Goal: Task Accomplishment & Management: Use online tool/utility

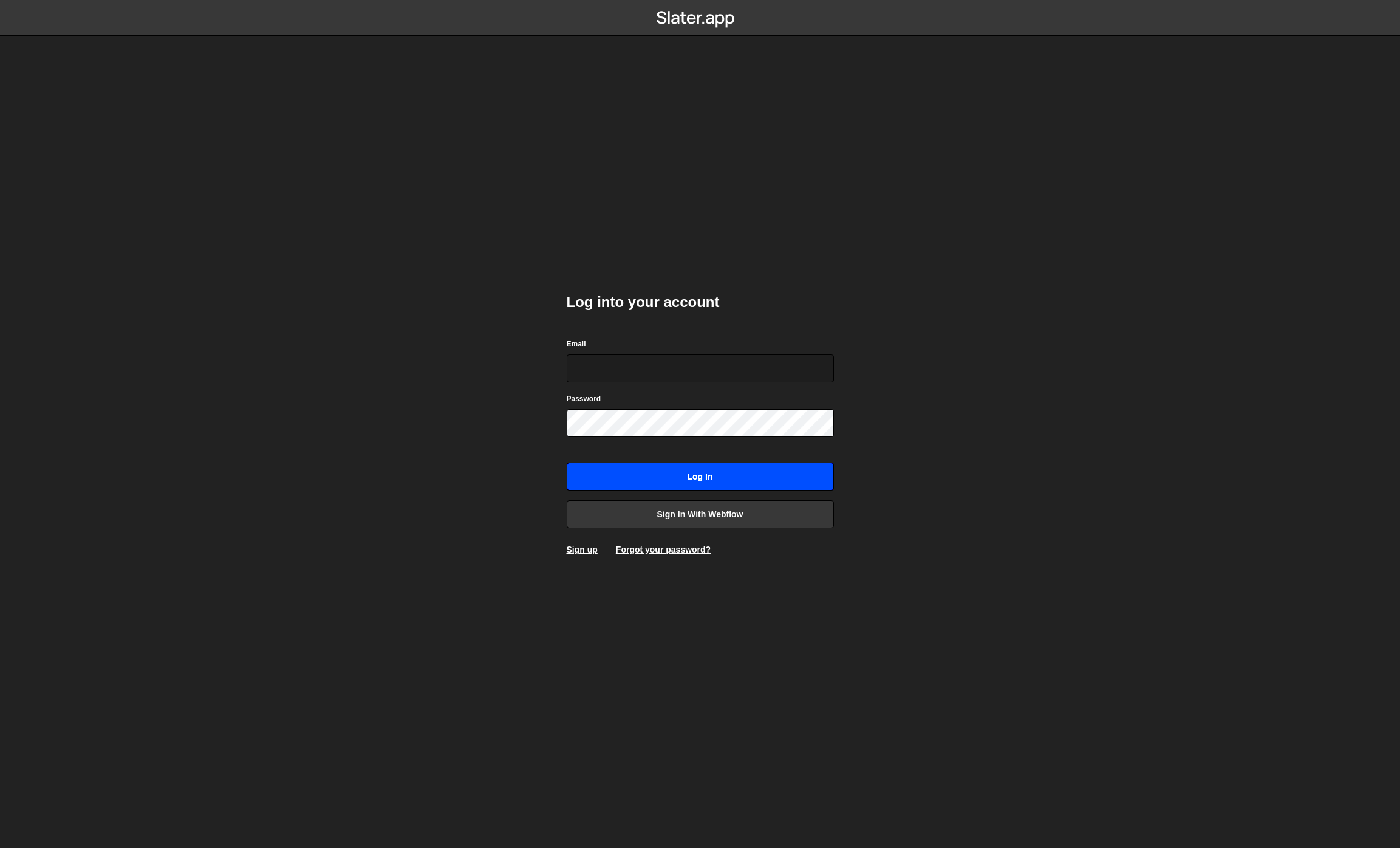
type input "[PERSON_NAME][EMAIL_ADDRESS][DOMAIN_NAME]"
click at [704, 476] on input "Log in" at bounding box center [700, 476] width 267 height 28
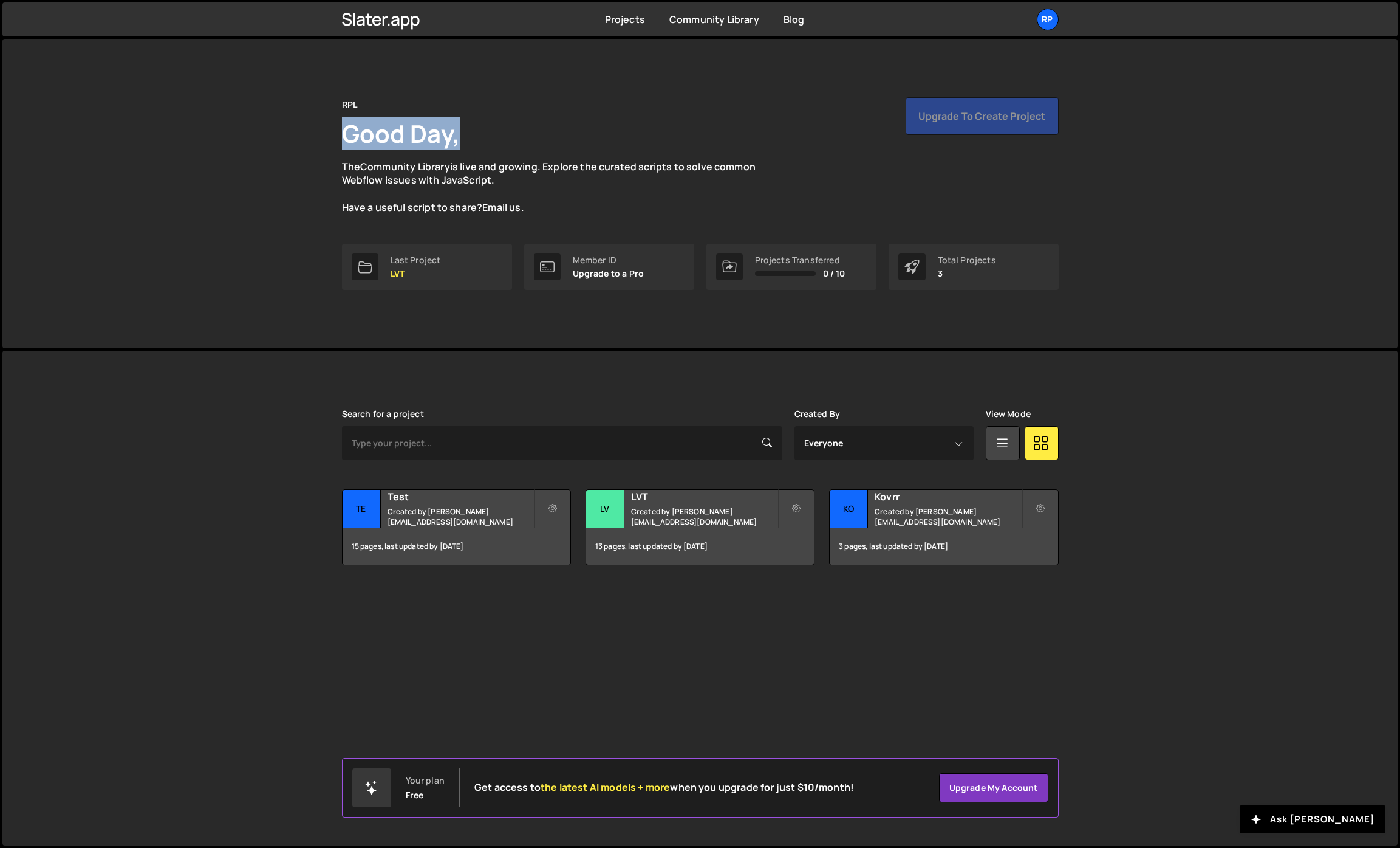
drag, startPoint x: 334, startPoint y: 123, endPoint x: 472, endPoint y: 134, distance: 138.4
click at [472, 134] on div "RPL Good Day, The Community Library is live and growing. Explore the curated sc…" at bounding box center [700, 193] width 753 height 309
click at [498, 136] on div "RPL Good Day, The Community Library is live and growing. Explore the curated sc…" at bounding box center [700, 155] width 717 height 118
click at [791, 646] on div "[PERSON_NAME] is designed for desktop use. Please use a larger screen to access…" at bounding box center [700, 597] width 1395 height 495
click at [460, 513] on small "Created by [PERSON_NAME][EMAIL_ADDRESS][DOMAIN_NAME]" at bounding box center [461, 517] width 147 height 21
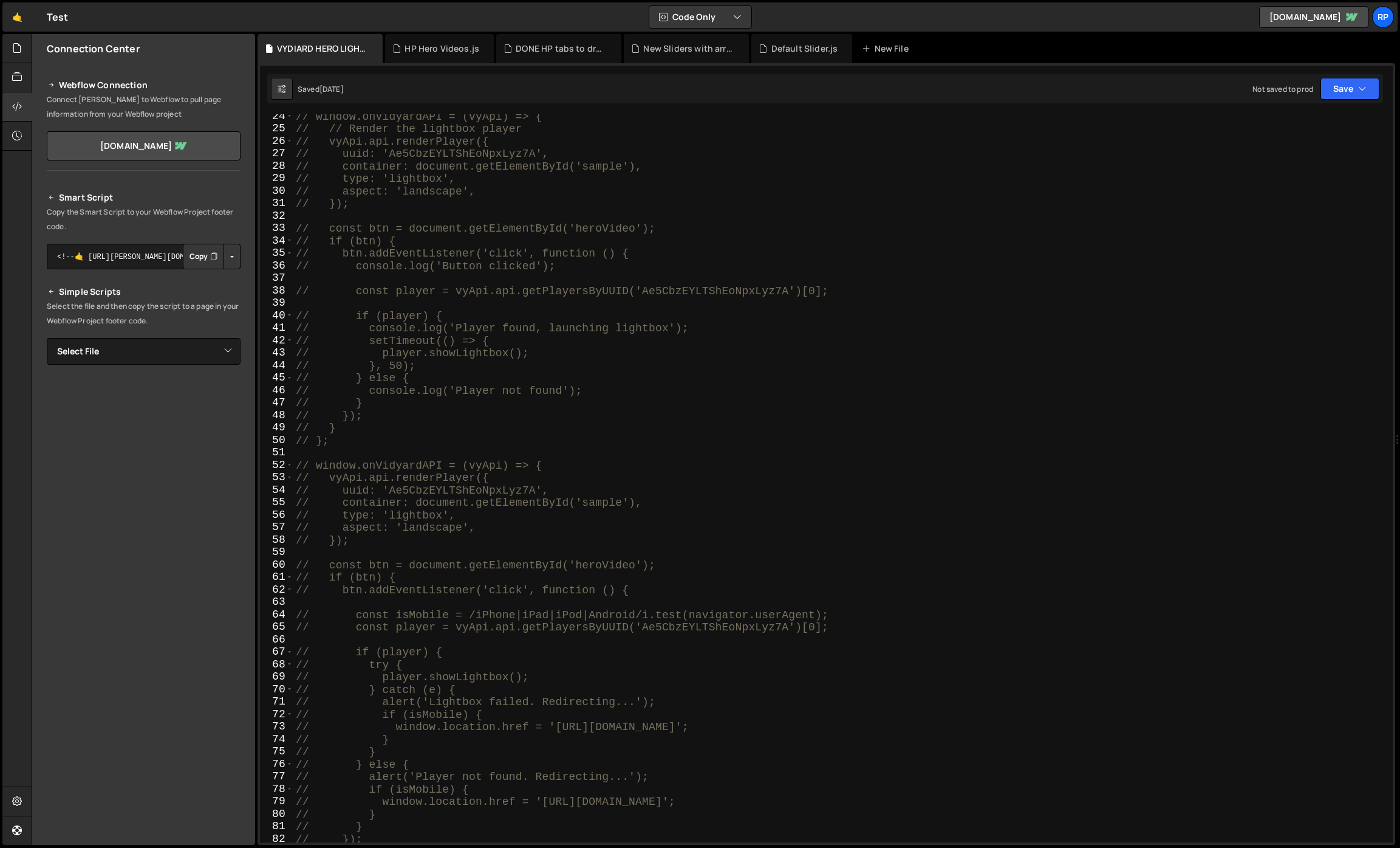
scroll to position [290, 0]
click at [20, 78] on icon at bounding box center [17, 77] width 9 height 13
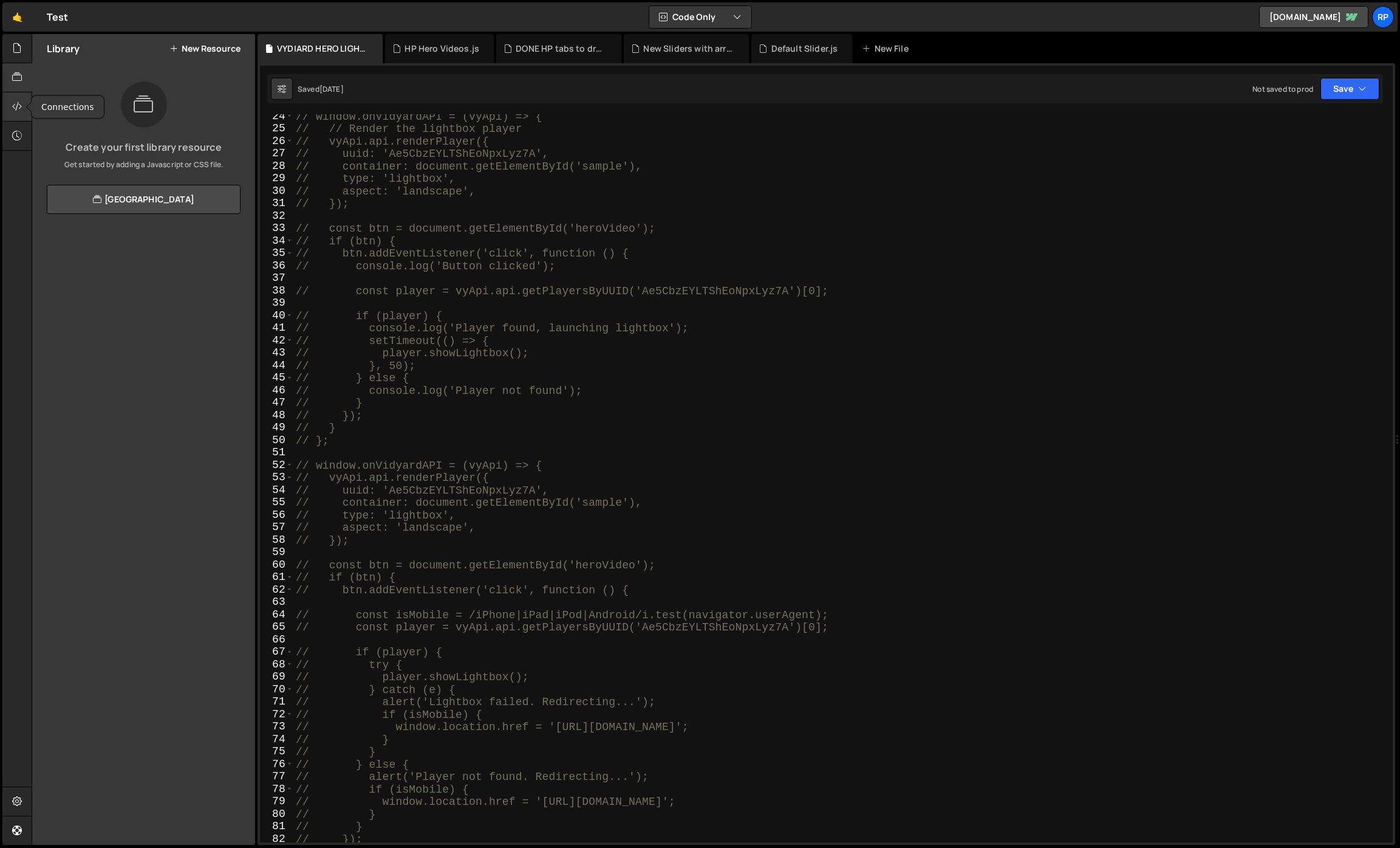
click at [20, 112] on icon at bounding box center [17, 106] width 9 height 13
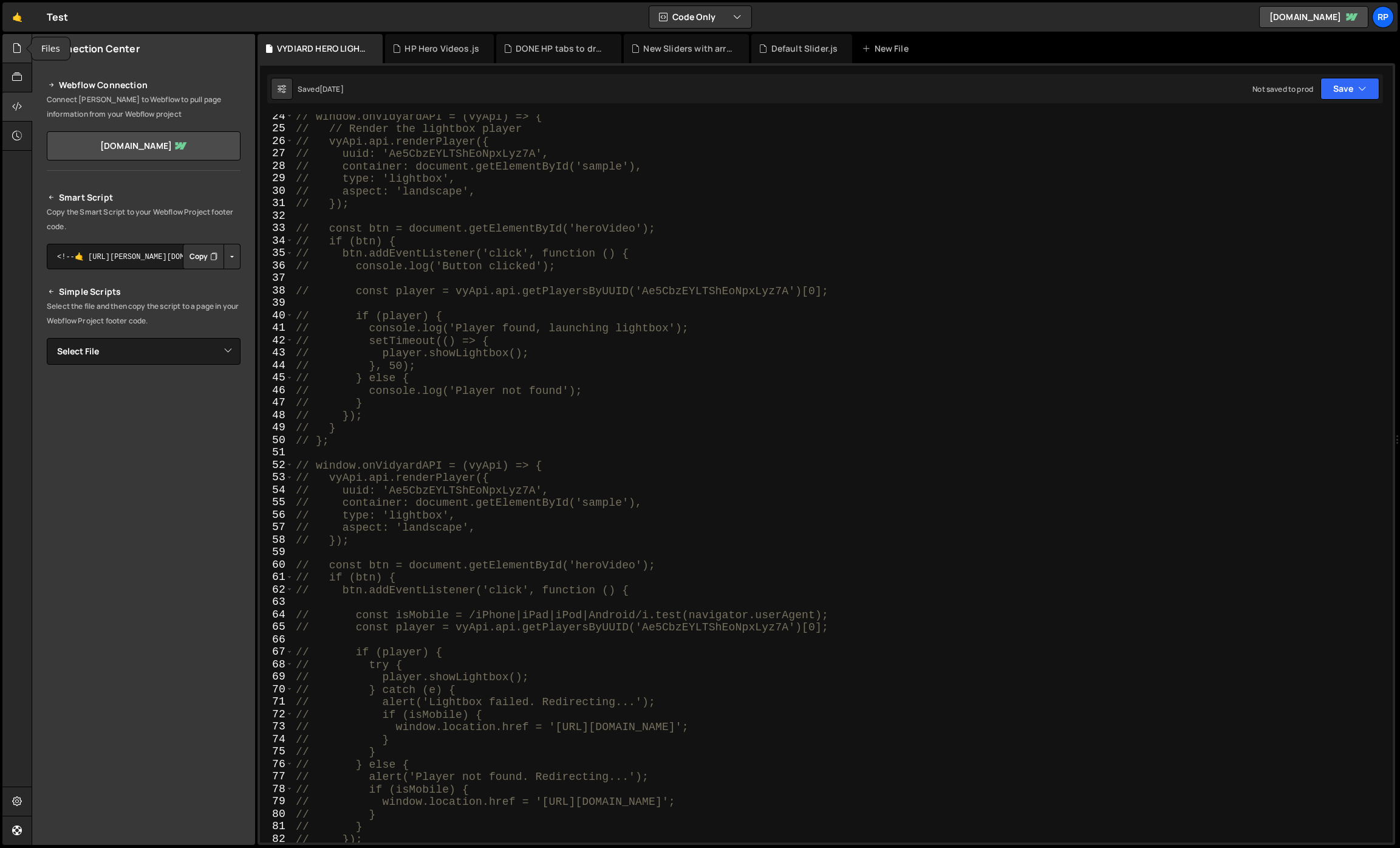
click at [17, 49] on icon at bounding box center [17, 47] width 9 height 13
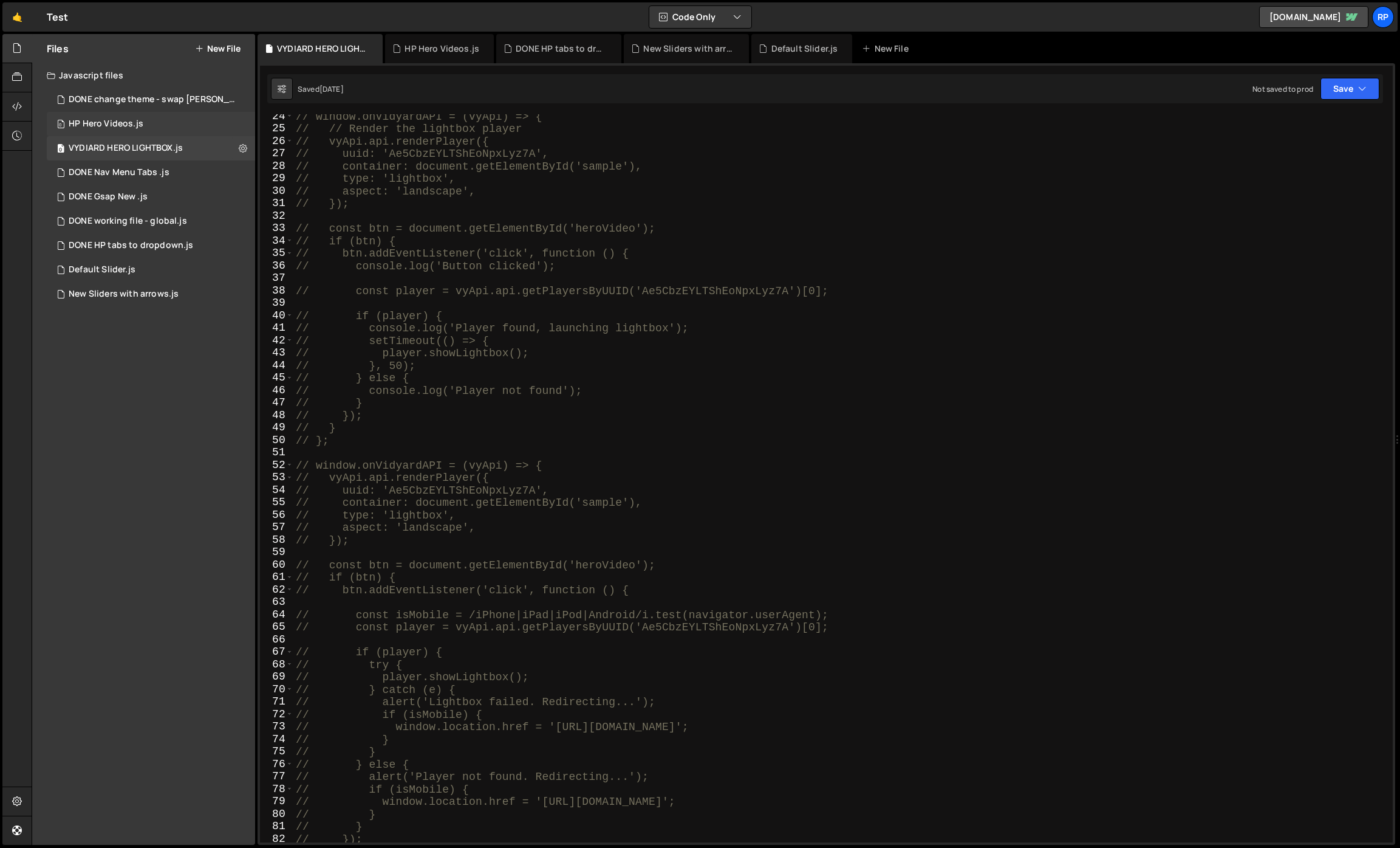
click at [112, 120] on div "HP Hero Videos.js" at bounding box center [106, 124] width 75 height 11
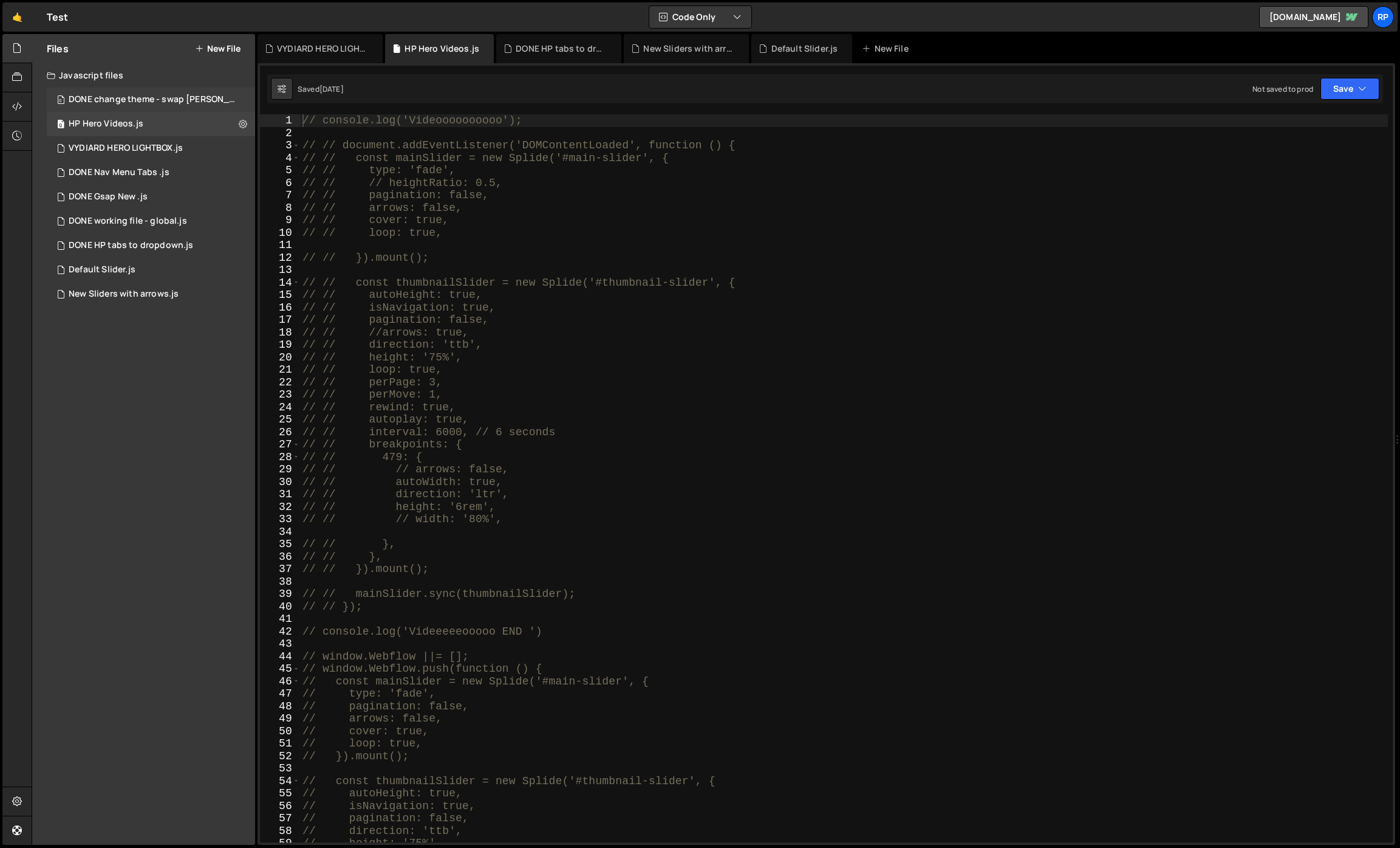
click at [123, 101] on div "DONE change theme - swap lottie.js" at bounding box center [152, 99] width 168 height 11
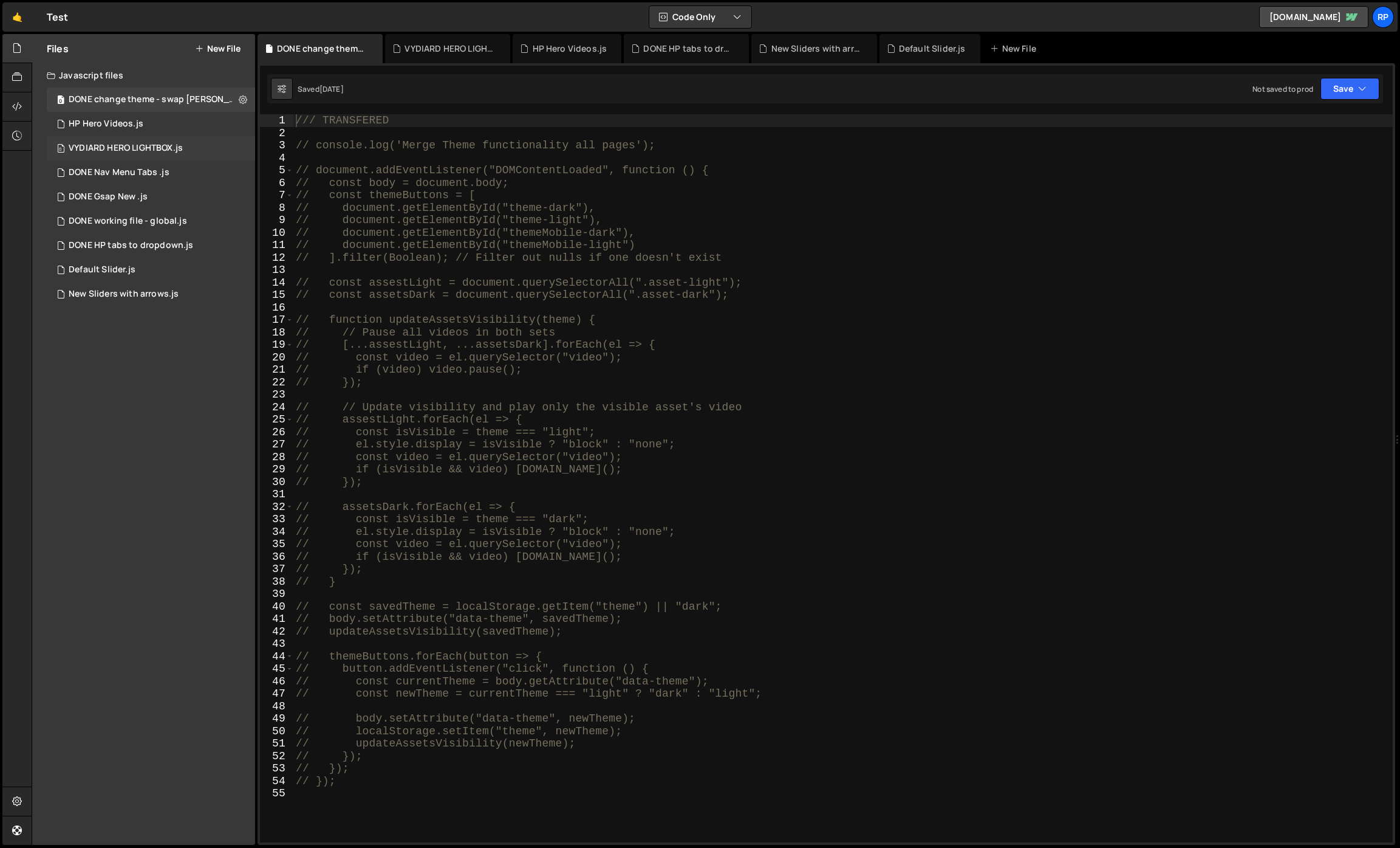
click at [123, 149] on div "VYDIARD HERO LIGHTBOX.js" at bounding box center [125, 148] width 114 height 11
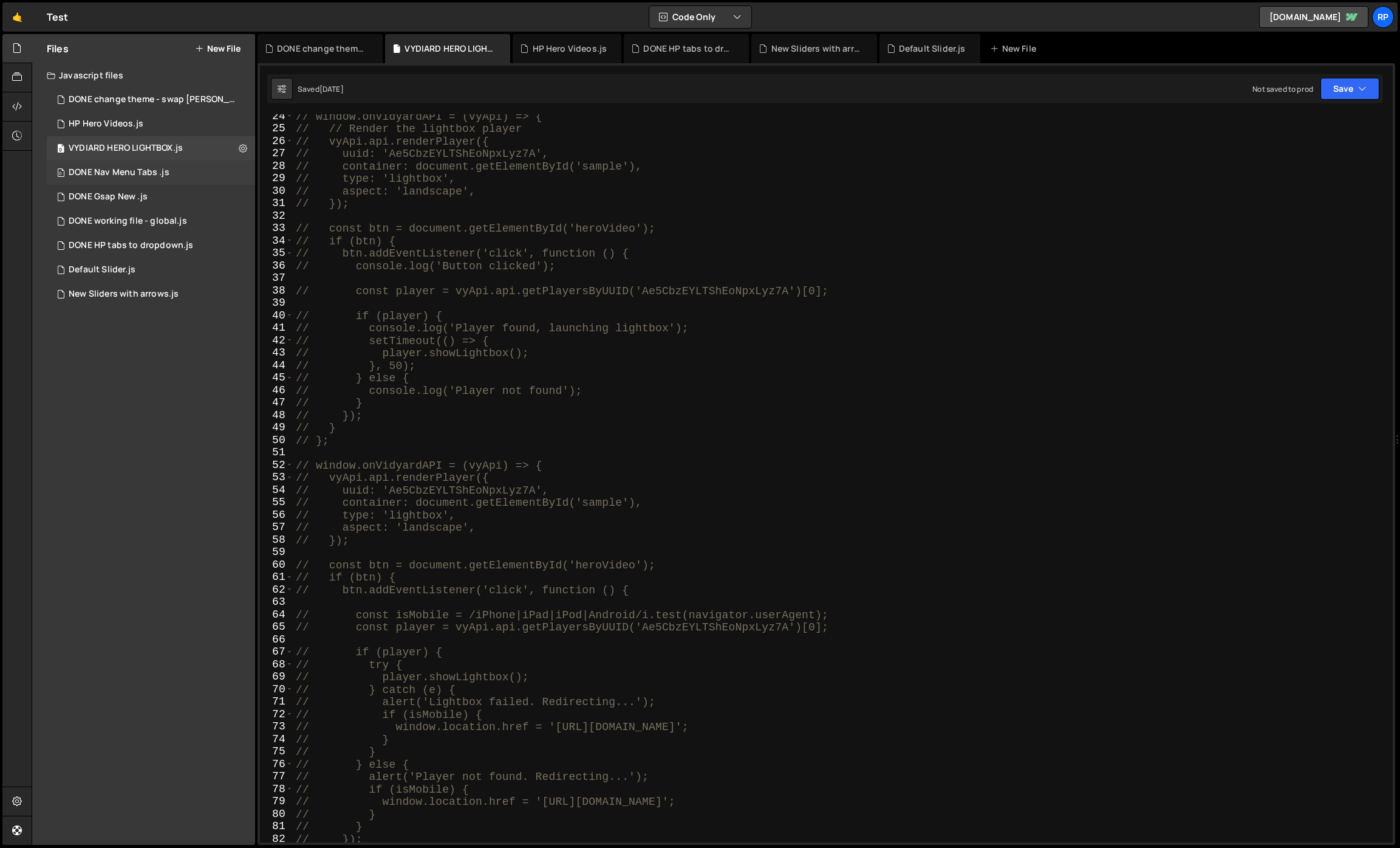
click at [122, 172] on div "DONE Nav Menu Tabs .js" at bounding box center [119, 173] width 101 height 11
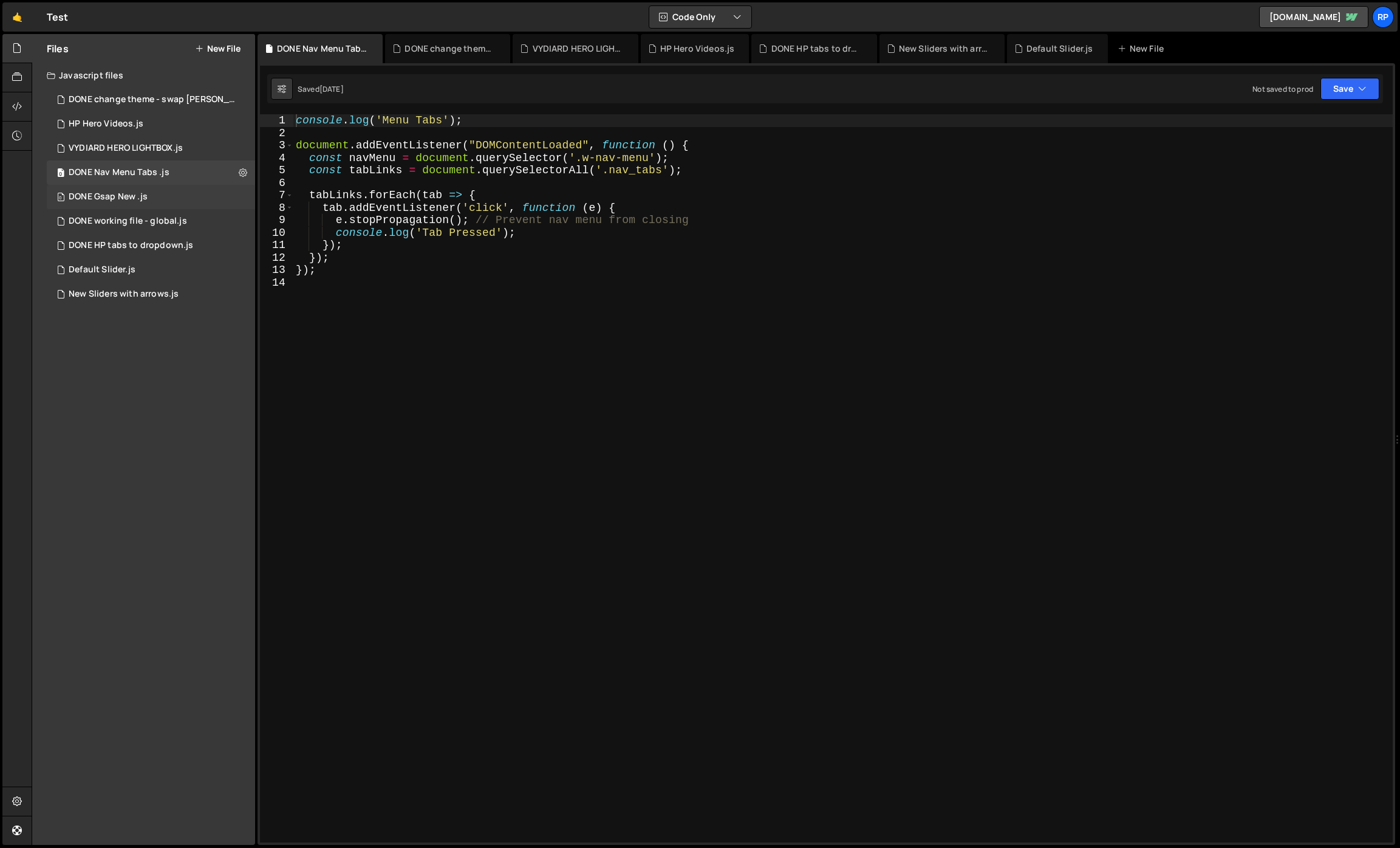
click at [121, 201] on div "DONE Gsap New .js" at bounding box center [108, 197] width 79 height 11
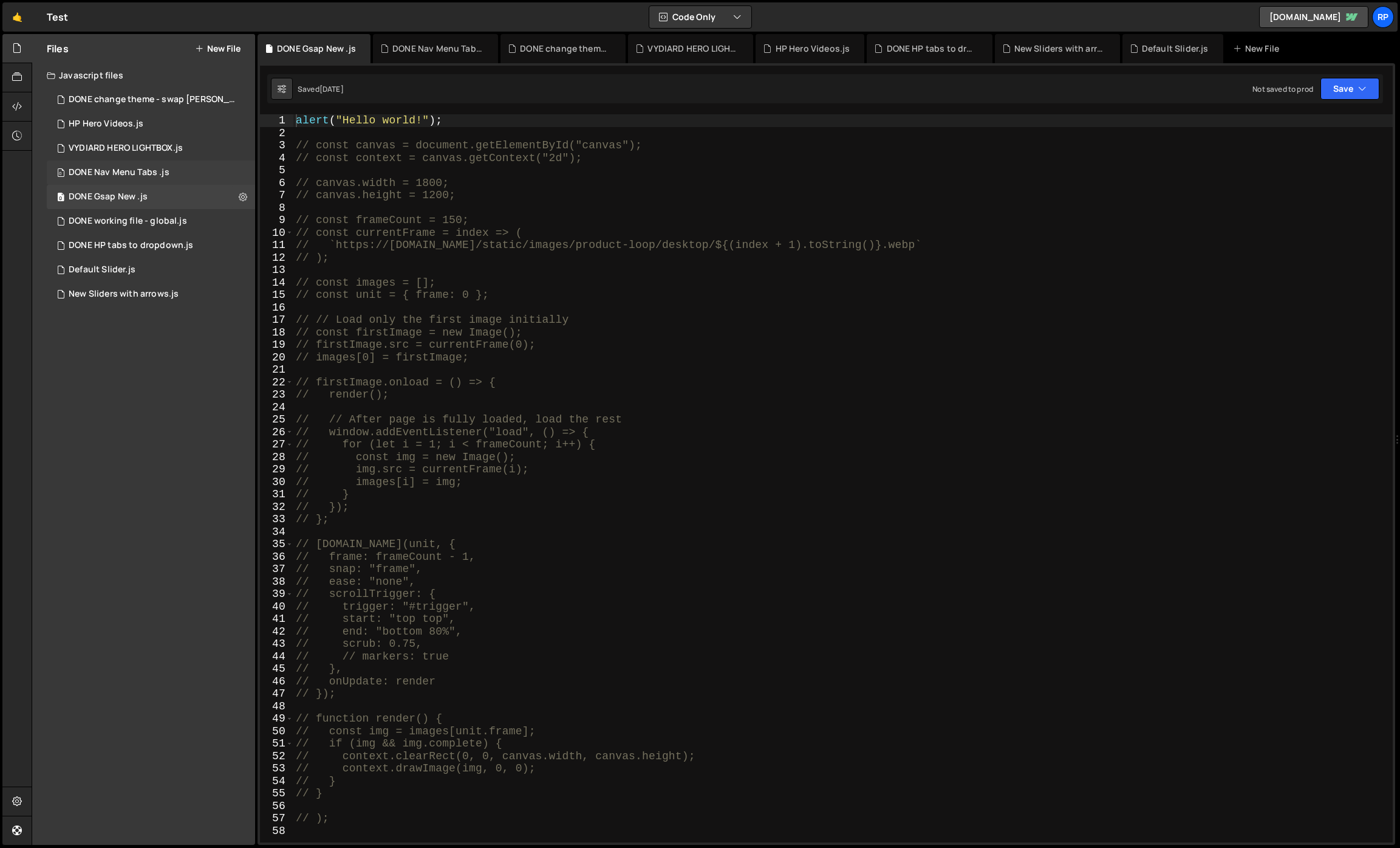
click at [121, 176] on div "DONE Nav Menu Tabs .js" at bounding box center [119, 173] width 101 height 11
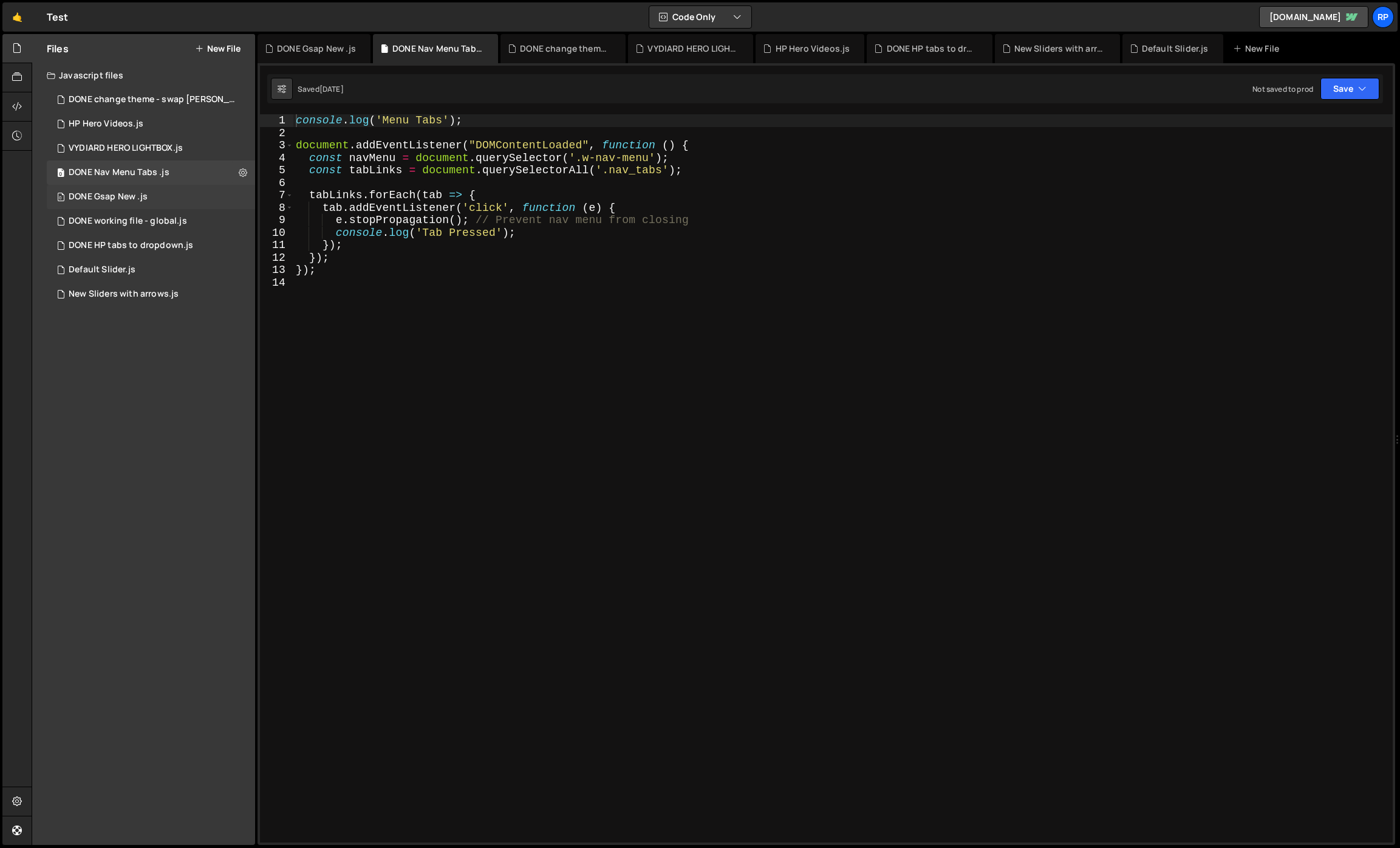
click at [121, 200] on div "DONE Gsap New .js" at bounding box center [108, 197] width 79 height 11
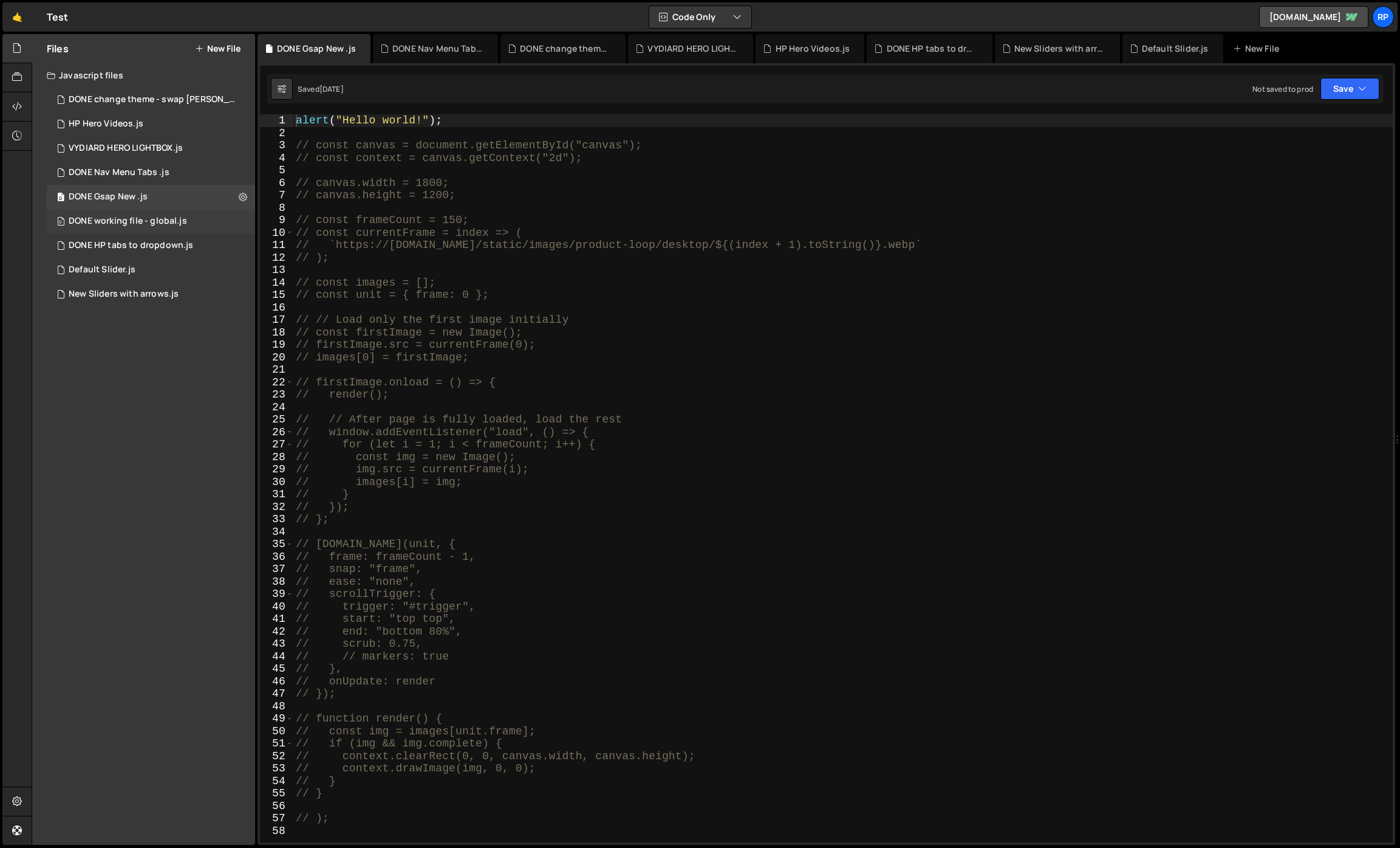
click at [121, 219] on div "DONE working file - global.js" at bounding box center [128, 221] width 118 height 11
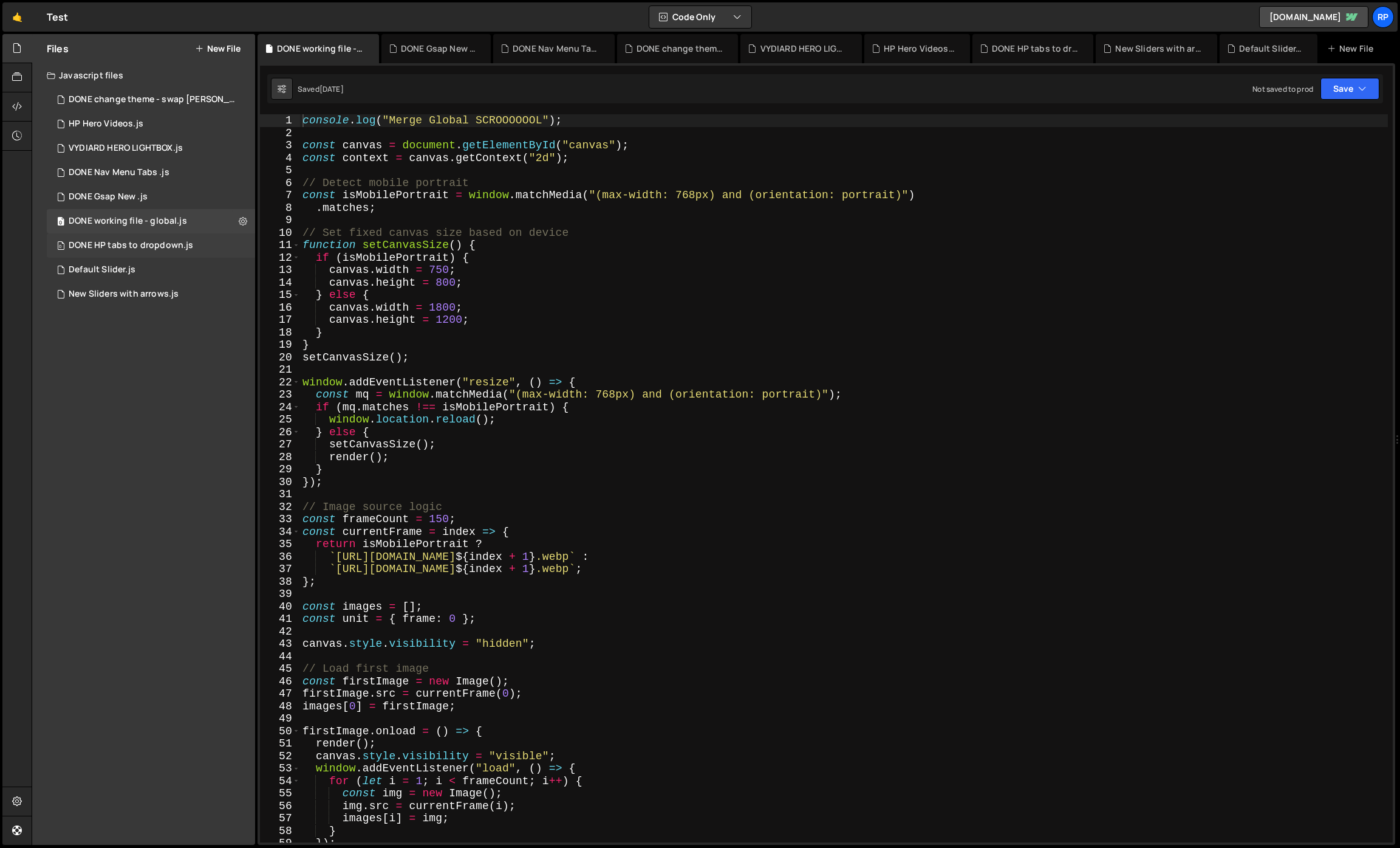
click at [112, 242] on div "DONE HP tabs to dropdown.js" at bounding box center [131, 245] width 125 height 11
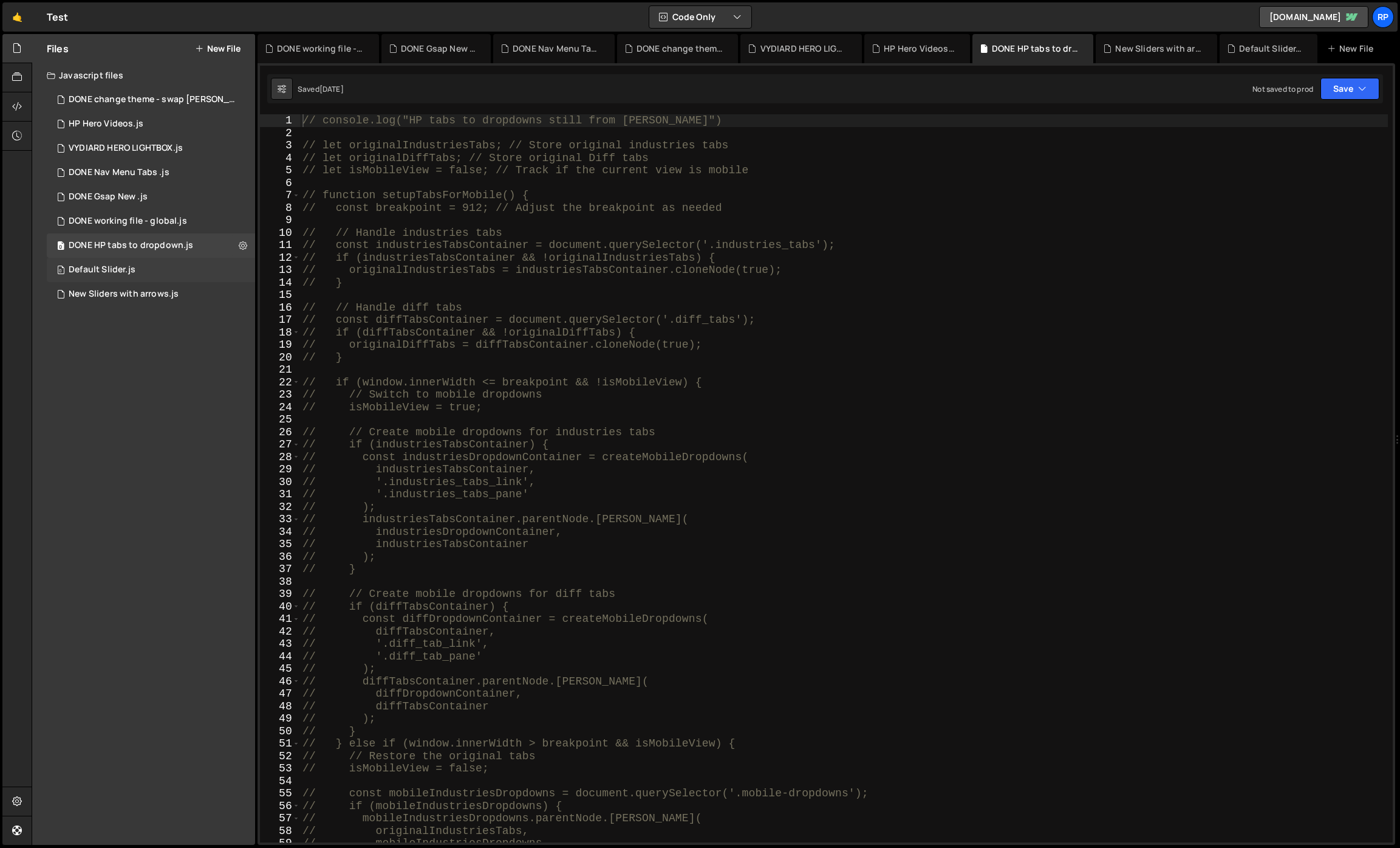
click at [107, 281] on div "0 Default Slider.js 0" at bounding box center [151, 270] width 208 height 24
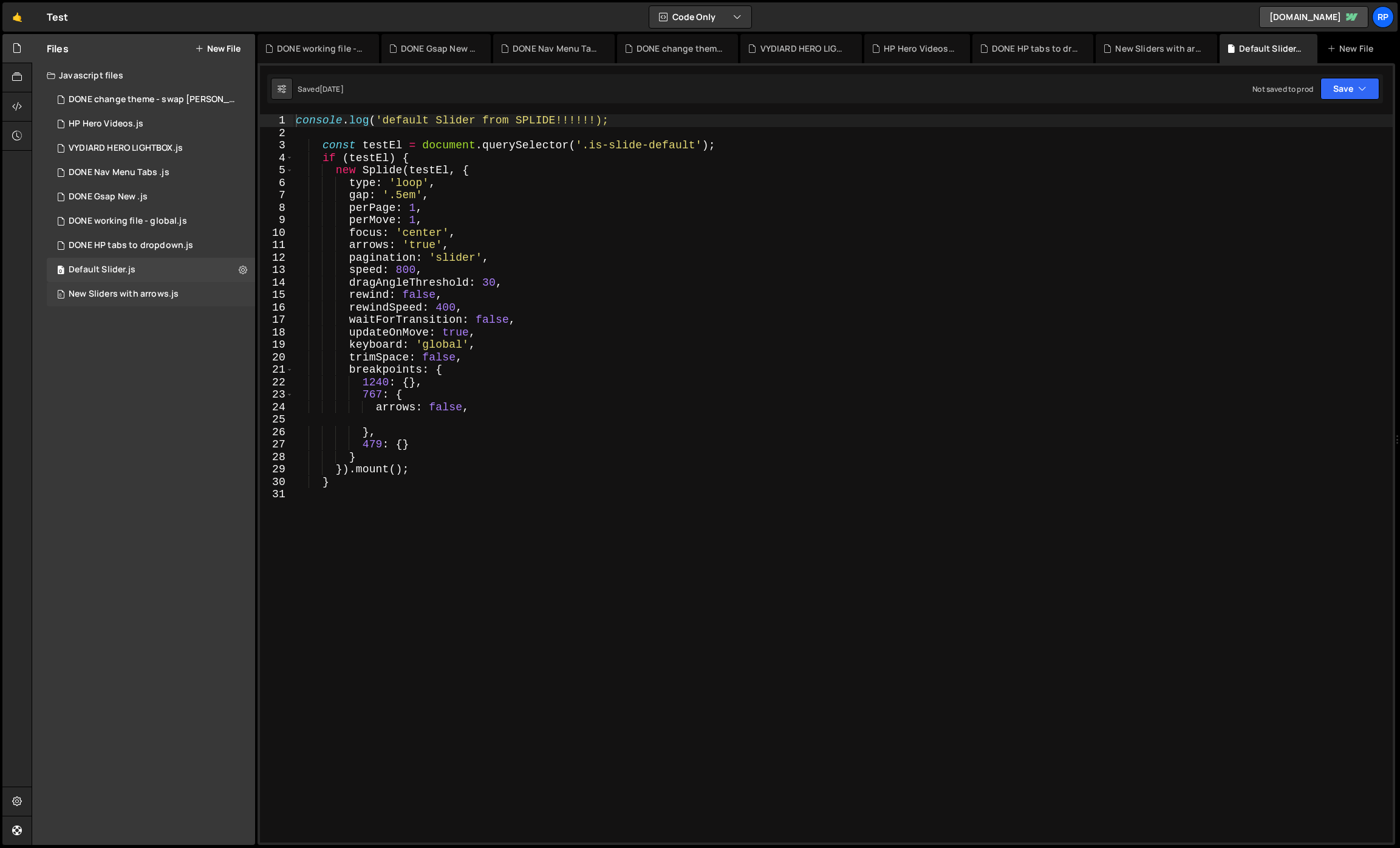
click at [111, 286] on div "0 New Sliders with arrows.js 0" at bounding box center [151, 293] width 208 height 24
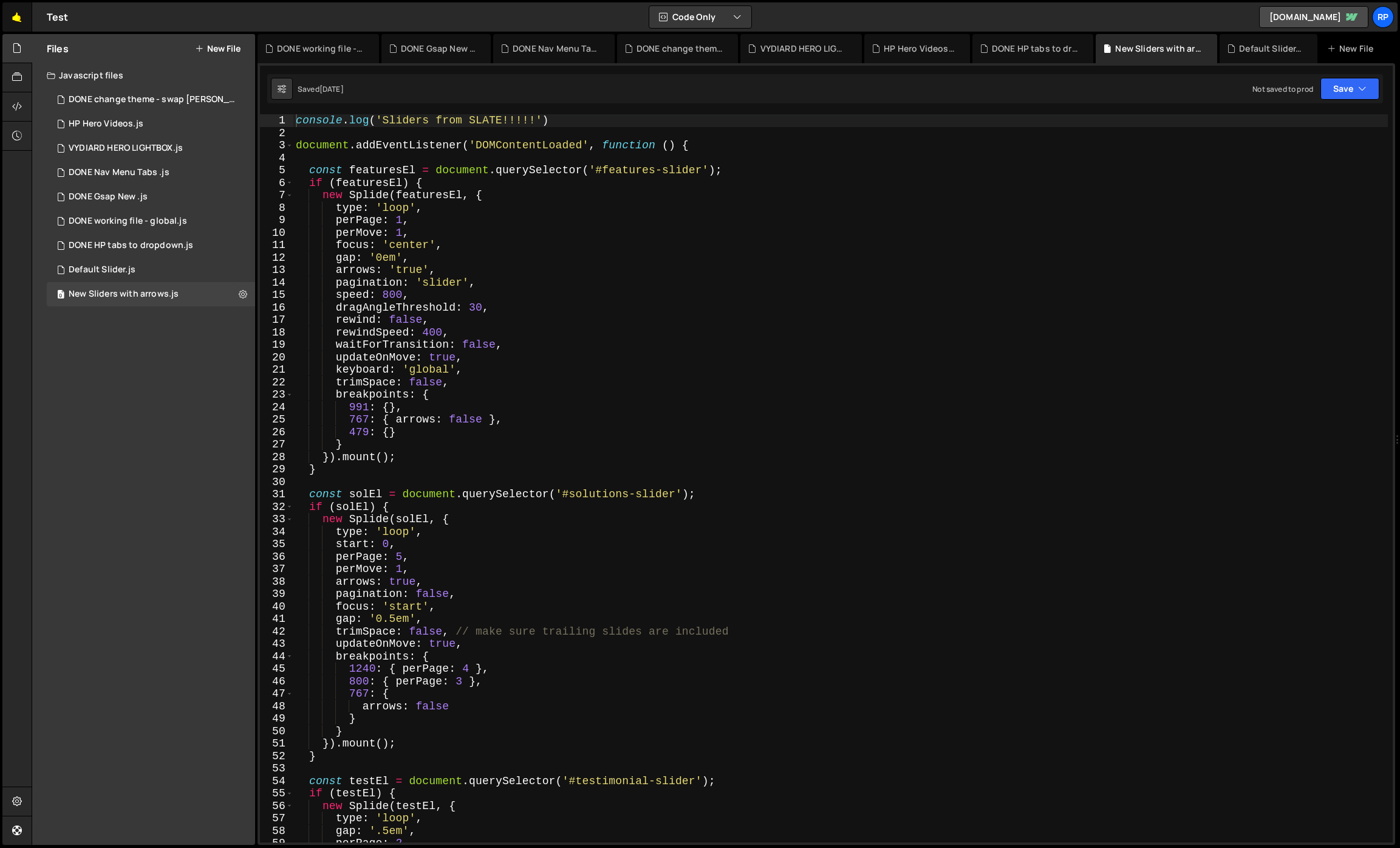
click at [17, 14] on link "🤙" at bounding box center [17, 17] width 30 height 29
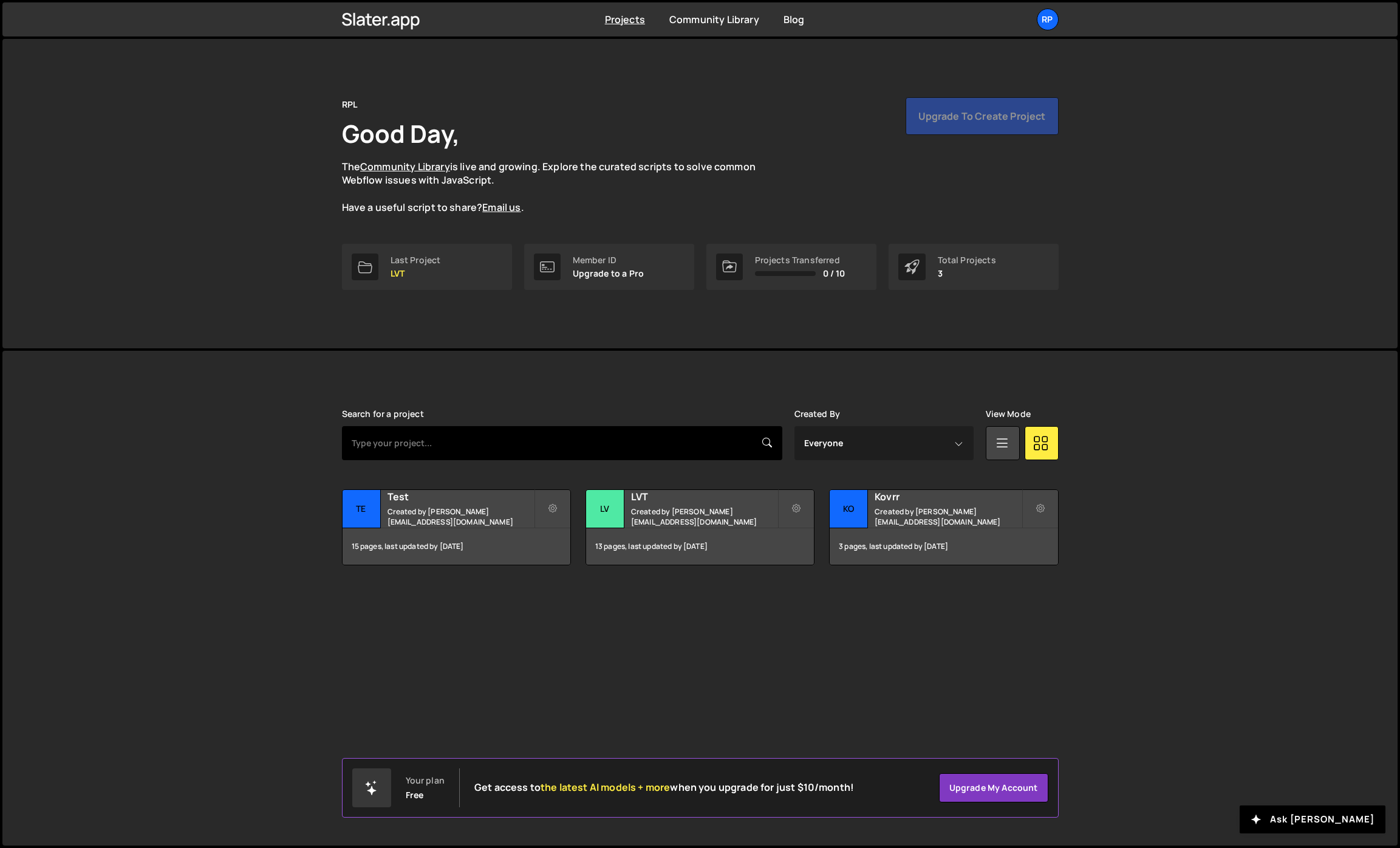
click at [533, 432] on input "text" at bounding box center [562, 443] width 440 height 34
type input "Kugu"
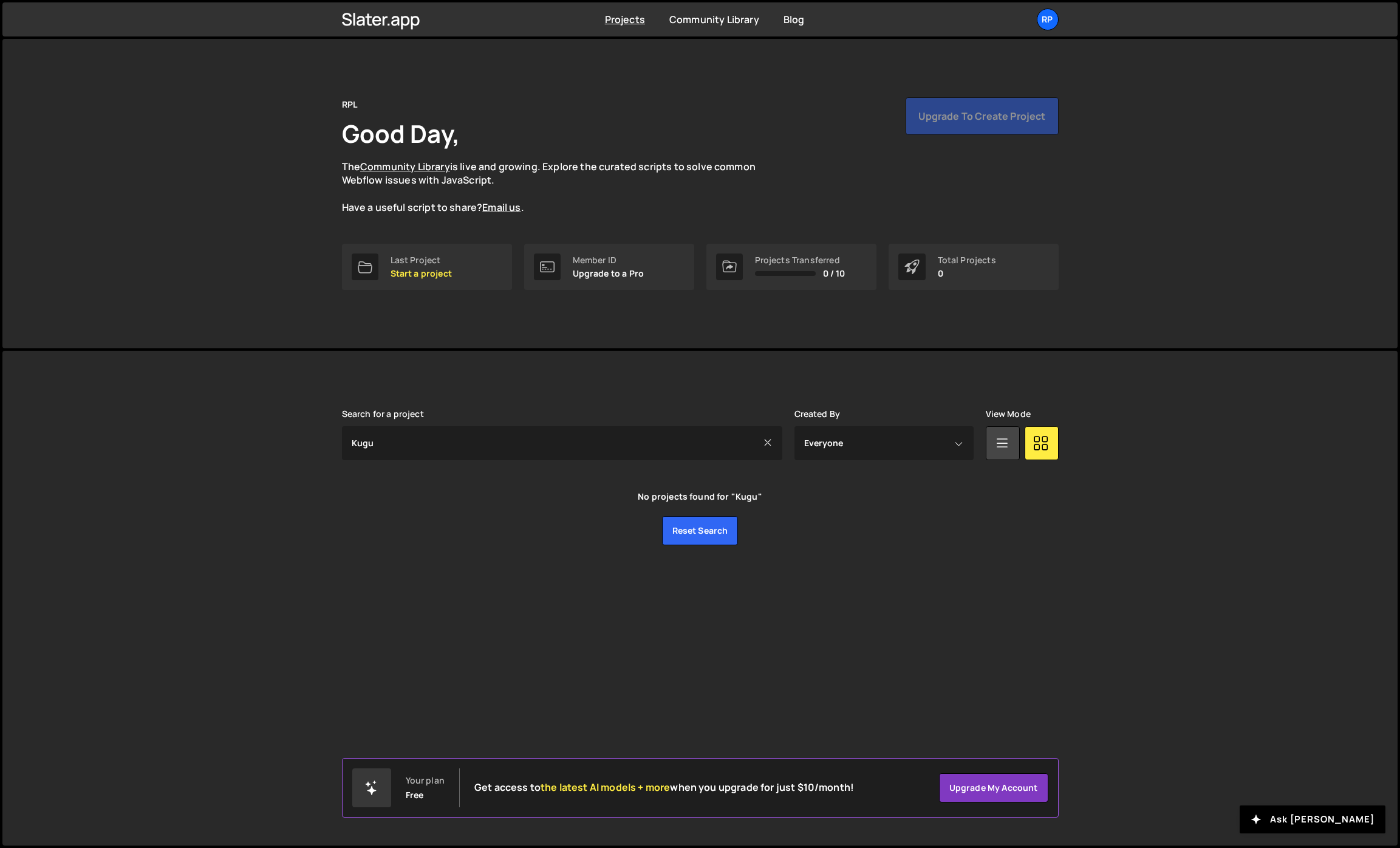
click at [864, 170] on div "RPL Good Day, The Community Library is live and growing. Explore the curated sc…" at bounding box center [700, 155] width 717 height 118
click at [440, 274] on p "Start a project" at bounding box center [421, 273] width 62 height 9
click at [602, 368] on div "Slater is designed for desktop use. Please use a larger screen to access the fu…" at bounding box center [700, 476] width 753 height 252
click at [766, 443] on icon at bounding box center [767, 443] width 9 height 12
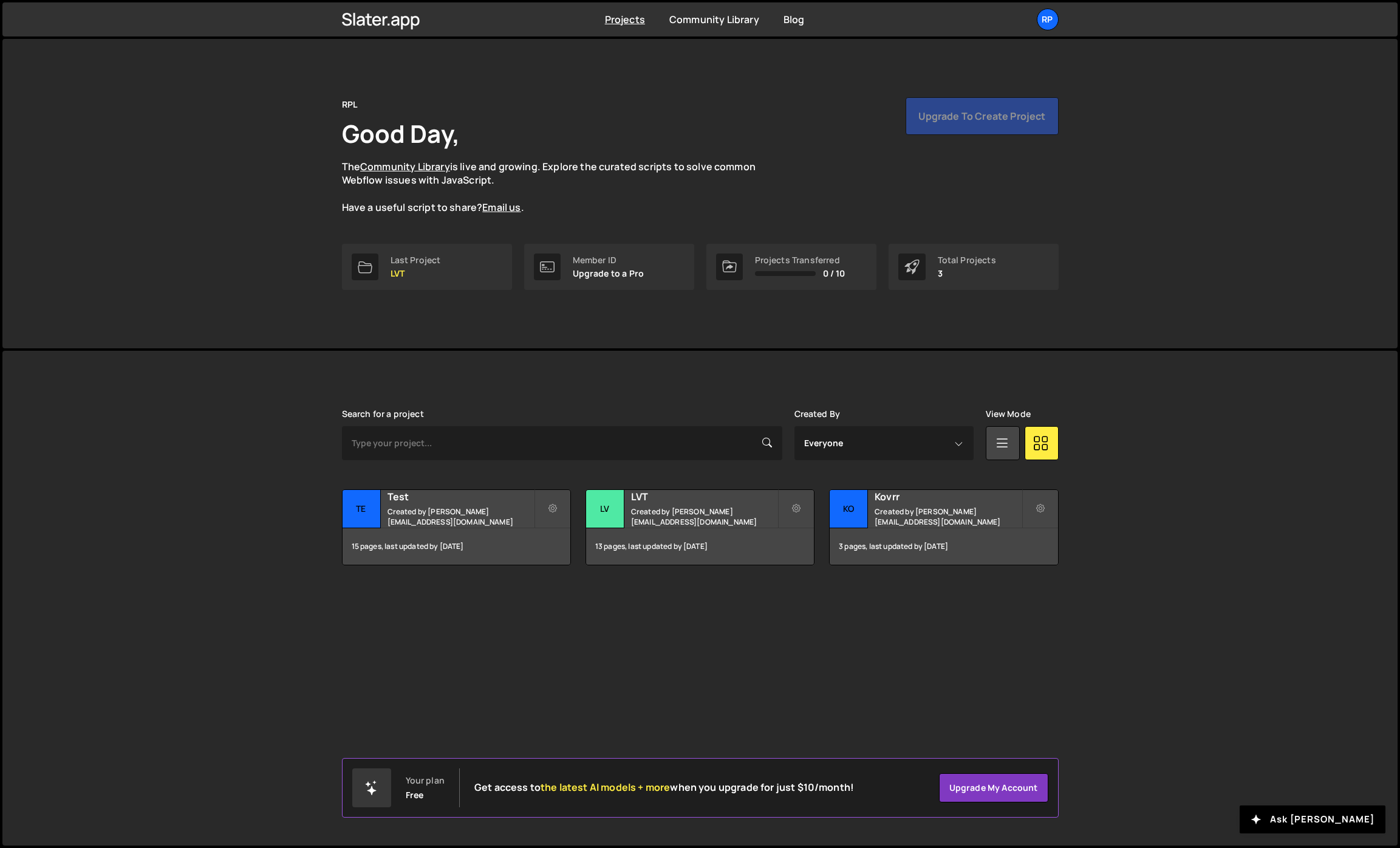
click at [767, 441] on icon at bounding box center [767, 442] width 9 height 13
click at [931, 546] on div "3 pages, last updated by 6 months ago" at bounding box center [943, 546] width 228 height 36
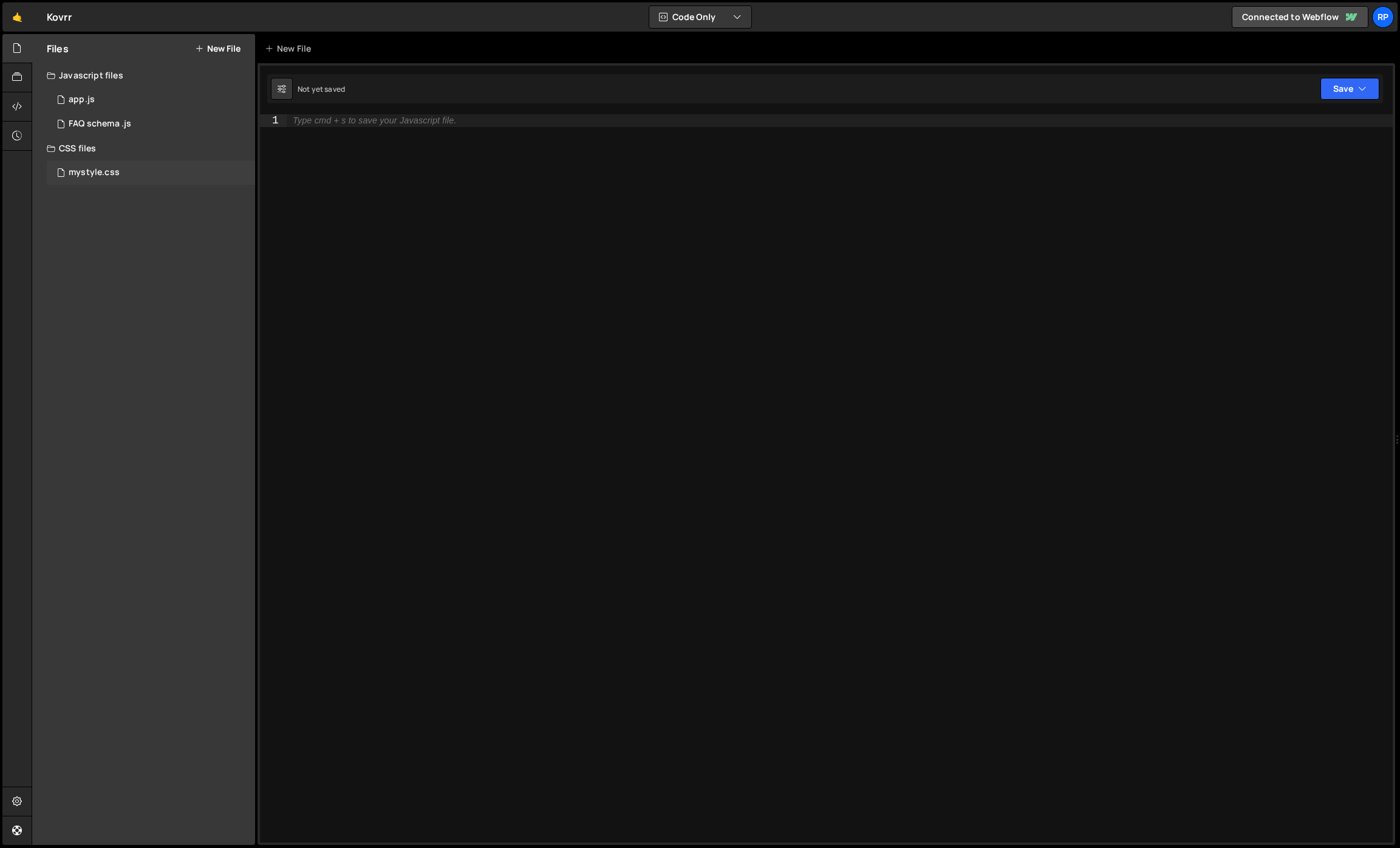
click at [98, 170] on div "mystyle.css" at bounding box center [94, 173] width 51 height 11
click at [84, 148] on div "CSS files" at bounding box center [144, 148] width 223 height 24
click at [118, 148] on div "CSS files" at bounding box center [144, 148] width 223 height 24
click at [240, 170] on icon at bounding box center [243, 172] width 9 height 12
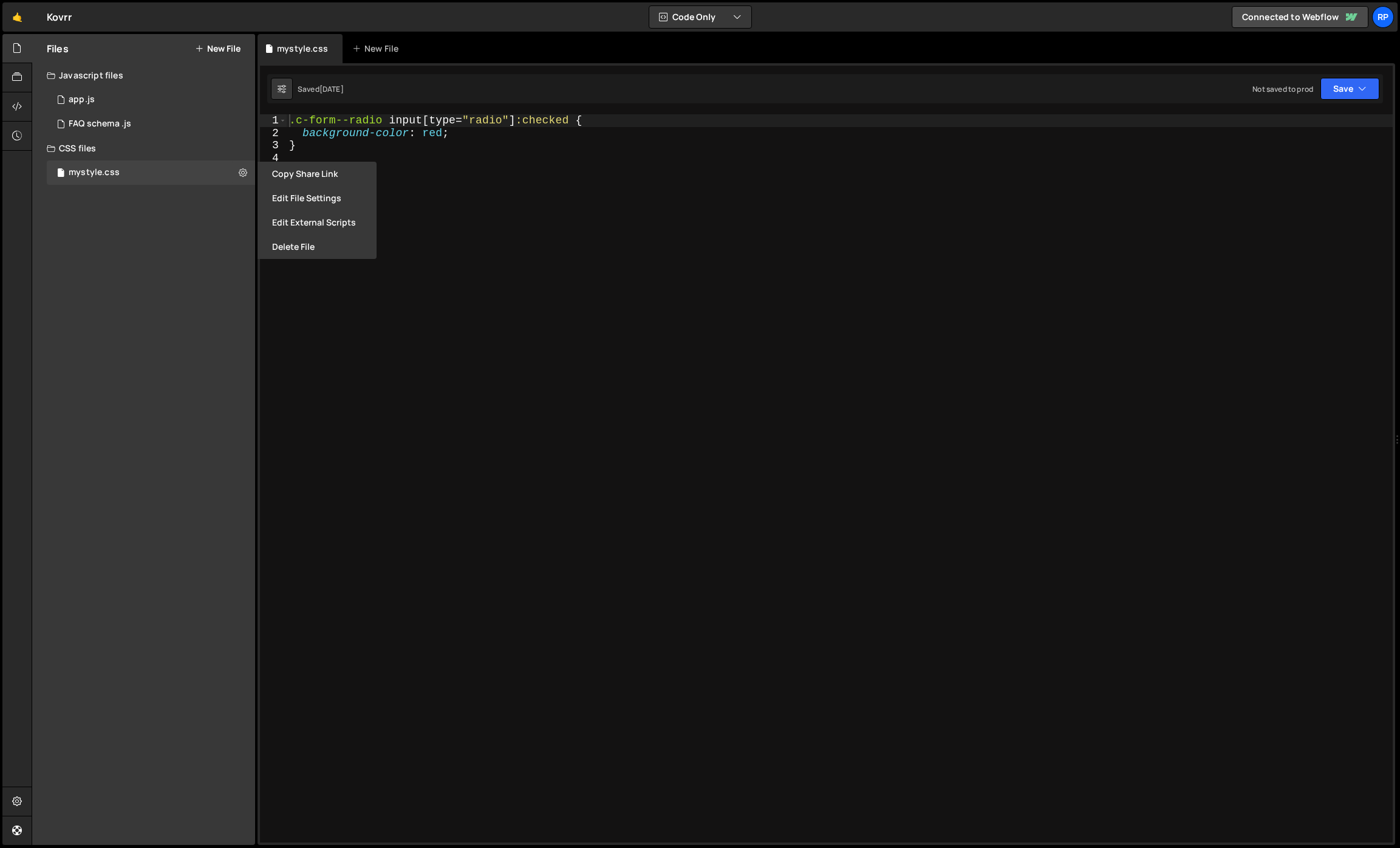
click at [279, 251] on button "Delete File" at bounding box center [317, 246] width 119 height 24
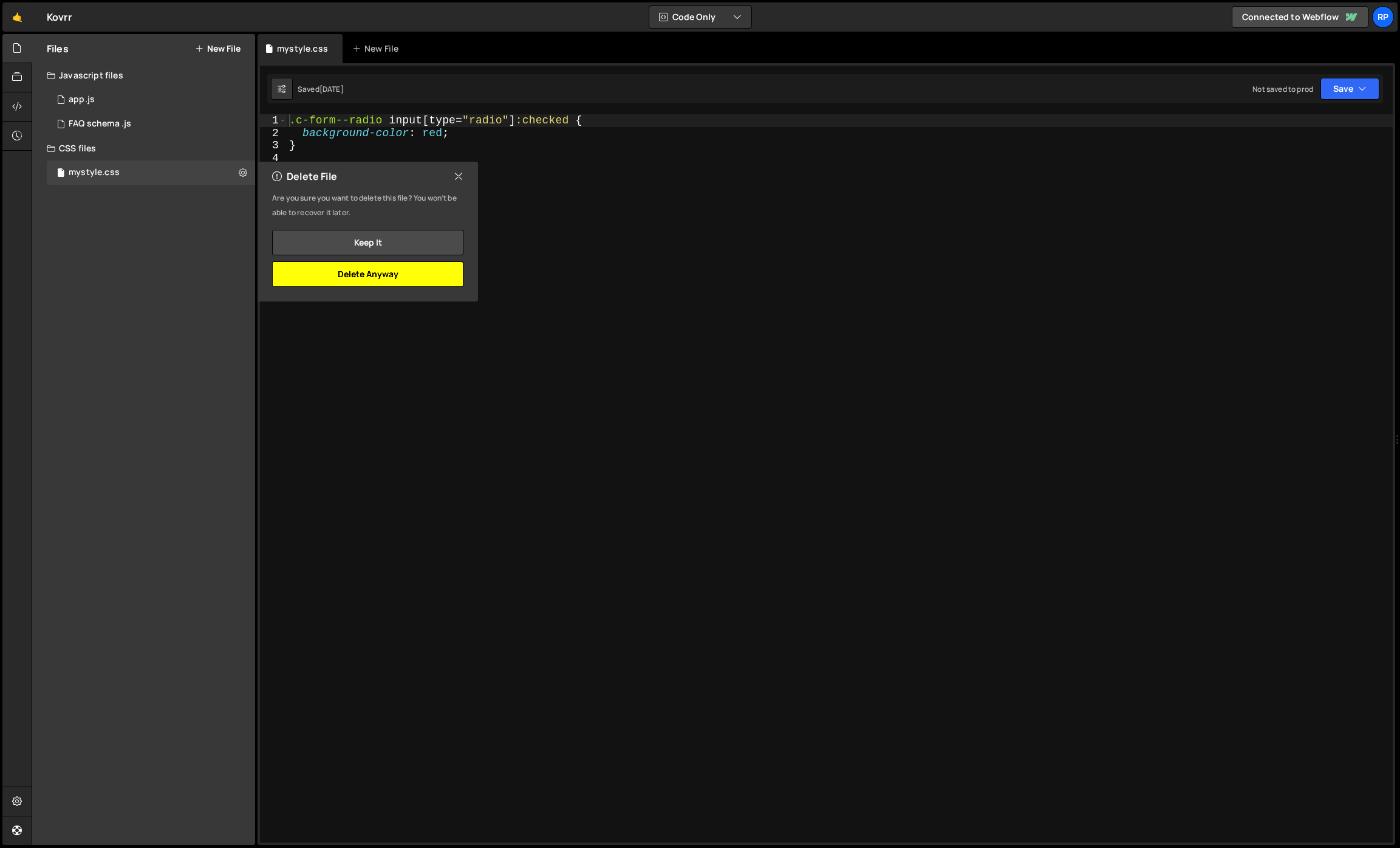
click at [343, 274] on button "Delete Anyway" at bounding box center [368, 274] width 192 height 25
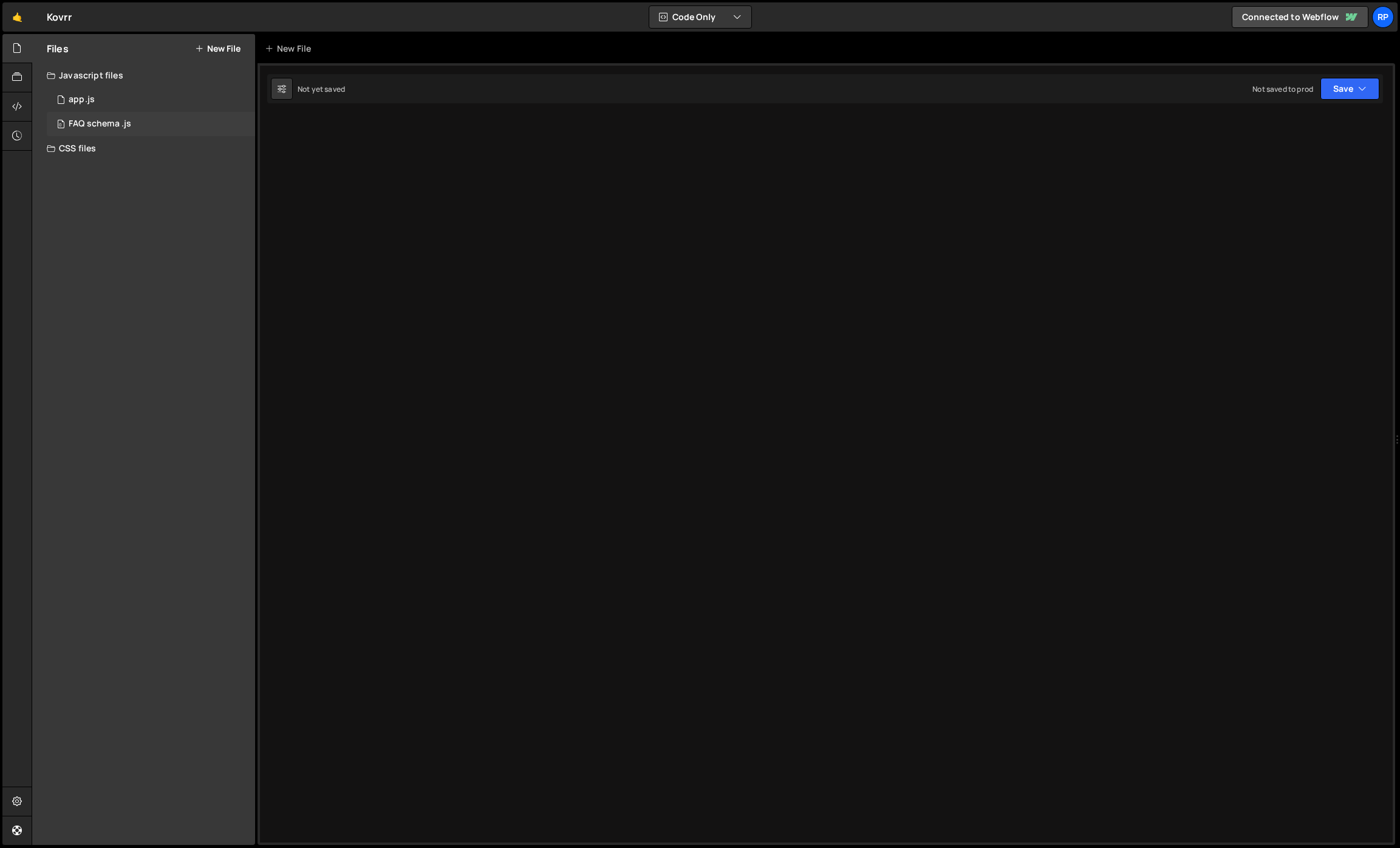
click at [218, 122] on div "0 FAQ schema .js 0" at bounding box center [151, 124] width 208 height 24
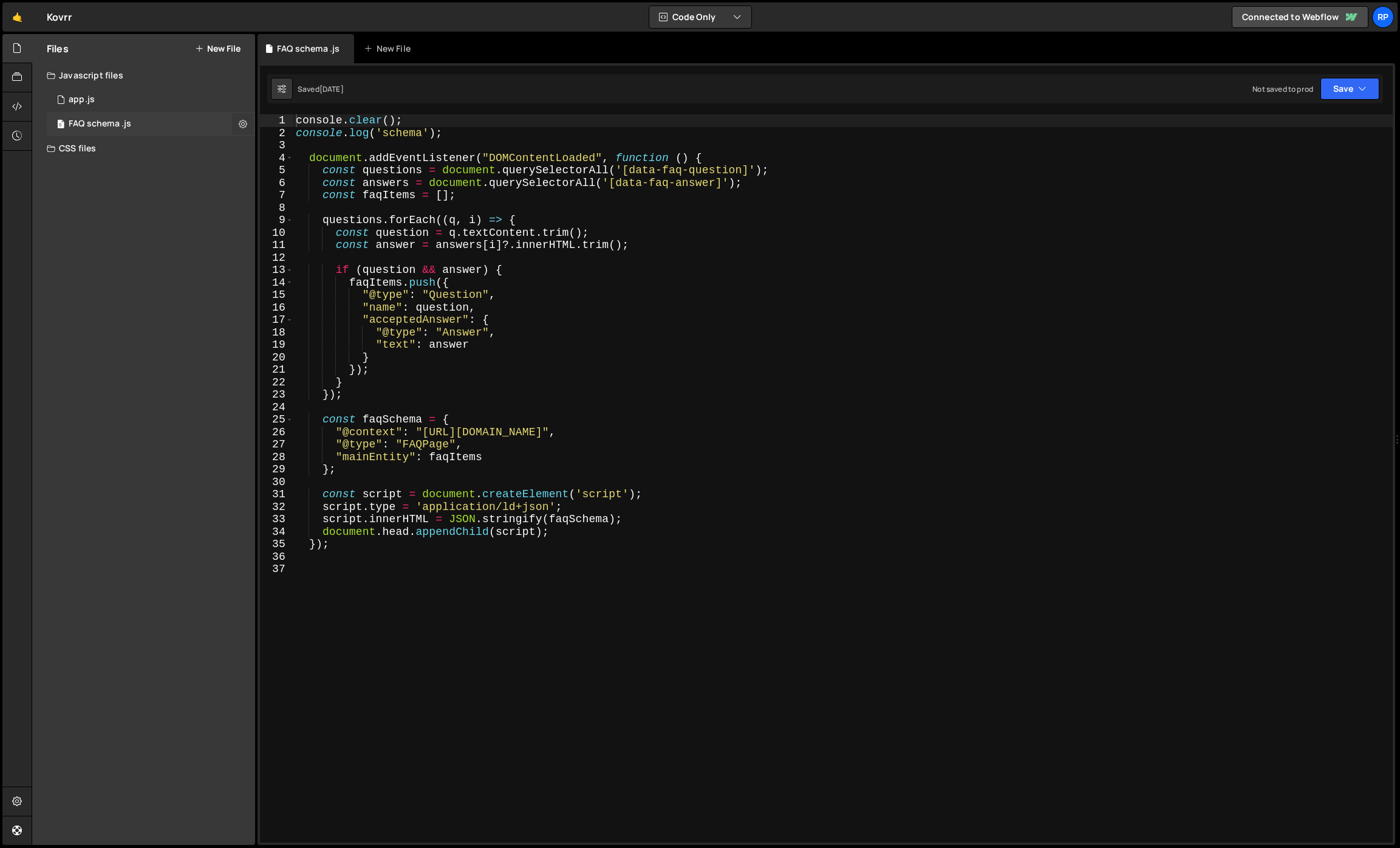
click at [242, 121] on icon at bounding box center [243, 123] width 9 height 12
click at [275, 199] on button "Delete File" at bounding box center [317, 198] width 119 height 24
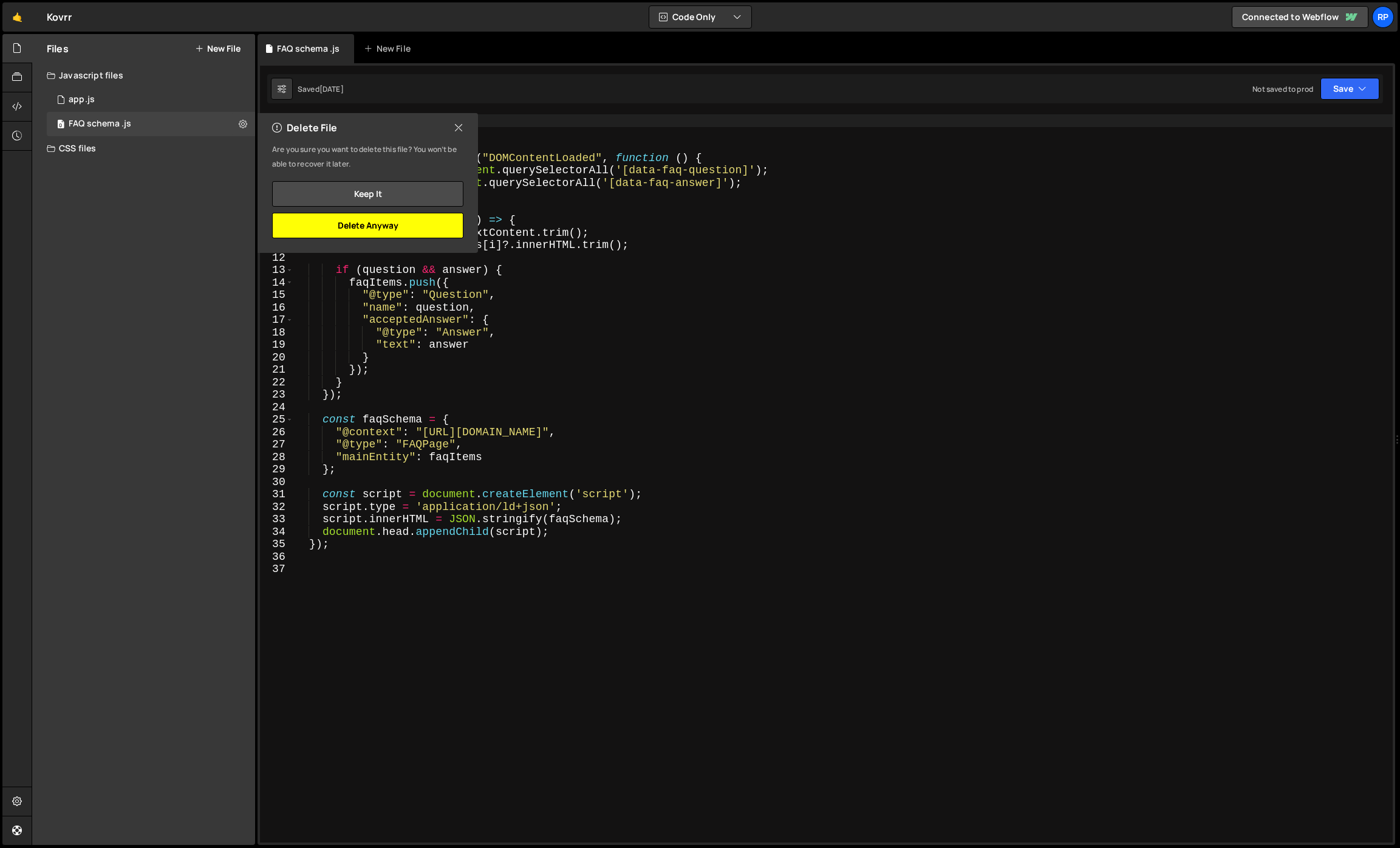
click at [349, 233] on button "Delete Anyway" at bounding box center [368, 226] width 192 height 25
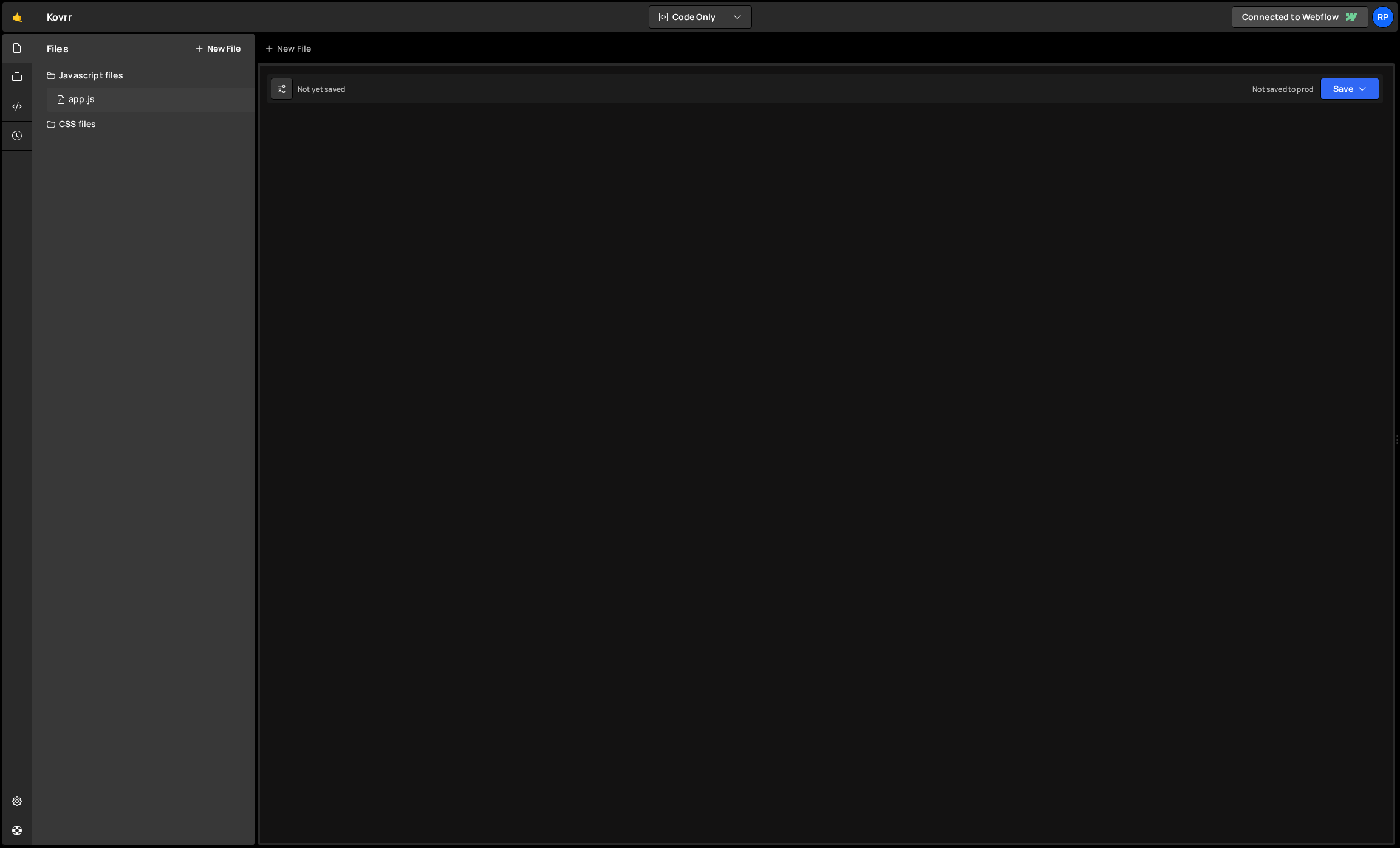
click at [136, 99] on div "0 app.js 0" at bounding box center [151, 99] width 208 height 24
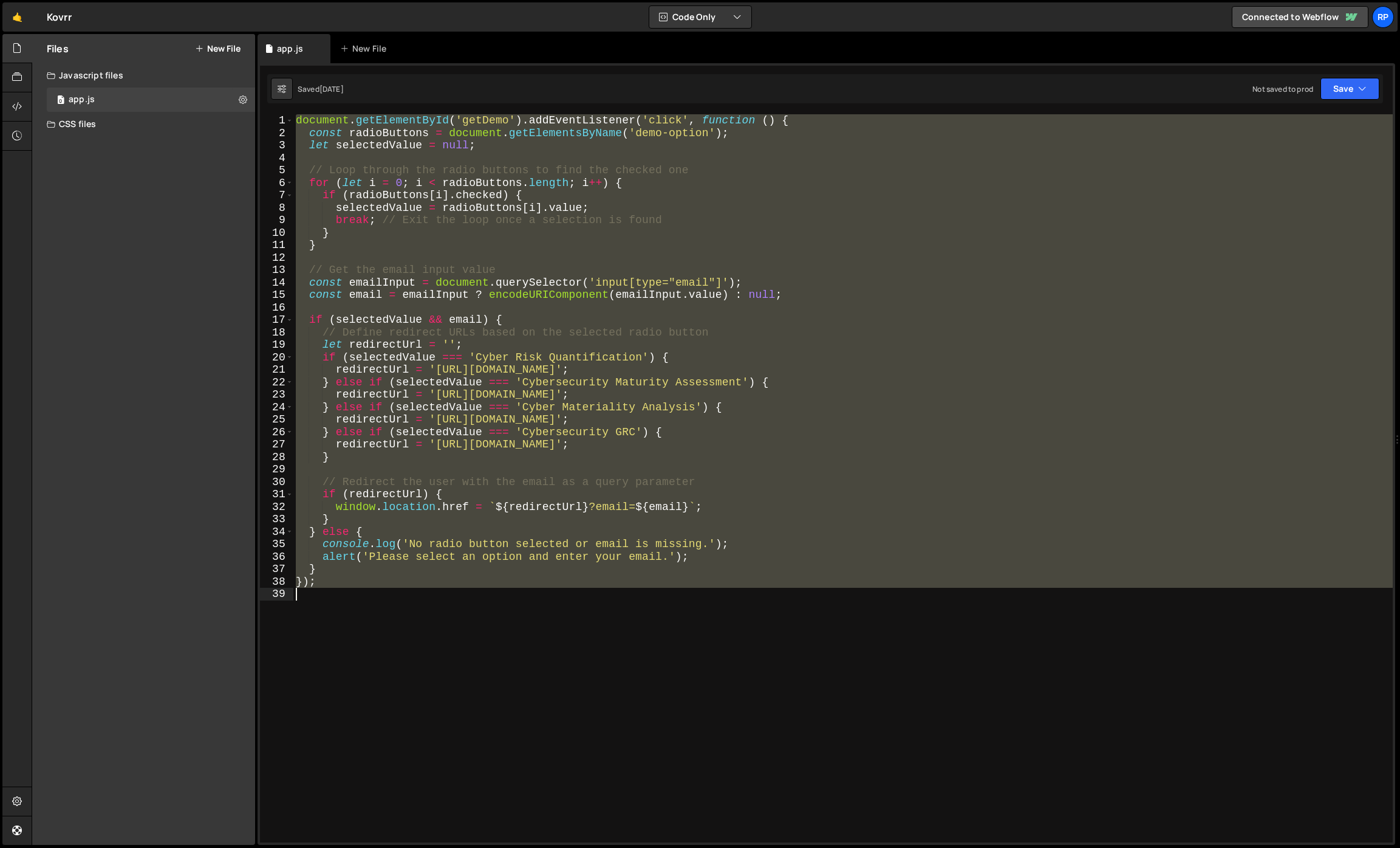
drag, startPoint x: 296, startPoint y: 122, endPoint x: 491, endPoint y: 599, distance: 515.3
click at [491, 599] on div "document . getElementById ( 'getDemo' ) . addEventListener ( 'click' , function…" at bounding box center [843, 491] width 1099 height 753
type textarea "});"
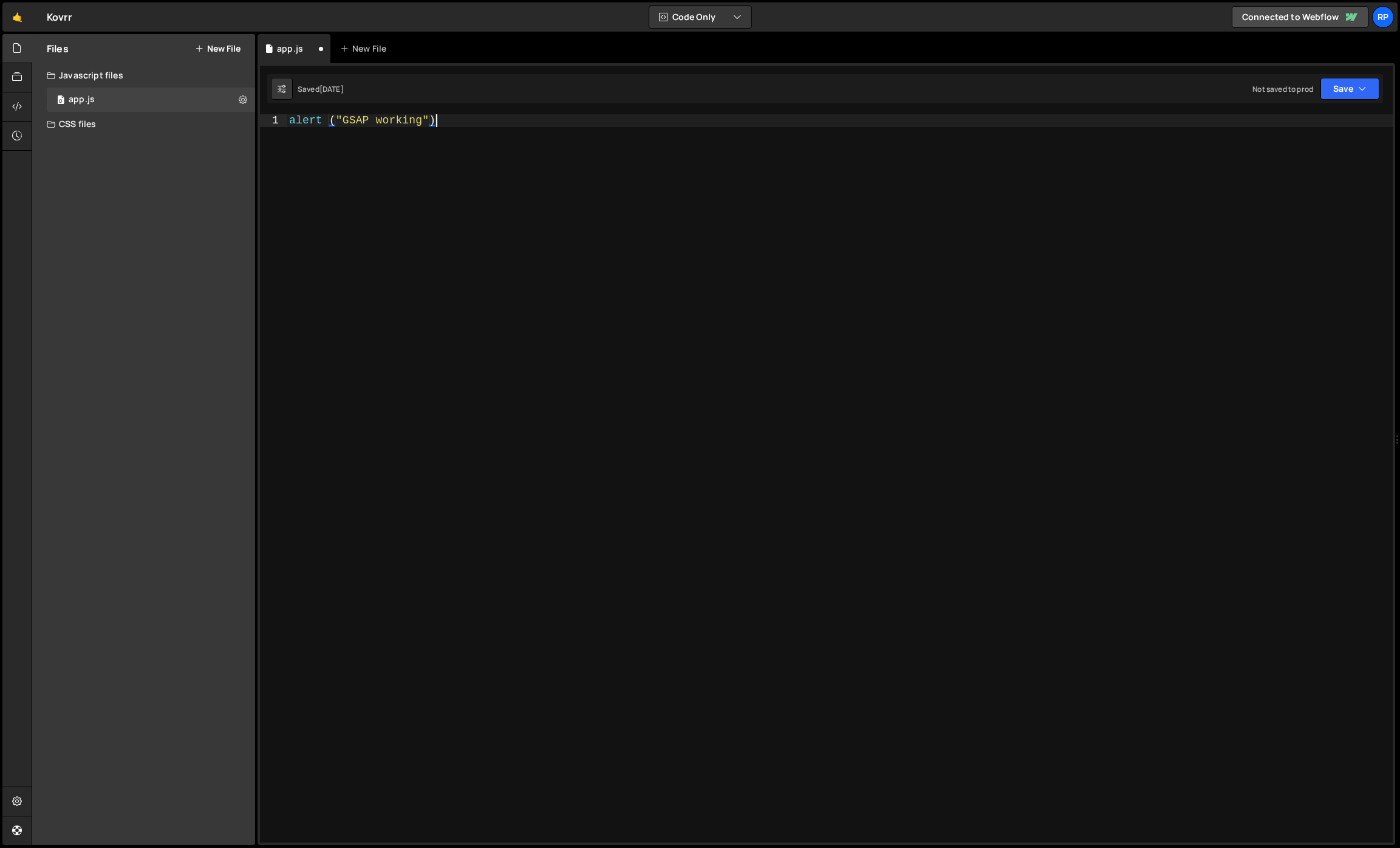
scroll to position [0, 7]
type textarea "alert("GSAP working");"
click at [155, 123] on div "CSS files" at bounding box center [144, 124] width 223 height 24
click at [115, 99] on div "0 app.js 0" at bounding box center [151, 99] width 208 height 24
click at [17, 110] on icon at bounding box center [17, 106] width 9 height 13
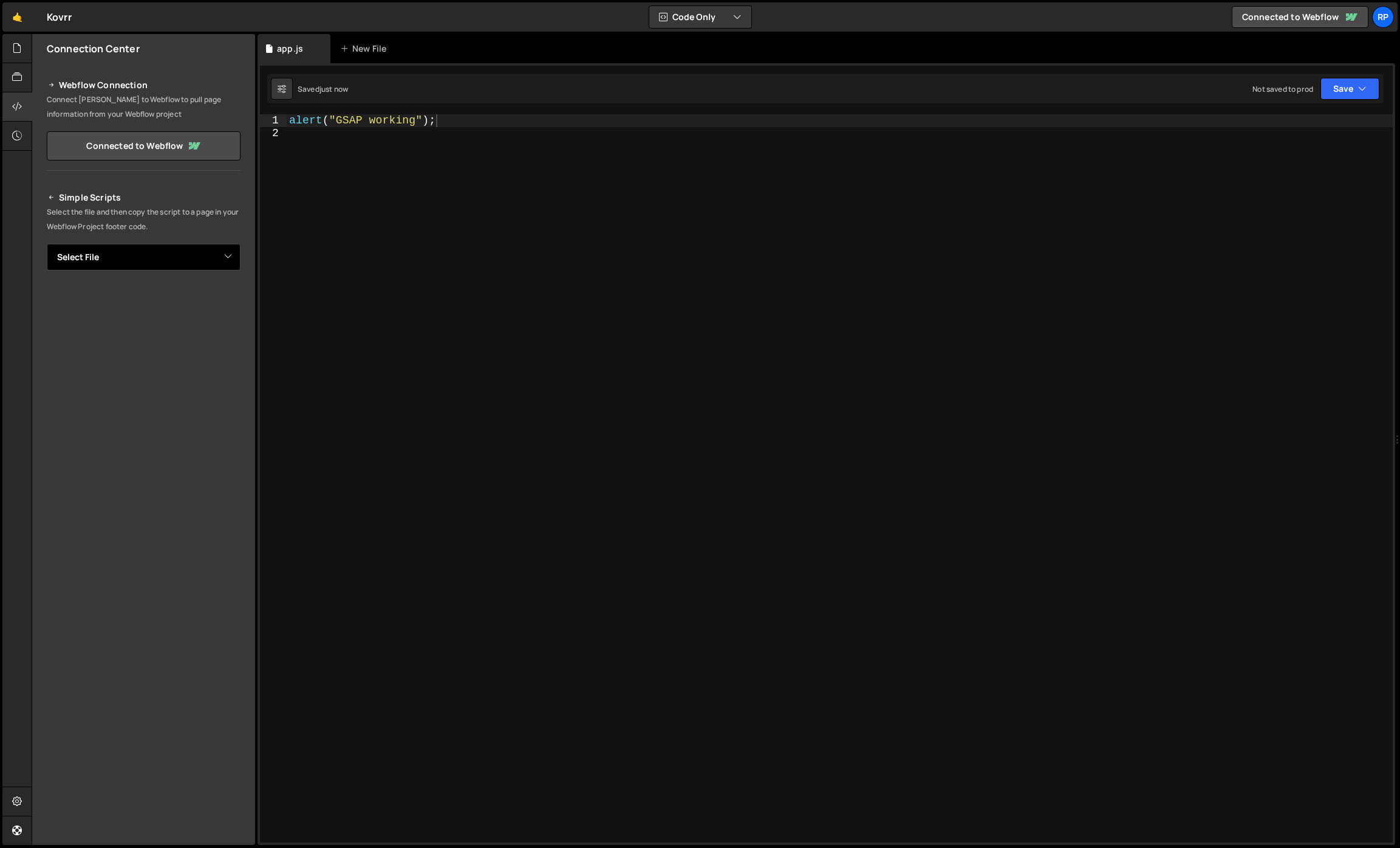
click at [99, 252] on select "Select File app.js FAQ schema .js mystyle.css" at bounding box center [144, 257] width 194 height 27
select select "32248"
click at [47, 244] on select "Select File app.js FAQ schema .js mystyle.css" at bounding box center [144, 257] width 194 height 27
click at [232, 297] on button "Button group with nested dropdown" at bounding box center [232, 298] width 17 height 25
click at [189, 322] on link "Copy Staging Script" at bounding box center [180, 322] width 119 height 17
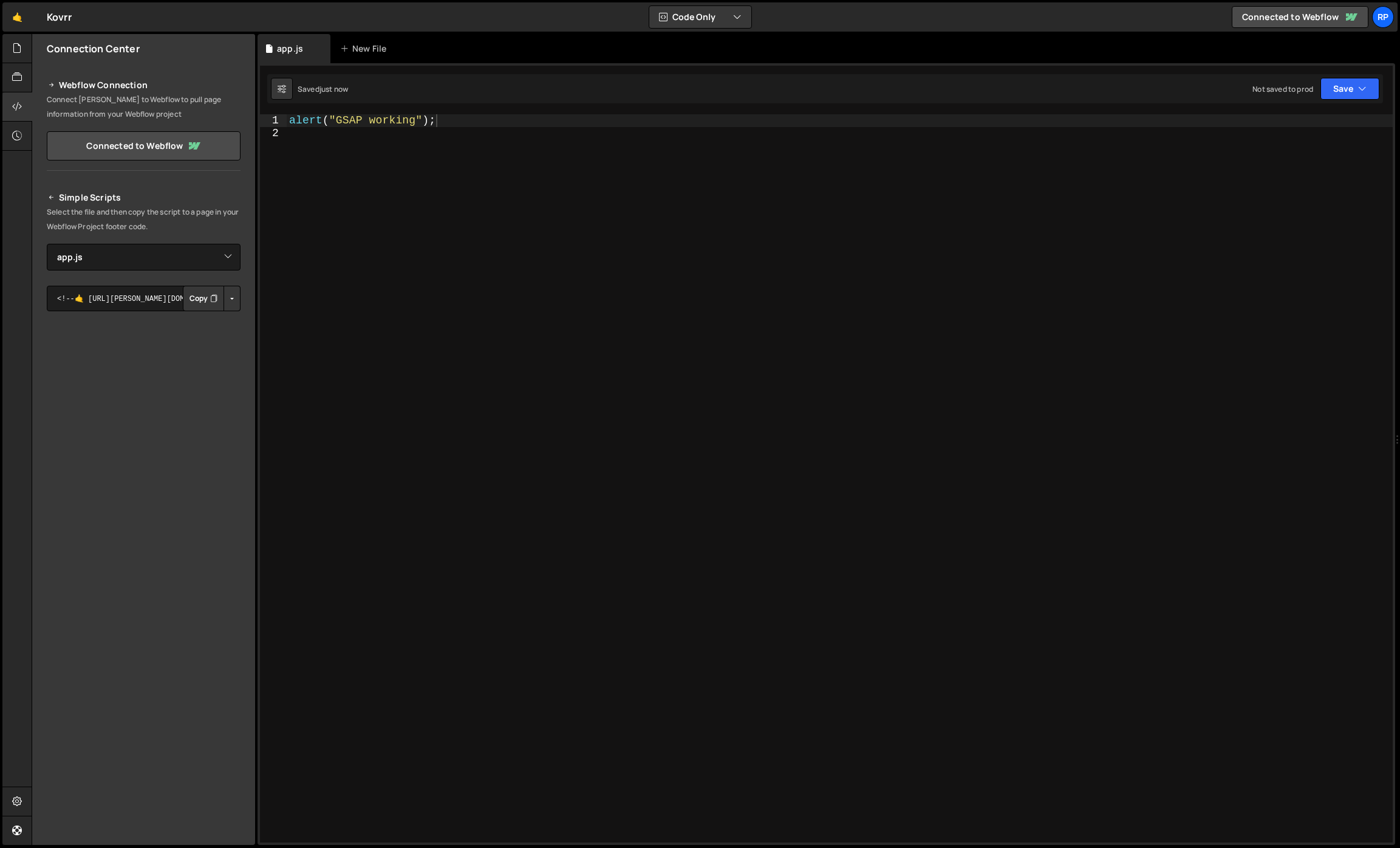
click at [198, 297] on button "Copy" at bounding box center [203, 298] width 41 height 25
drag, startPoint x: 450, startPoint y: 119, endPoint x: 260, endPoint y: 120, distance: 190.0
click at [260, 120] on div "alert("GSAP working"); 1 2 alert ( "GSAP working" ) ; ההההההההההההההההההההההההה…" at bounding box center [827, 478] width 1133 height 728
click at [296, 121] on div "alert ( "GSAP working" ) ;" at bounding box center [840, 478] width 1107 height 728
click at [296, 121] on div "alert ( "GSAP working" ) ;" at bounding box center [840, 491] width 1107 height 753
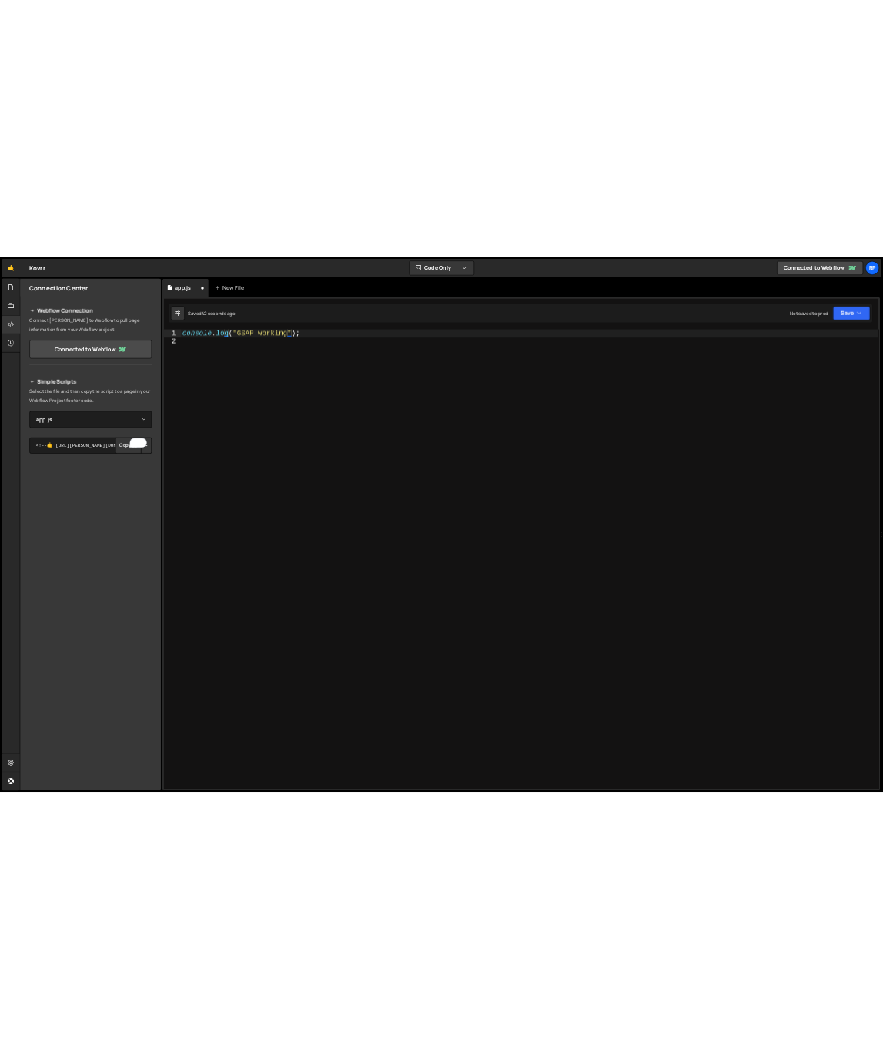
scroll to position [0, 5]
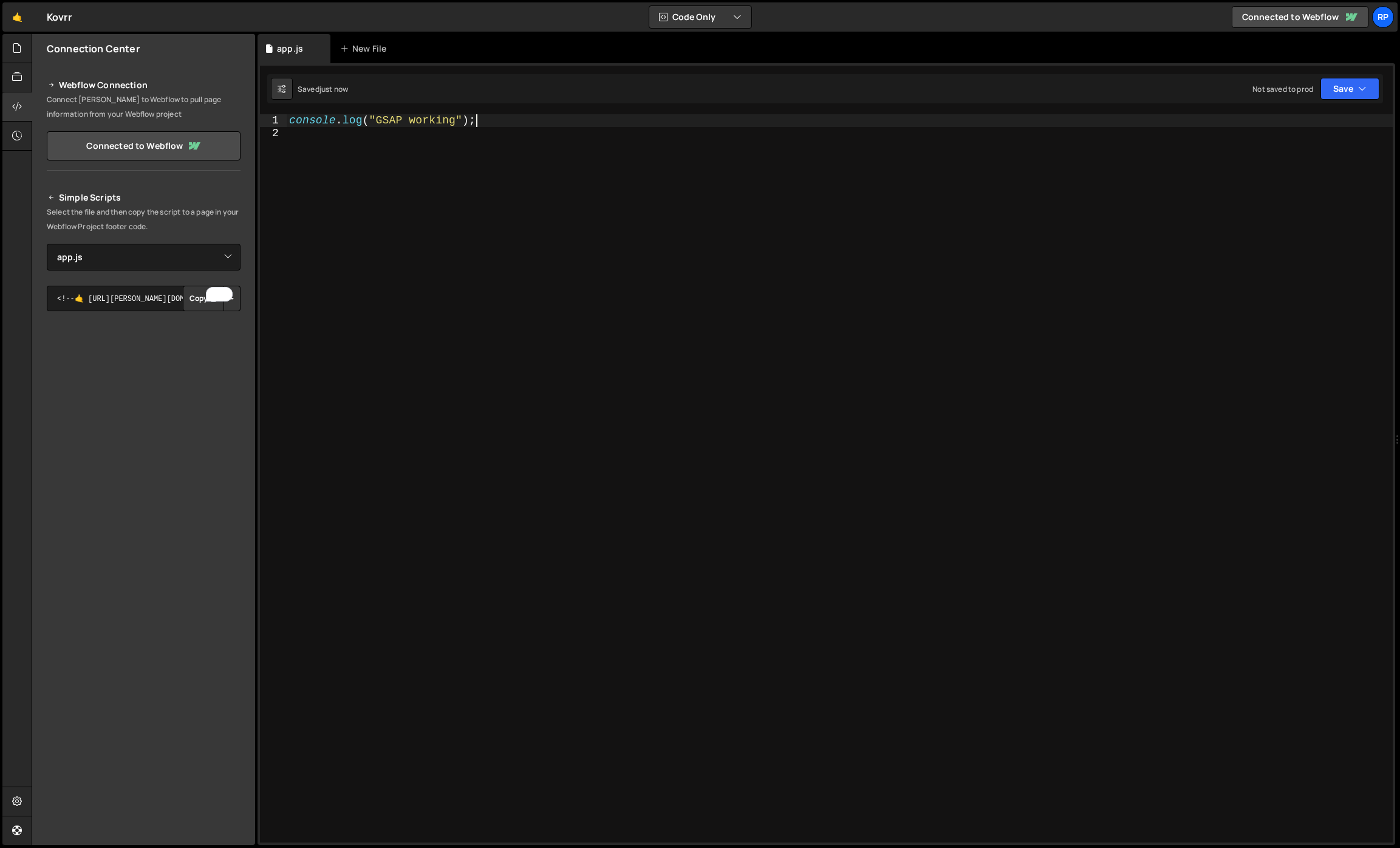
type textarea "console.log("GSAP working");"
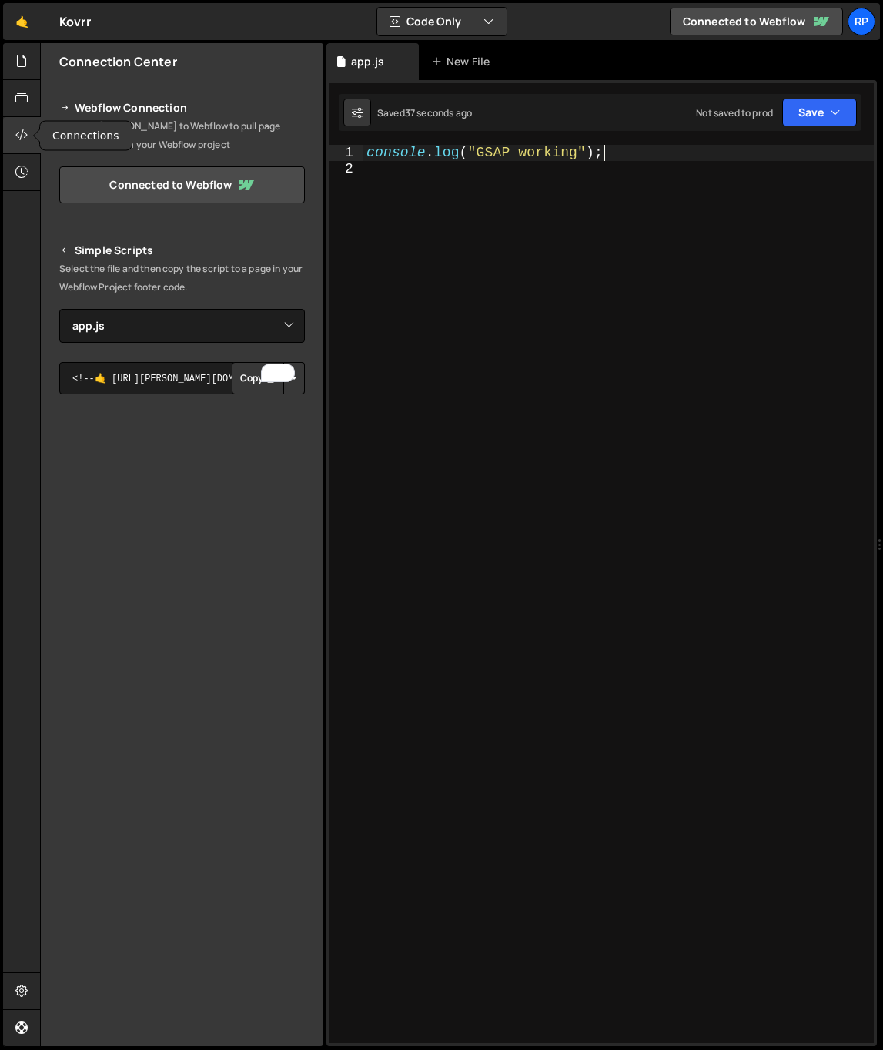
click at [25, 129] on icon at bounding box center [21, 134] width 12 height 17
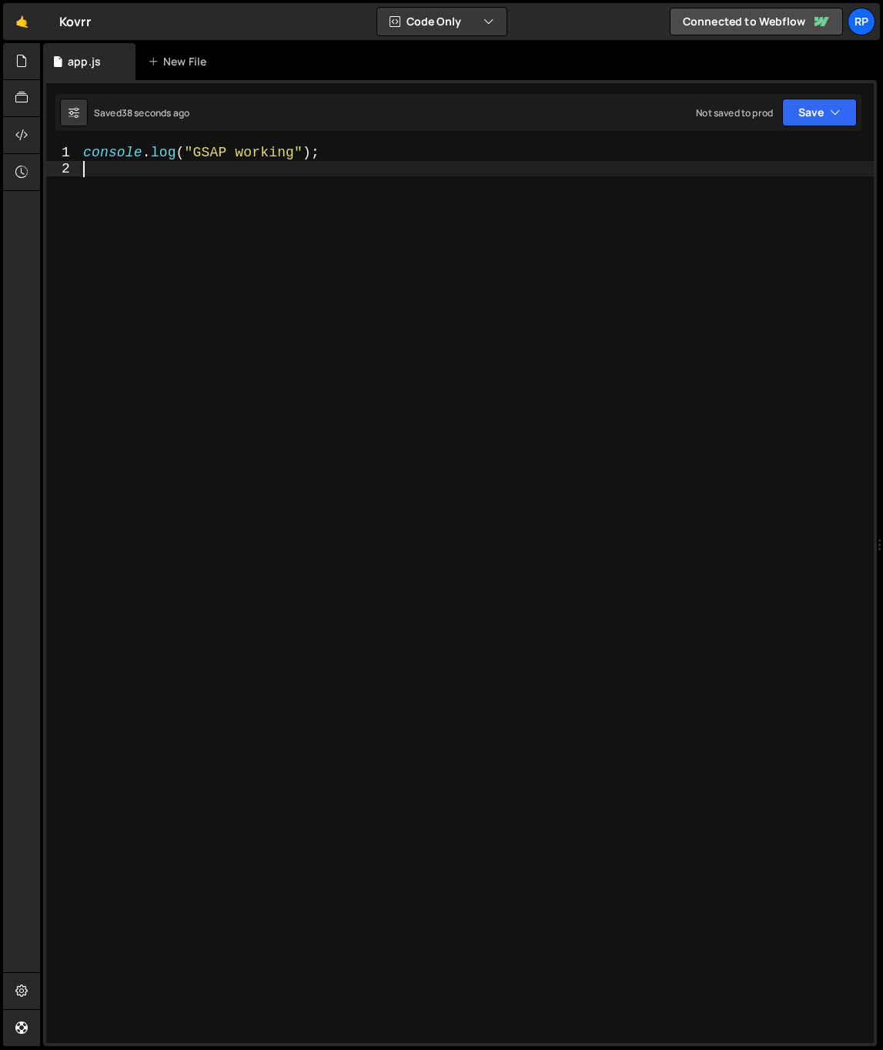
click at [212, 190] on div "console . log ( "GSAP working" ) ;" at bounding box center [477, 610] width 794 height 930
click at [136, 298] on div "console . log ( "GSAP working" ) ;" at bounding box center [477, 610] width 794 height 930
paste textarea "});"
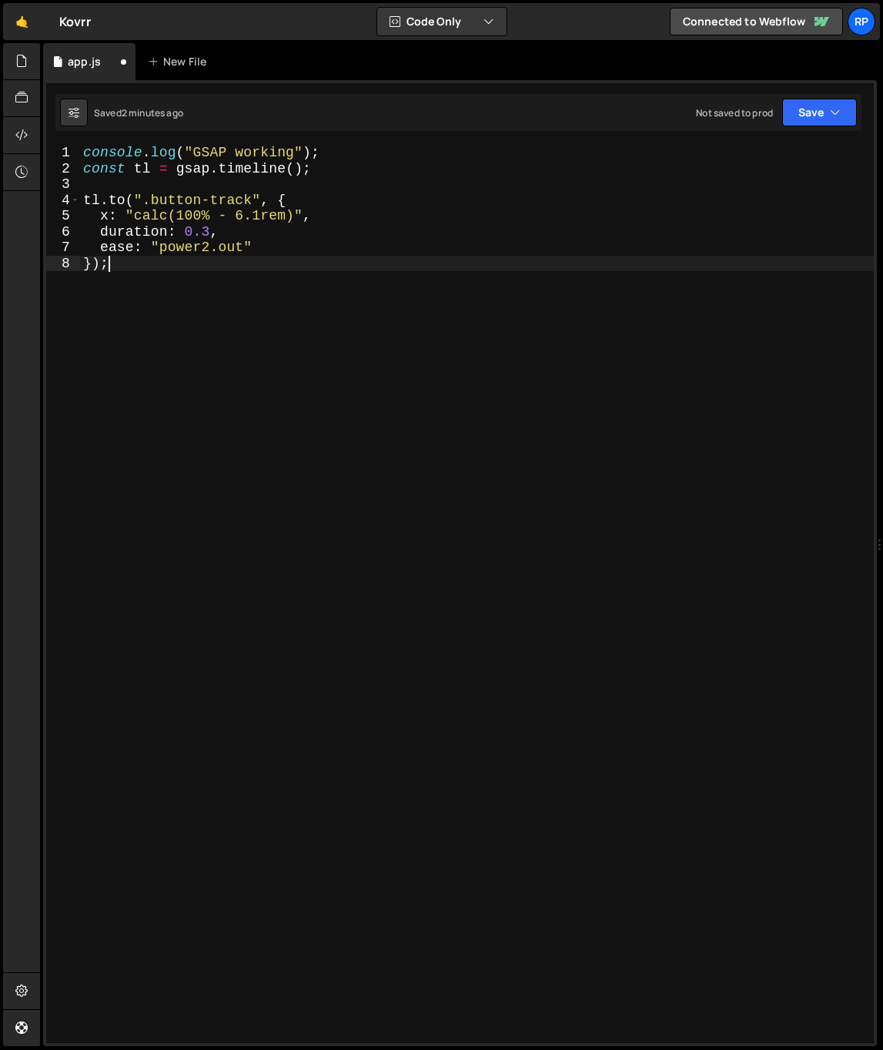
click at [347, 147] on div "console . log ( "GSAP working" ) ; const tl = gsap . timeline ( ) ; tl . to ( "…" at bounding box center [477, 610] width 794 height 930
type textarea "console.log("GSAP working");"
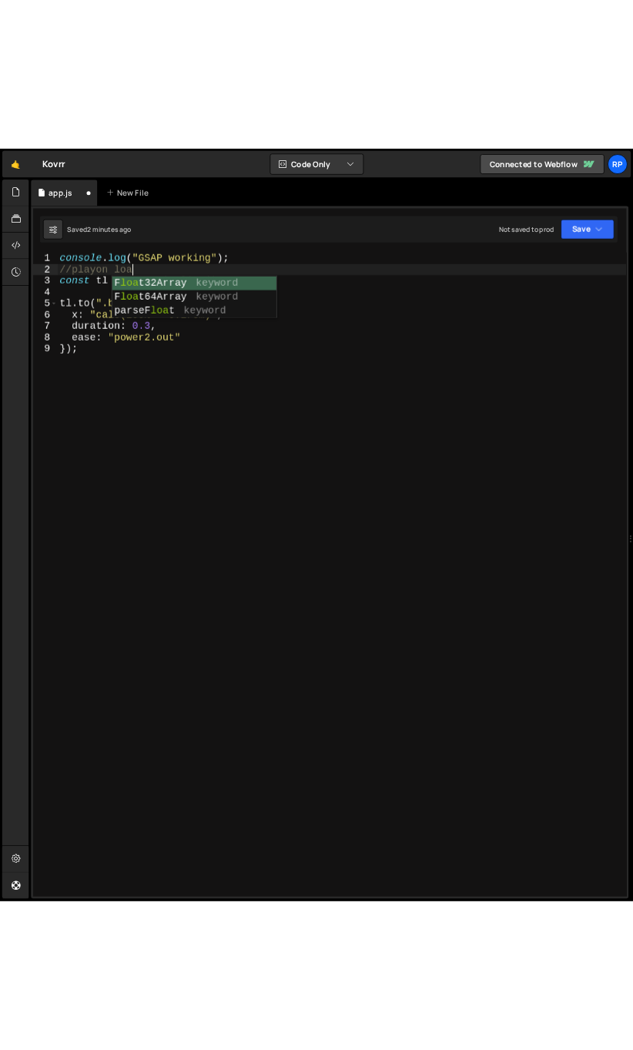
scroll to position [0, 5]
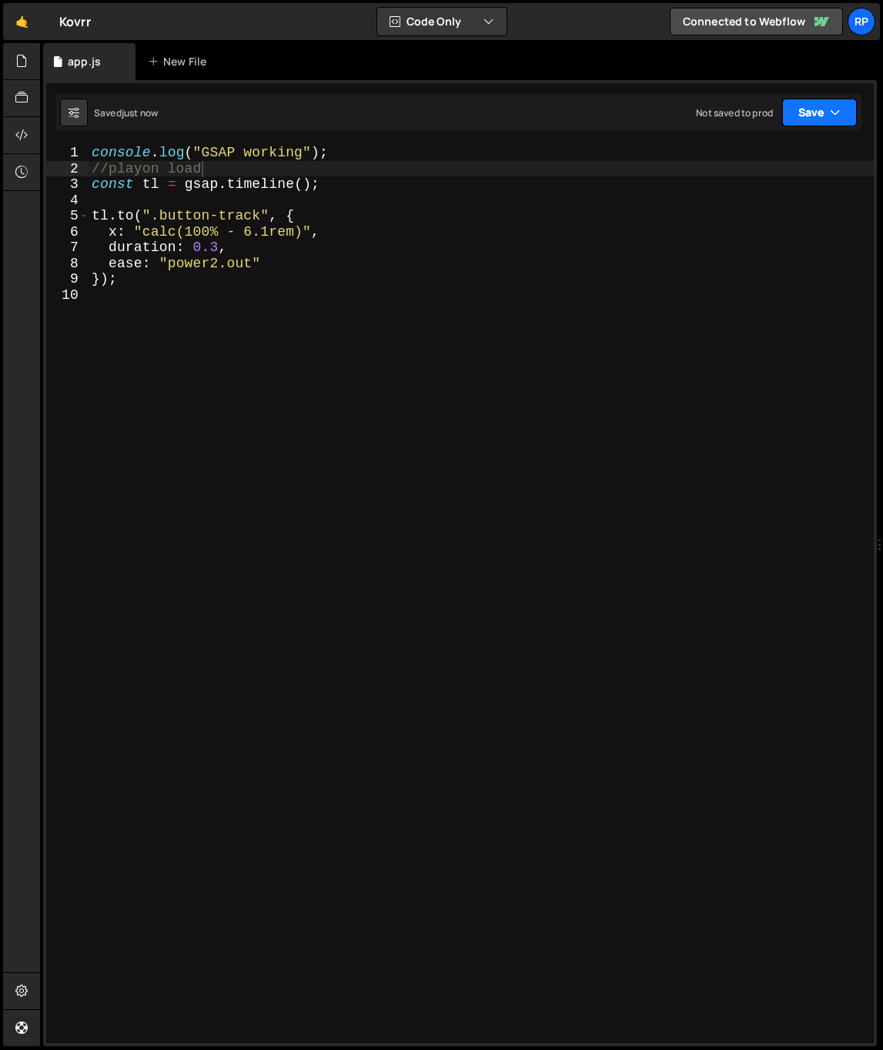
click at [792, 120] on button "Save" at bounding box center [820, 113] width 75 height 28
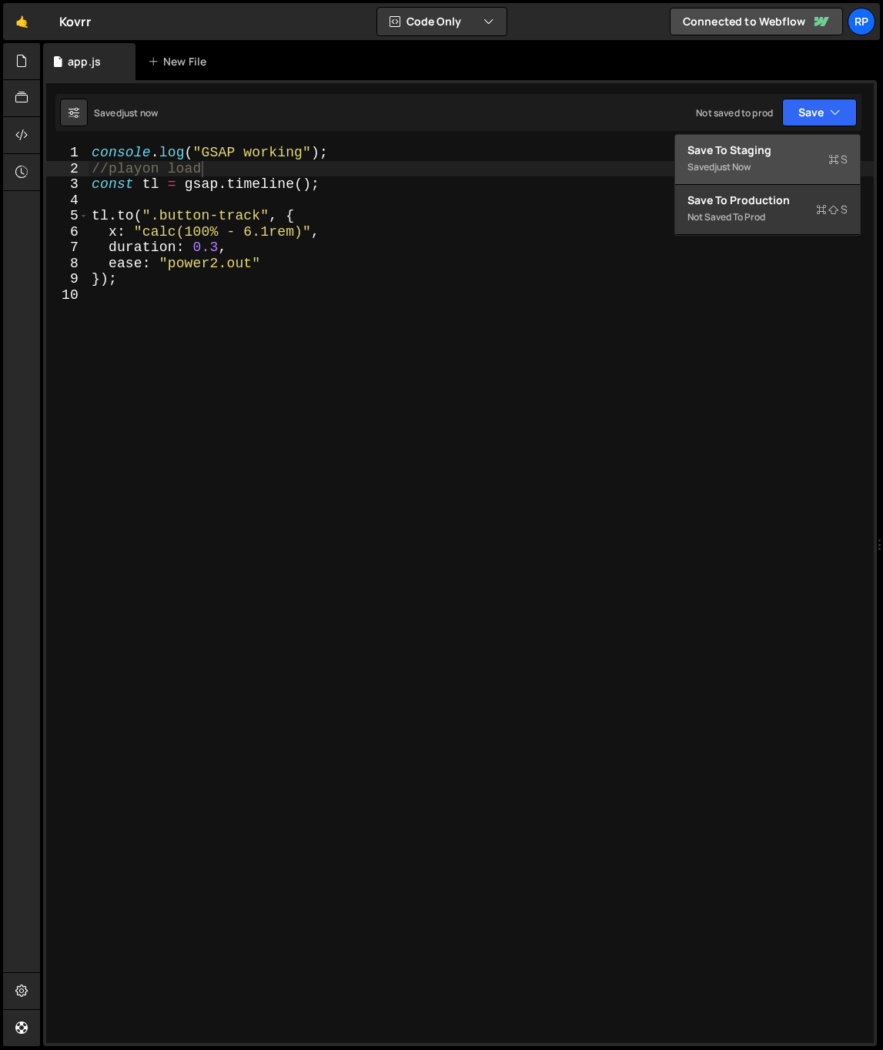
click at [769, 161] on div "Saved just now" at bounding box center [768, 167] width 160 height 18
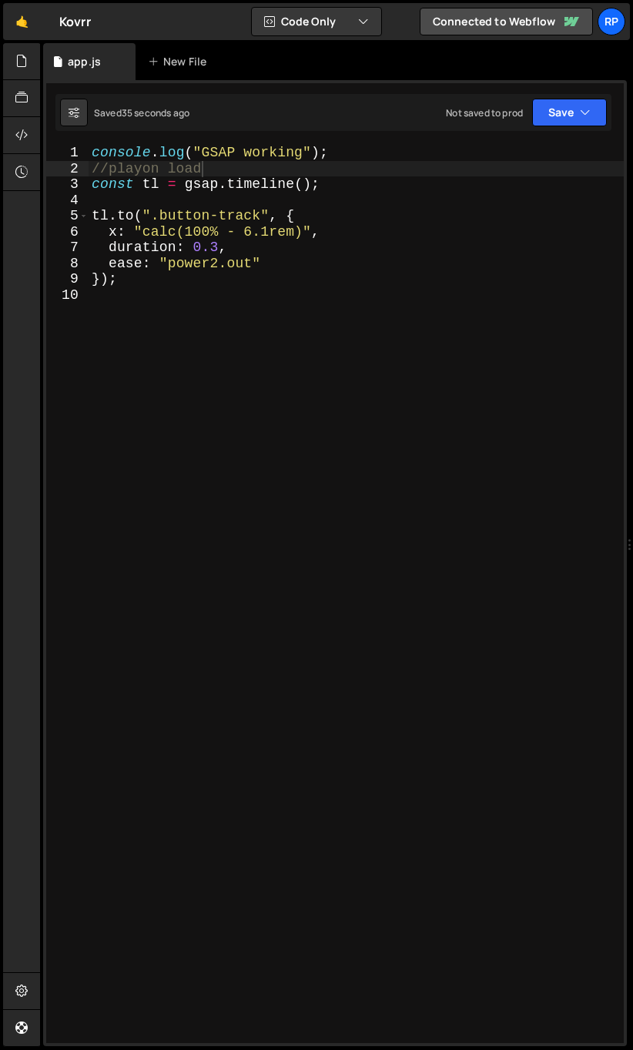
scroll to position [0, 1]
click at [190, 284] on div "console . log ( "GSAP working" ) ; //playon load const tl = gsap . timeline ( )…" at bounding box center [356, 610] width 535 height 930
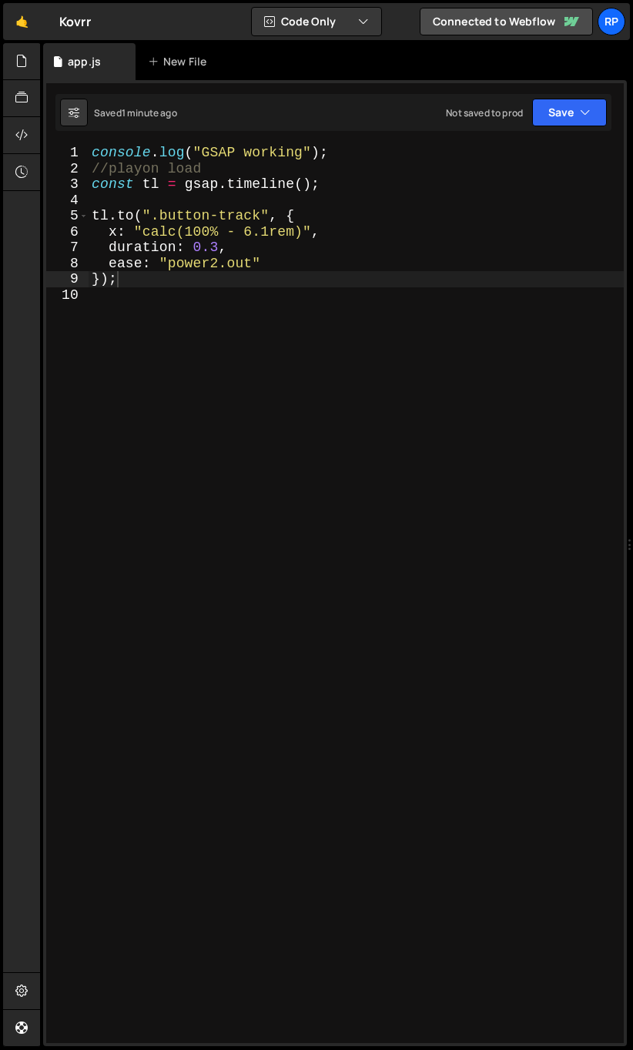
click at [119, 276] on div "console . log ( "GSAP working" ) ; //playon load const tl = gsap . timeline ( )…" at bounding box center [356, 610] width 535 height 930
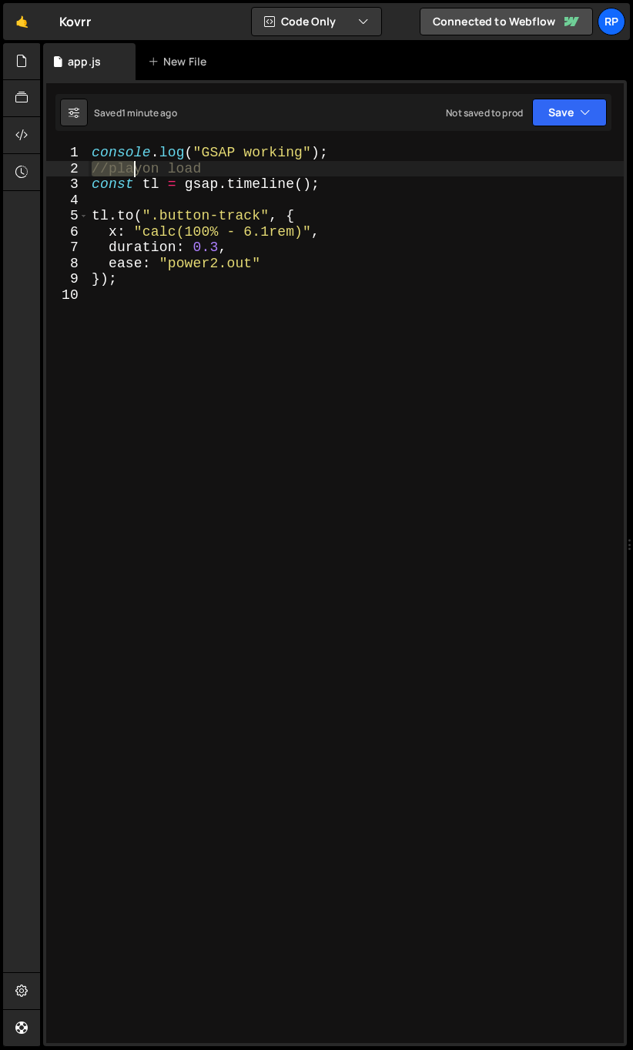
drag, startPoint x: 120, startPoint y: 173, endPoint x: 235, endPoint y: 169, distance: 114.8
click at [235, 169] on div "console . log ( "GSAP working" ) ; //playon load const tl = gsap . timeline ( )…" at bounding box center [356, 610] width 535 height 930
type textarea "//playon load"
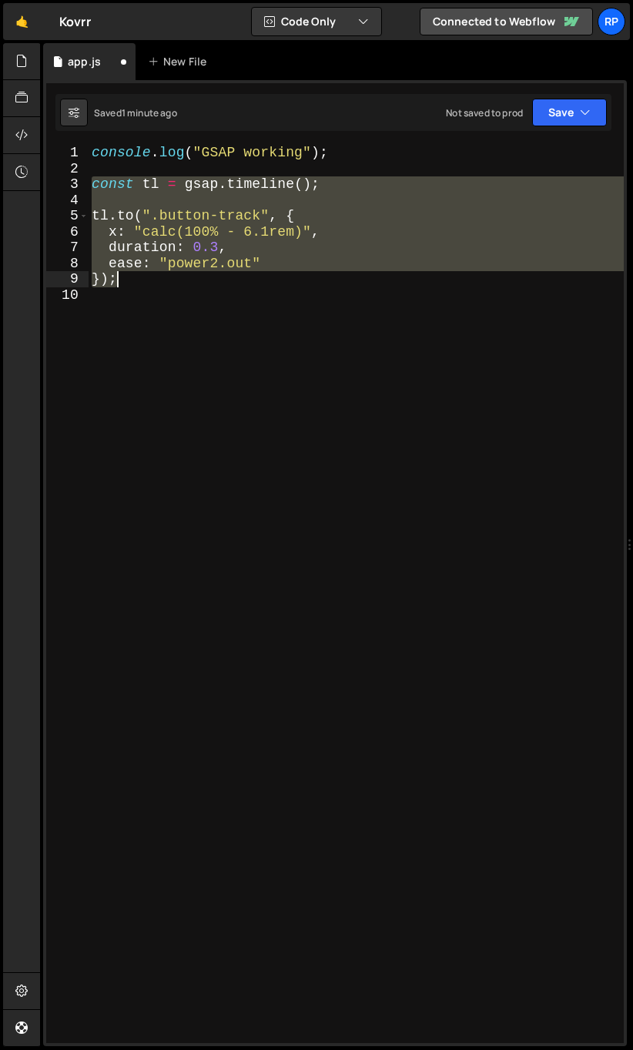
drag, startPoint x: 95, startPoint y: 193, endPoint x: 146, endPoint y: 286, distance: 105.9
click at [146, 286] on div "console . log ( "GSAP working" ) ; const tl = gsap . timeline ( ) ; tl . to ( "…" at bounding box center [356, 610] width 535 height 930
paste textarea
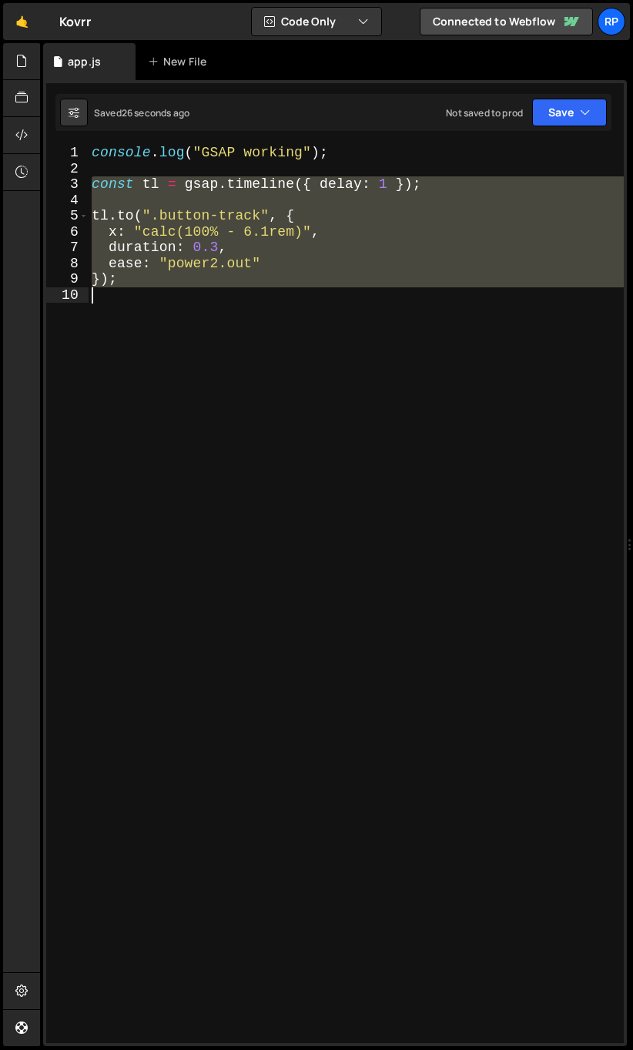
drag, startPoint x: 105, startPoint y: 195, endPoint x: 164, endPoint y: 297, distance: 117.7
click at [164, 297] on div "console . log ( "GSAP working" ) ; const tl = gsap . timeline ({ delay : 1 }) ;…" at bounding box center [356, 610] width 535 height 930
paste textarea "</script>"
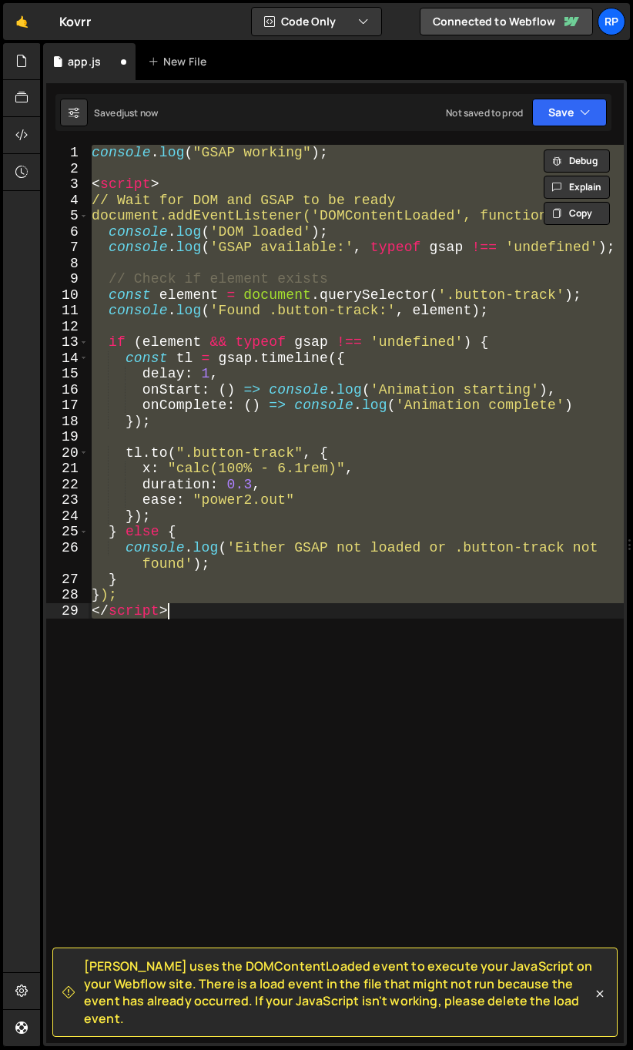
click at [126, 217] on div "console . log ( "GSAP working" ) ; < script > // Wait for DOM and GSAP to be re…" at bounding box center [356, 594] width 535 height 898
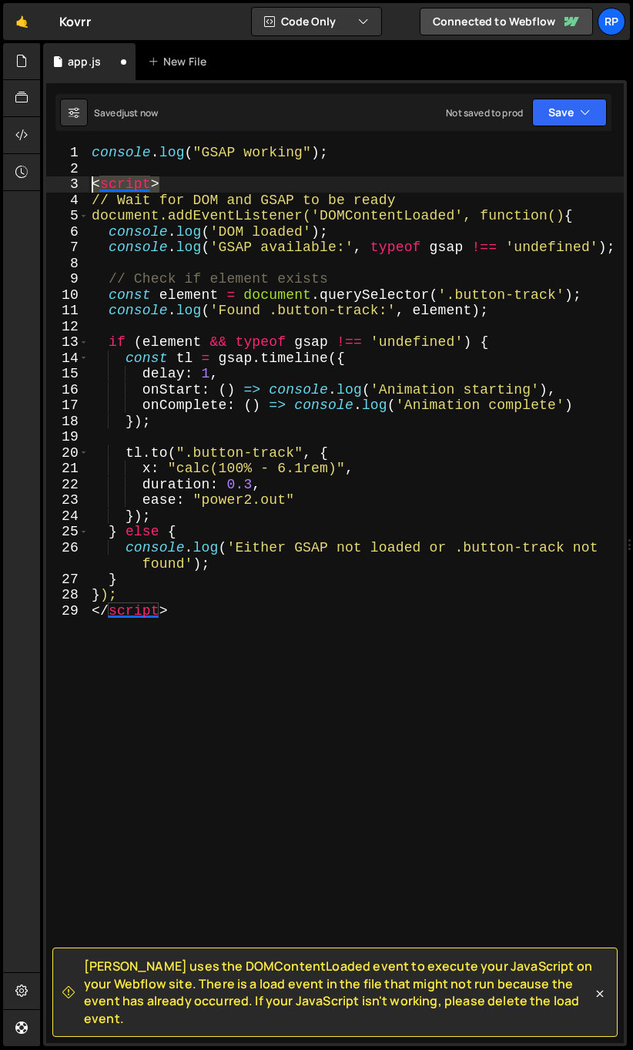
drag, startPoint x: 59, startPoint y: 186, endPoint x: 49, endPoint y: 186, distance: 9.3
click at [49, 186] on div "document.addEventListener('DOMContentLoaded', function() { 1 2 3 4 5 6 7 8 9 10…" at bounding box center [335, 594] width 578 height 898
type textarea "<script>"
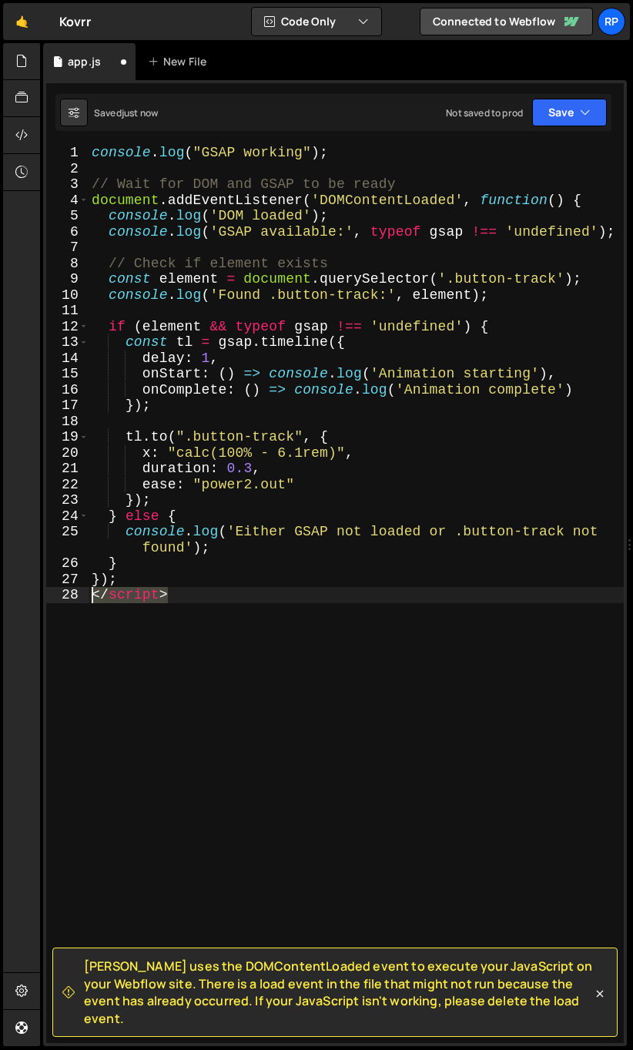
drag, startPoint x: 179, startPoint y: 594, endPoint x: 85, endPoint y: 598, distance: 94.9
click at [85, 598] on div "1 2 3 4 5 6 7 8 9 10 11 12 13 14 15 16 17 18 19 20 21 22 23 24 25 26 27 28 cons…" at bounding box center [335, 594] width 578 height 898
type textarea "</script>"
click at [178, 608] on div "console . log ( "GSAP working" ) ; // Wait for DOM and GSAP to be ready documen…" at bounding box center [356, 610] width 535 height 930
click at [548, 114] on button "Save" at bounding box center [569, 113] width 75 height 28
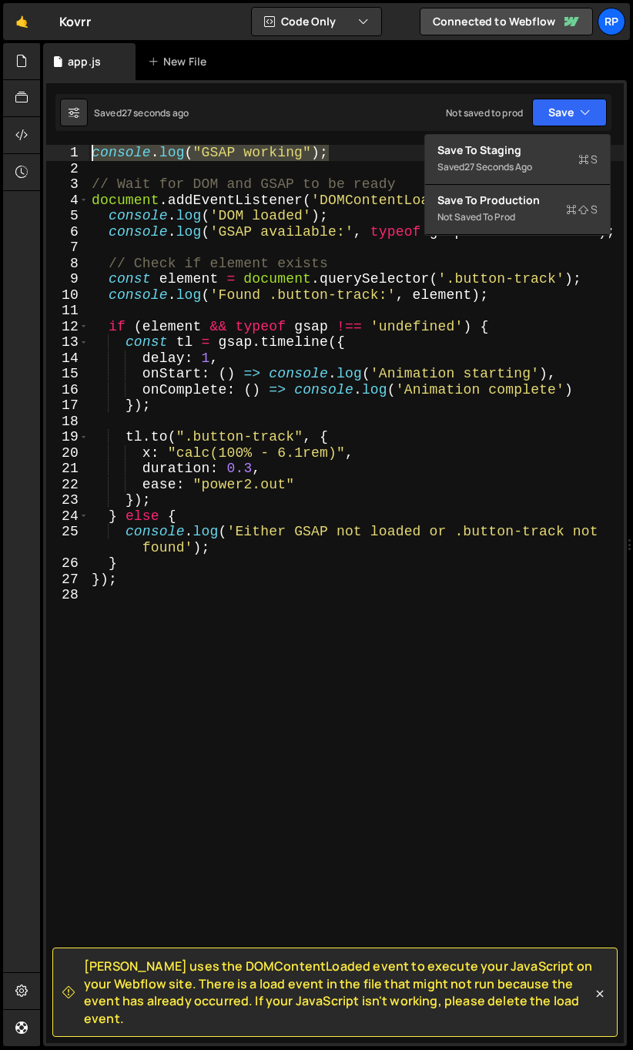
drag, startPoint x: 325, startPoint y: 153, endPoint x: 61, endPoint y: 156, distance: 264.2
click at [61, 156] on div "console.log("GSAP working"); 1 2 3 4 5 6 7 8 9 10 11 12 13 14 15 16 17 18 19 20…" at bounding box center [335, 594] width 578 height 898
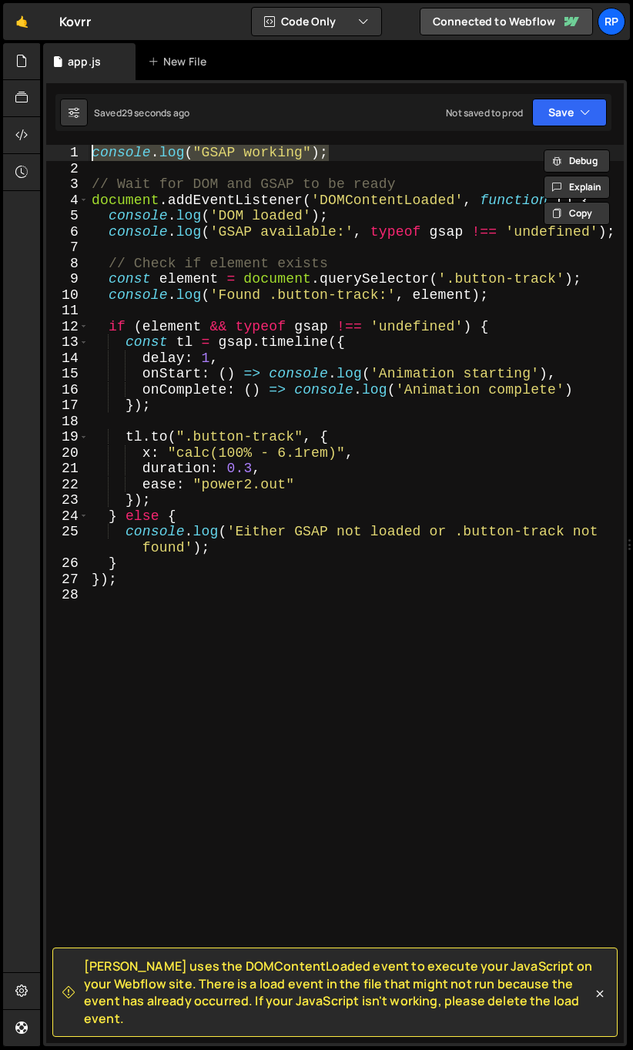
click at [187, 156] on div "console . log ( "GSAP working" ) ; // Wait for DOM and GSAP to be ready documen…" at bounding box center [356, 594] width 535 height 898
drag, startPoint x: 184, startPoint y: 154, endPoint x: 88, endPoint y: 150, distance: 96.4
click at [88, 150] on div "console.log("GSAP working"); 1 2 3 4 5 6 7 8 9 10 11 12 13 14 15 16 17 18 19 20…" at bounding box center [335, 594] width 578 height 898
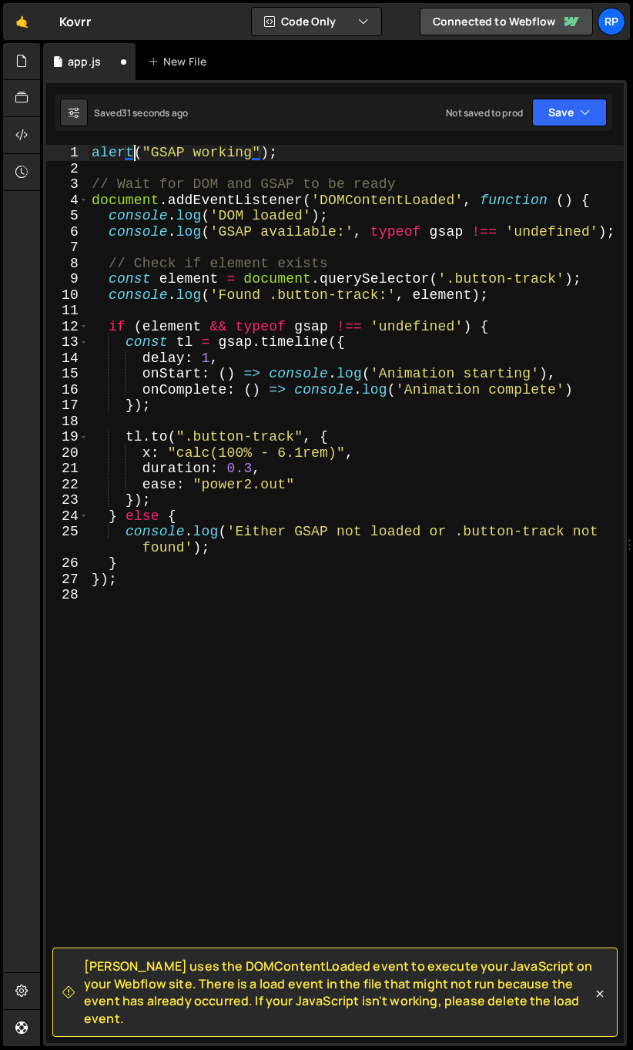
scroll to position [0, 2]
click at [256, 337] on div "alert ( "GSAP working" ) ; // Wait for DOM and GSAP to be ready document . addE…" at bounding box center [356, 610] width 535 height 930
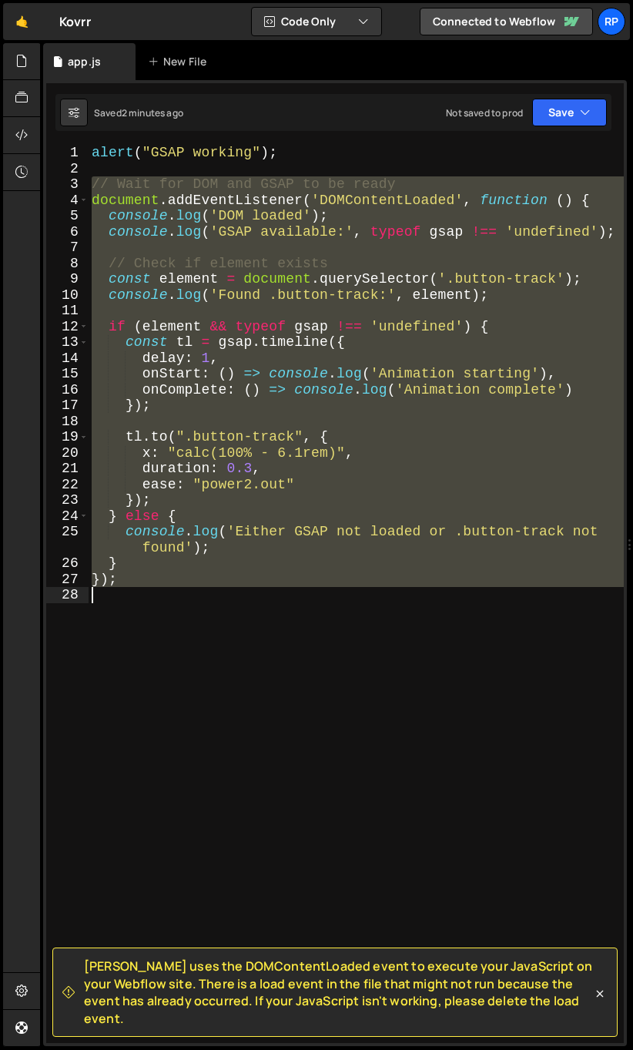
drag, startPoint x: 96, startPoint y: 183, endPoint x: 163, endPoint y: 650, distance: 471.7
click at [163, 650] on div "alert ( "GSAP working" ) ; // Wait for DOM and GSAP to be ready document . addE…" at bounding box center [356, 610] width 535 height 930
paste textarea ", 2000);"
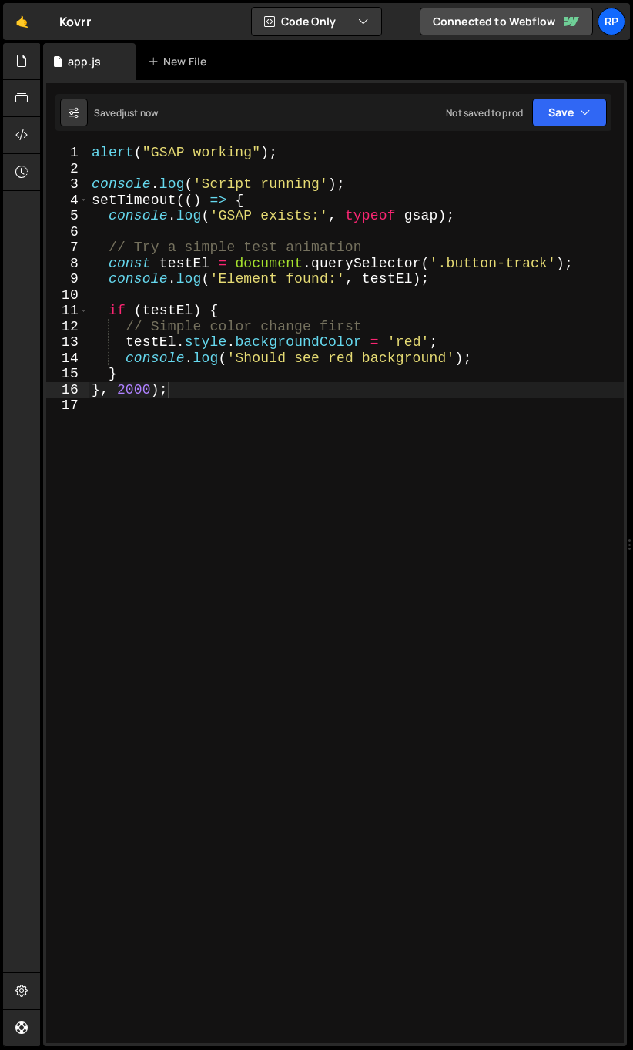
click at [309, 156] on div "alert ( "GSAP working" ) ; console . log ( 'Script running' ) ; setTimeout (( )…" at bounding box center [356, 610] width 535 height 930
type textarea "alert("GSAP working");"
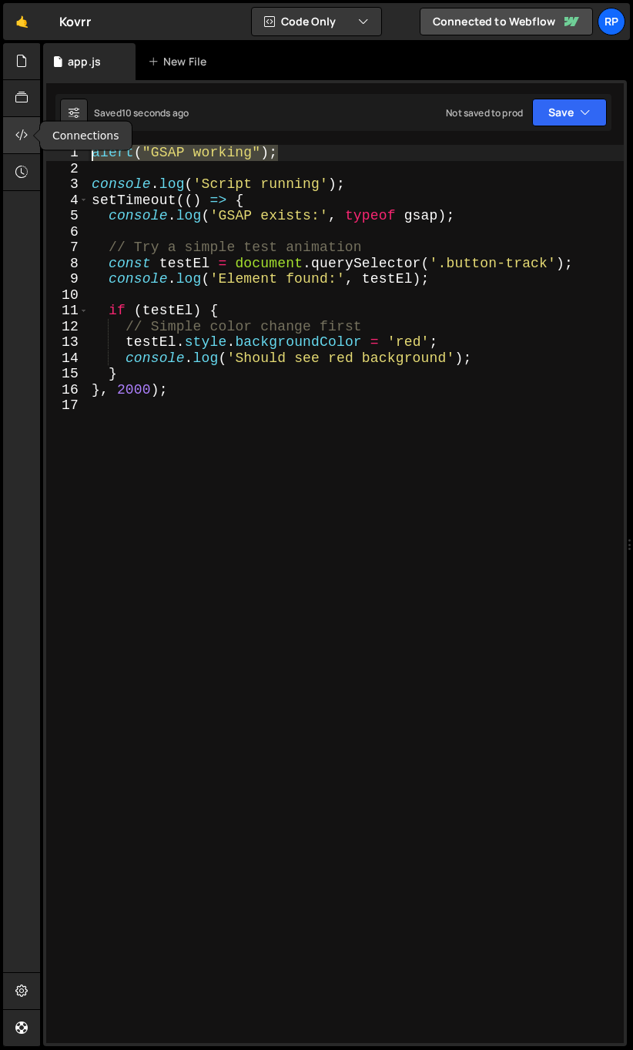
drag, startPoint x: 231, startPoint y: 155, endPoint x: 15, endPoint y: 145, distance: 216.7
click at [15, 145] on div "Hold on a sec... Are you certain you wish to leave this page? Any changes you'v…" at bounding box center [316, 525] width 633 height 1050
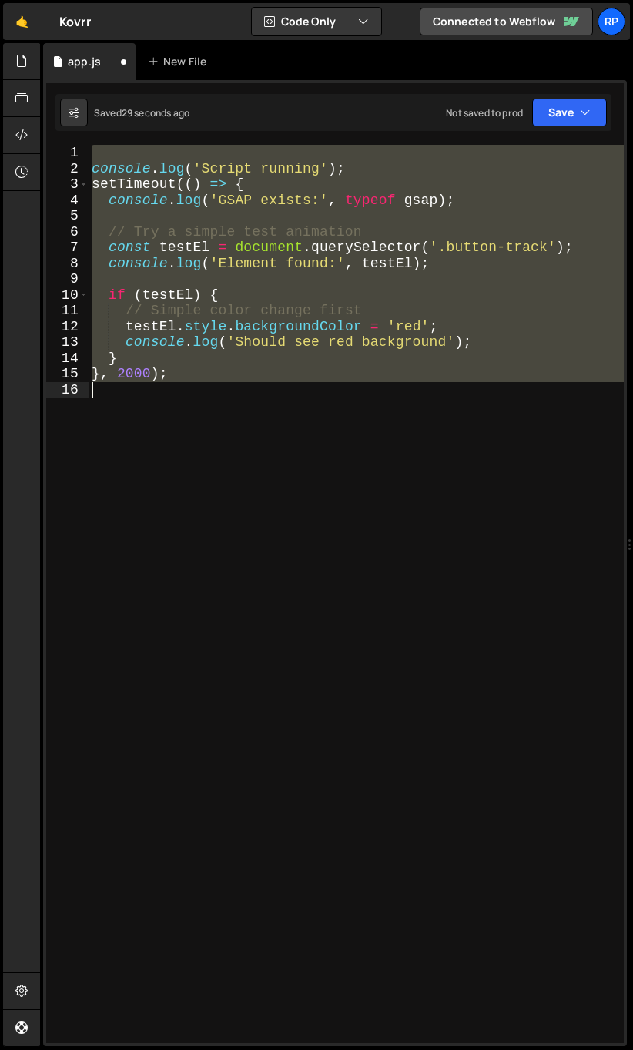
drag, startPoint x: 95, startPoint y: 151, endPoint x: 145, endPoint y: 423, distance: 276.5
click at [145, 423] on div "console . log ( 'Script running' ) ; setTimeout (( ) => { console . log ( 'GSAP…" at bounding box center [356, 610] width 535 height 930
paste textarea
type textarea "}, 2000);"
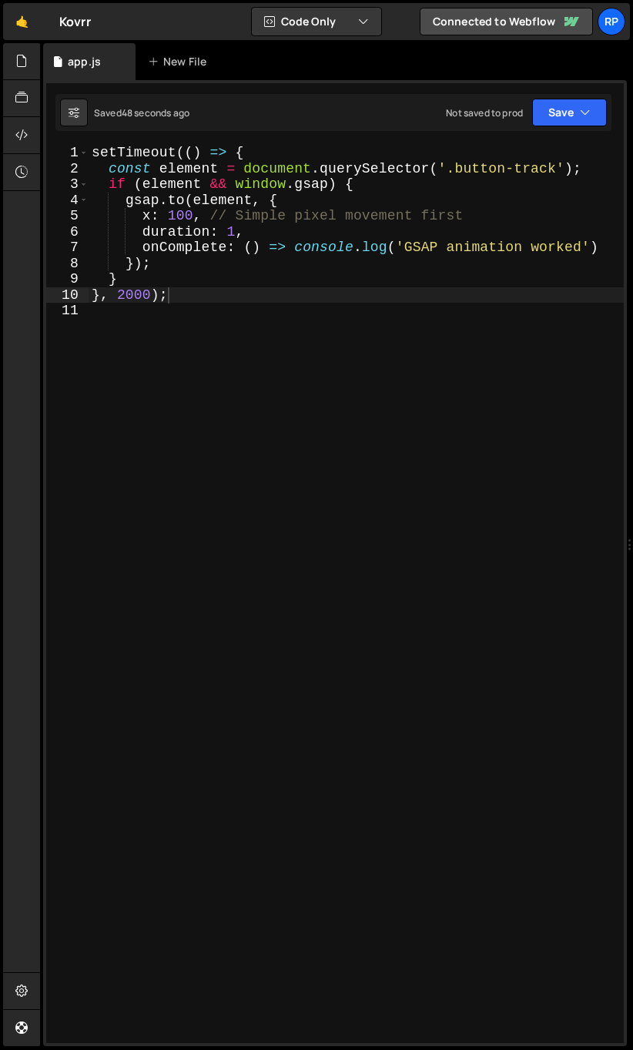
click at [206, 307] on div "setTimeout (( ) => { const element = document . querySelector ( '.button-track'…" at bounding box center [356, 610] width 535 height 930
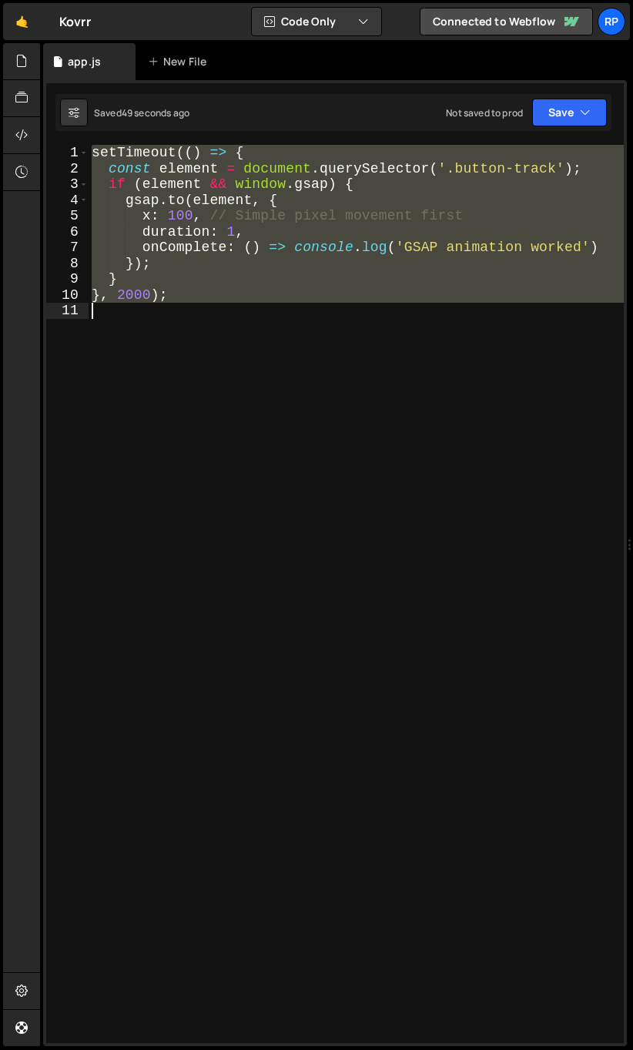
drag, startPoint x: 92, startPoint y: 152, endPoint x: 139, endPoint y: 318, distance: 172.9
click at [139, 318] on div "setTimeout (( ) => { const element = document . querySelector ( '.button-track'…" at bounding box center [356, 610] width 535 height 930
paste textarea "1000);"
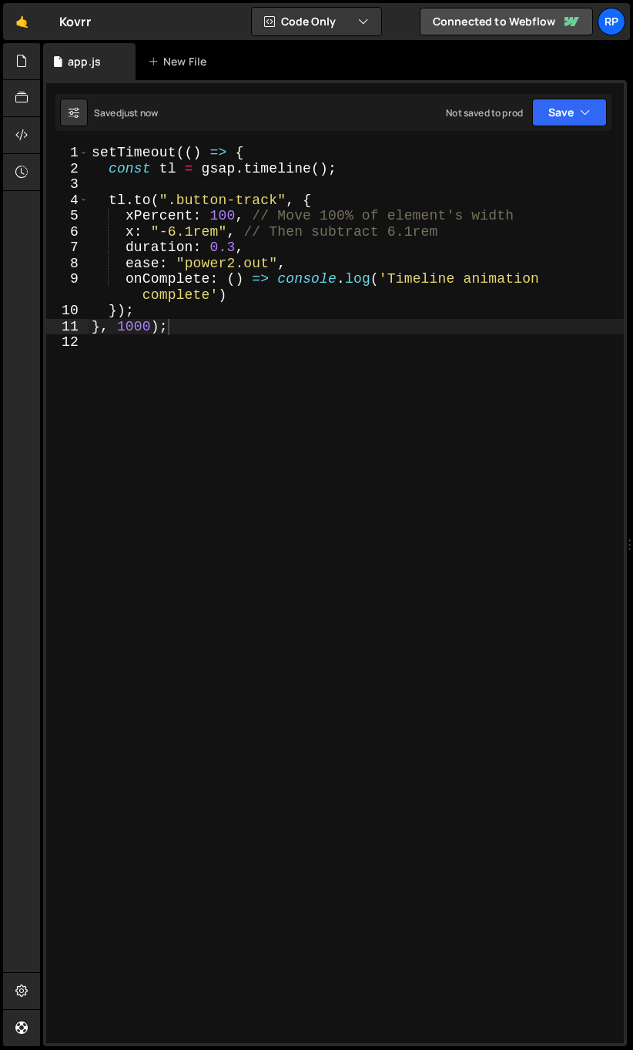
click at [237, 248] on div "setTimeout (( ) => { const tl = gsap . timeline ( ) ; tl . to ( ".button-track"…" at bounding box center [356, 610] width 535 height 930
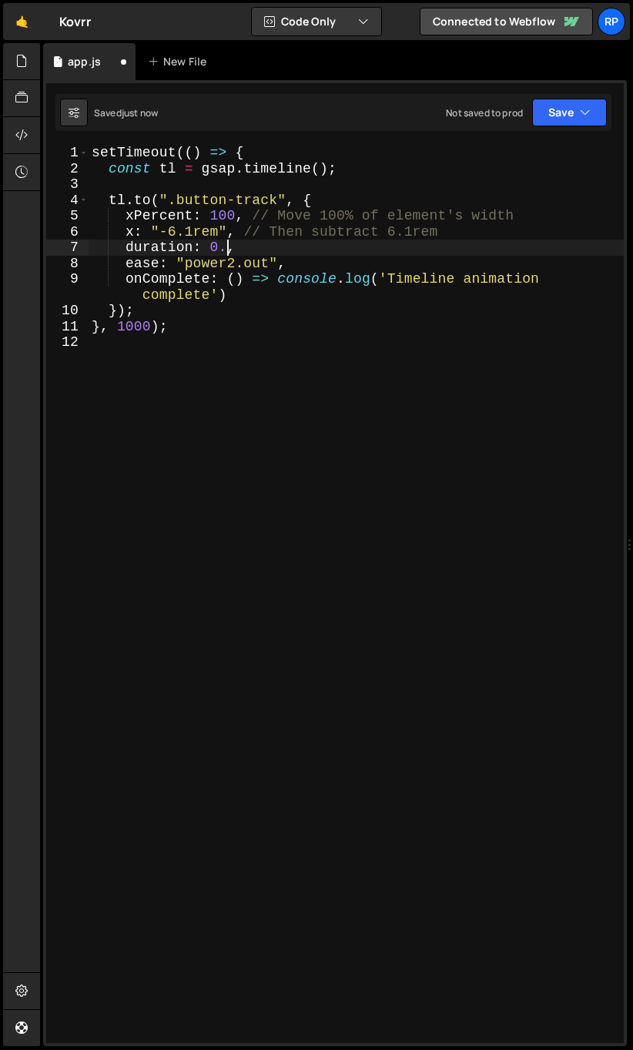
scroll to position [0, 7]
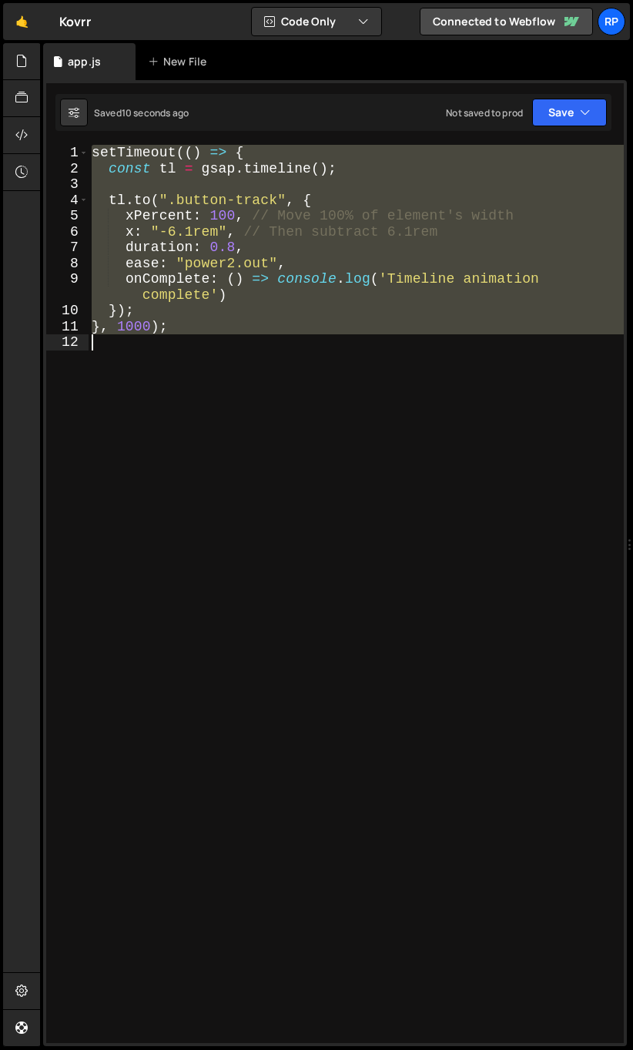
drag, startPoint x: 94, startPoint y: 153, endPoint x: 146, endPoint y: 344, distance: 197.9
click at [146, 344] on div "setTimeout (( ) => { const tl = gsap . timeline ( ) ; tl . to ( ".button-track"…" at bounding box center [356, 610] width 535 height 930
type textarea "}, 1000);"
click at [238, 338] on div "setTimeout (( ) => { const tl = gsap . timeline ( ) ; tl . to ( ".button-track"…" at bounding box center [356, 594] width 535 height 898
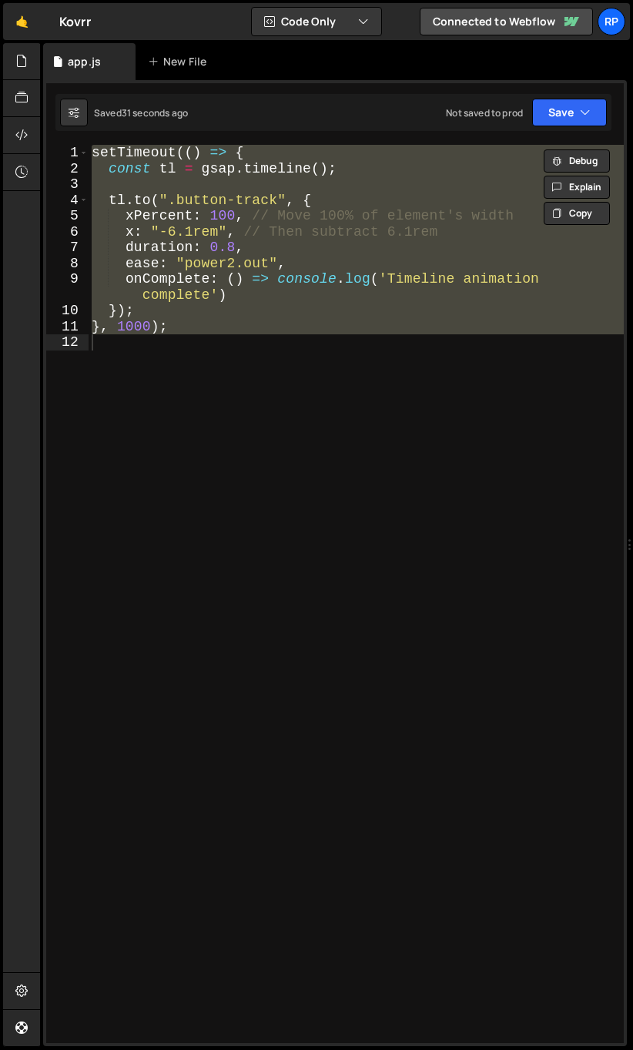
scroll to position [0, 0]
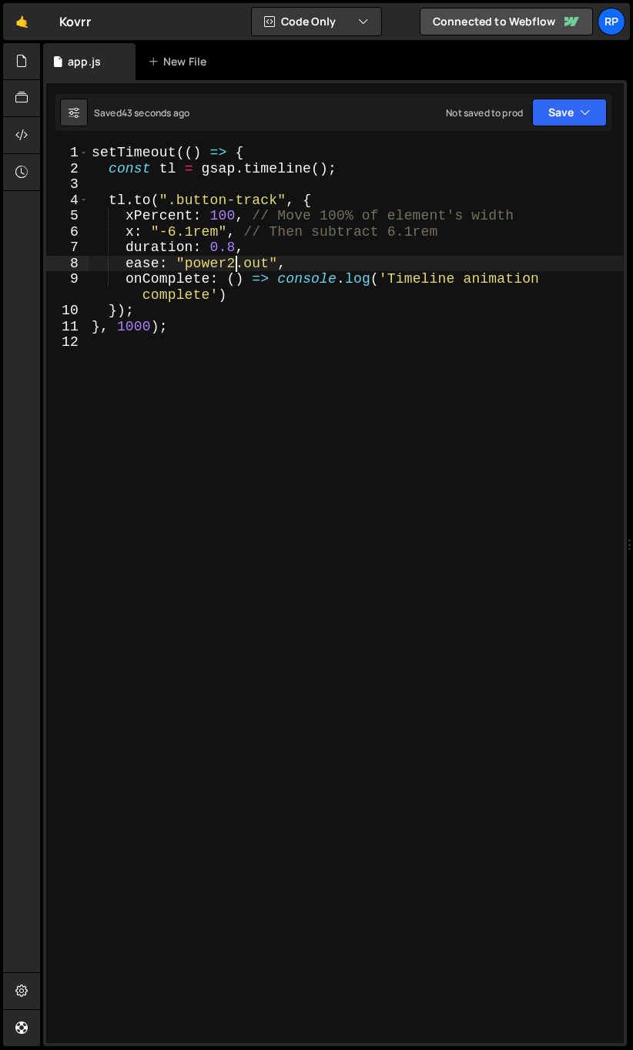
click at [233, 262] on div "setTimeout (( ) => { const tl = gsap . timeline ( ) ; tl . to ( ".button-track"…" at bounding box center [356, 610] width 535 height 930
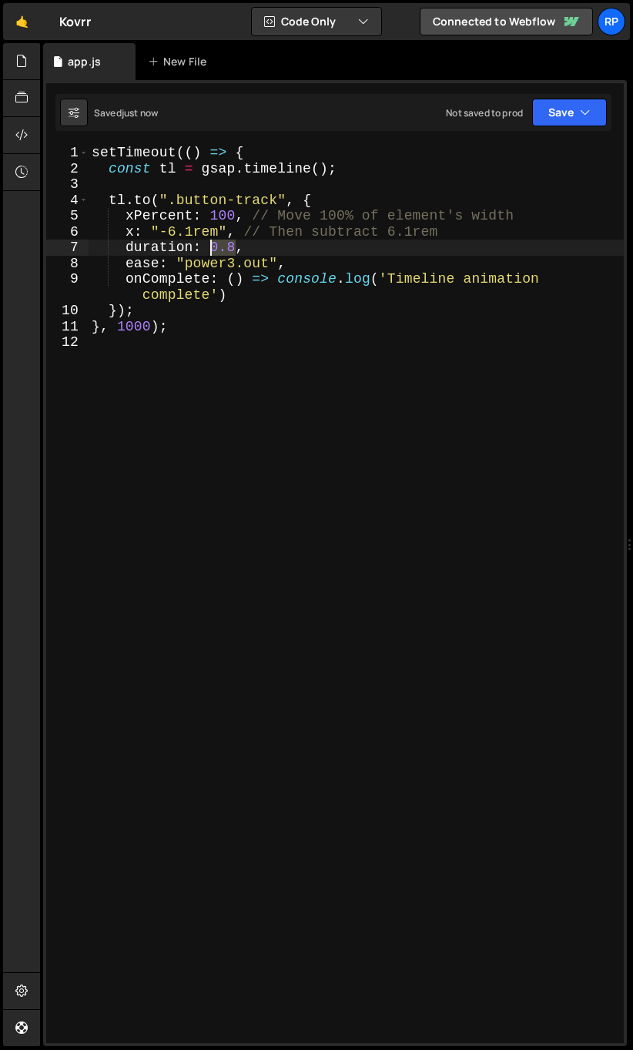
drag, startPoint x: 236, startPoint y: 246, endPoint x: 212, endPoint y: 249, distance: 24.0
click at [212, 249] on div "setTimeout (( ) => { const tl = gsap . timeline ( ) ; tl . to ( ".button-track"…" at bounding box center [356, 610] width 535 height 930
type textarea "duration: 1,"
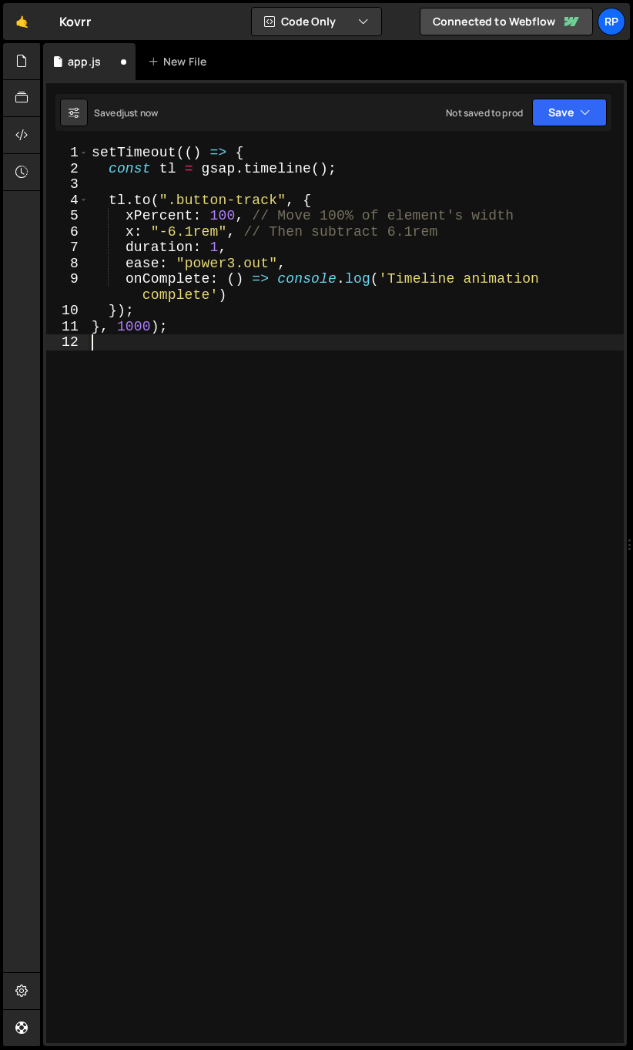
click at [162, 420] on div "setTimeout (( ) => { const tl = gsap . timeline ( ) ; tl . to ( ".button-track"…" at bounding box center [356, 610] width 535 height 930
click at [317, 167] on div "setTimeout (( ) => { const tl = gsap . timeline ( ) ; tl . to ( ".button-track"…" at bounding box center [356, 610] width 535 height 930
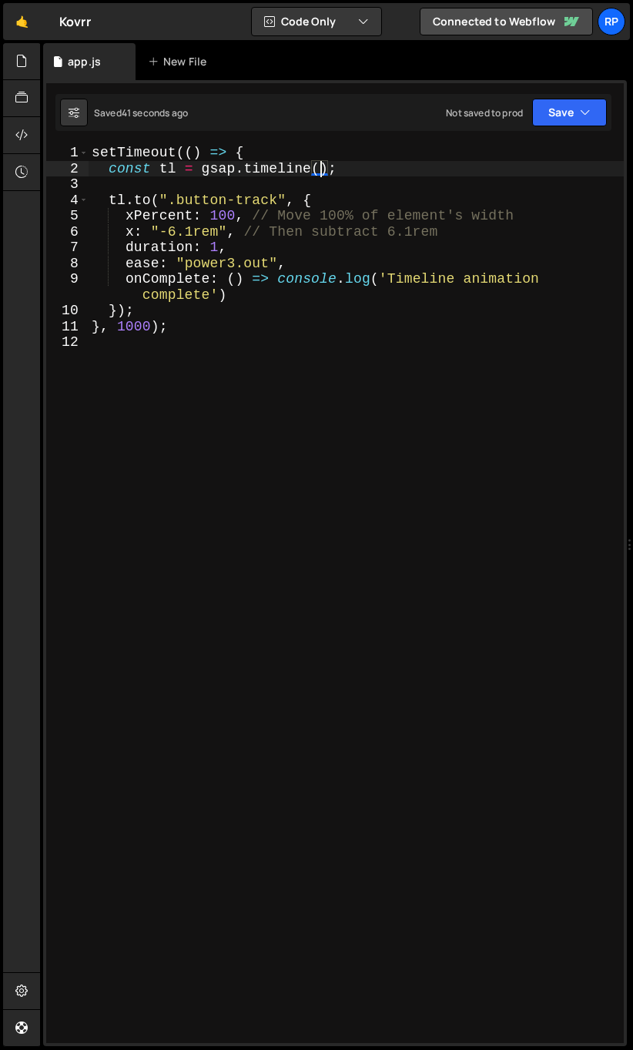
paste textarea "{ delay: 1 }"
click at [405, 164] on div "setTimeout (( ) => { const tl = gsap . timeline ({ delay : 1 }) ; tl . to ( ".b…" at bounding box center [356, 610] width 535 height 930
click at [407, 176] on div "setTimeout (( ) => { const tl = gsap . timeline ({ delay : .5 }) ; tl . to ( ".…" at bounding box center [356, 610] width 535 height 930
type textarea "const tl = gsap.timeline({ delay: .75 });"
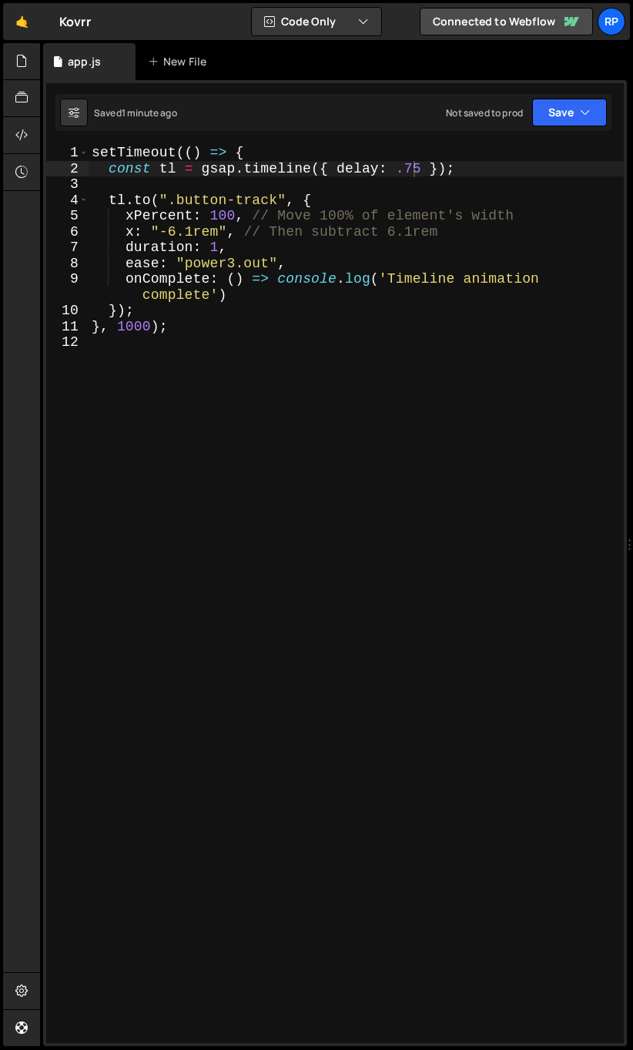
drag, startPoint x: 227, startPoint y: 381, endPoint x: 220, endPoint y: 364, distance: 18.6
click at [227, 380] on div "setTimeout (( ) => { const tl = gsap . timeline ({ delay : .75 }) ; tl . to ( "…" at bounding box center [356, 610] width 535 height 930
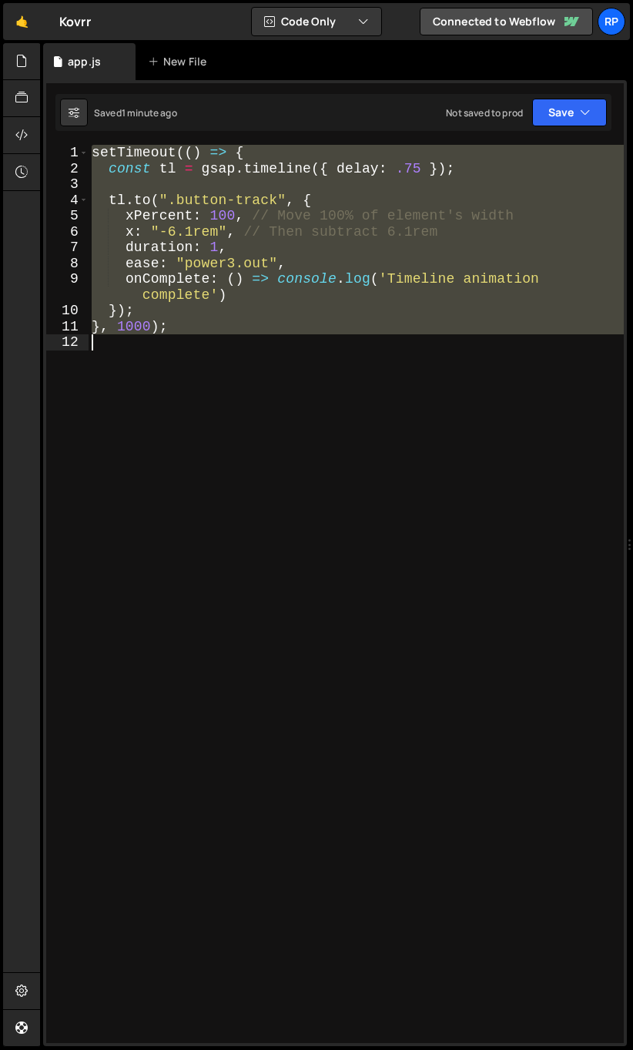
drag, startPoint x: 92, startPoint y: 152, endPoint x: 151, endPoint y: 341, distance: 198.3
click at [151, 341] on div "setTimeout (( ) => { const tl = gsap . timeline ({ delay : .75 }) ; tl . to ( "…" at bounding box center [356, 610] width 535 height 930
type textarea "// }, 1000);"
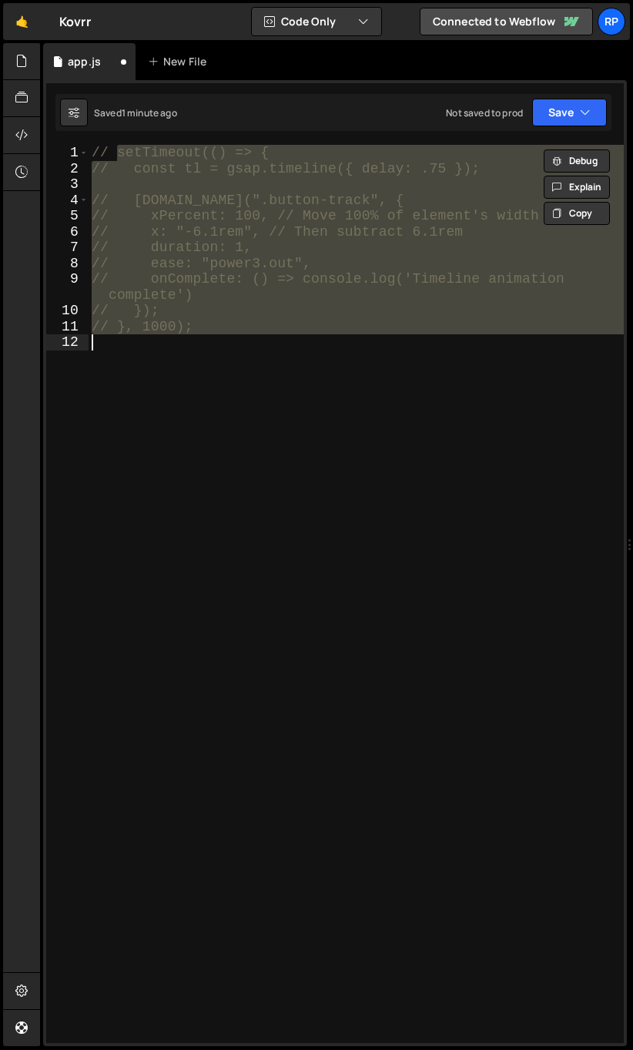
click at [150, 351] on div "// setTimeout(() => { // const tl = gsap.timeline({ delay: .75 }); // tl.to(".b…" at bounding box center [356, 594] width 535 height 898
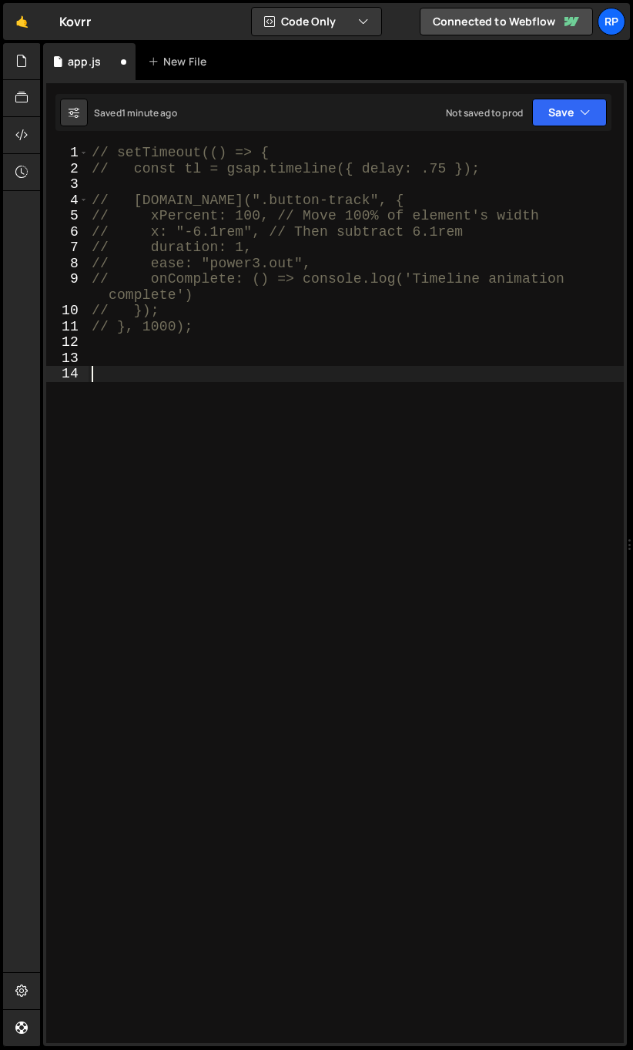
paste textarea "}, 1000);"
type textarea "}, 1000);"
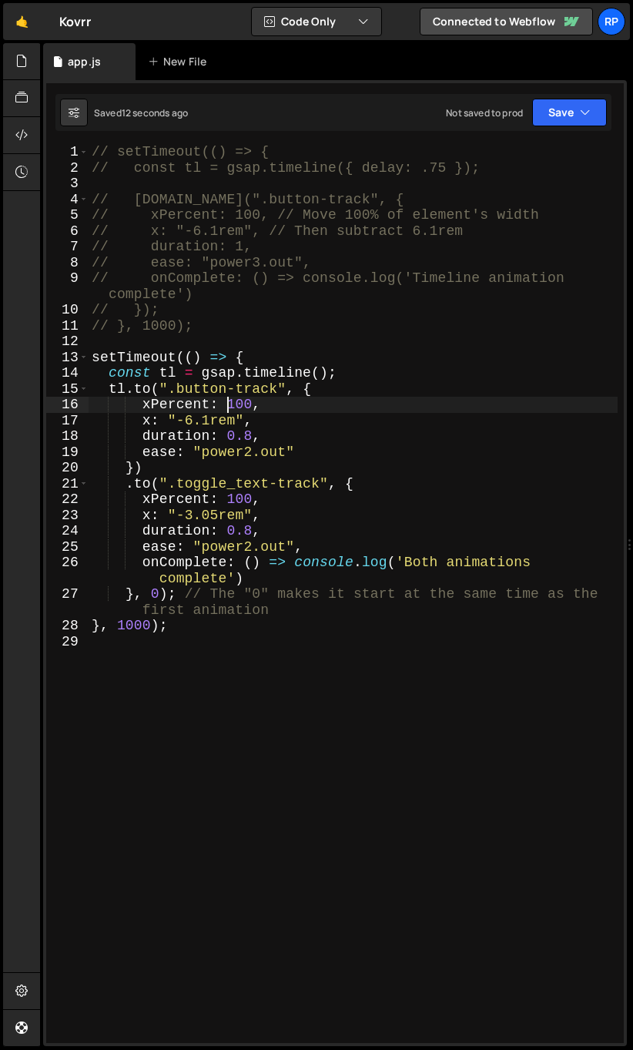
click at [231, 402] on div "// setTimeout(() => { // const tl = gsap.timeline({ delay: .75 }); // tl.to(".b…" at bounding box center [353, 609] width 529 height 930
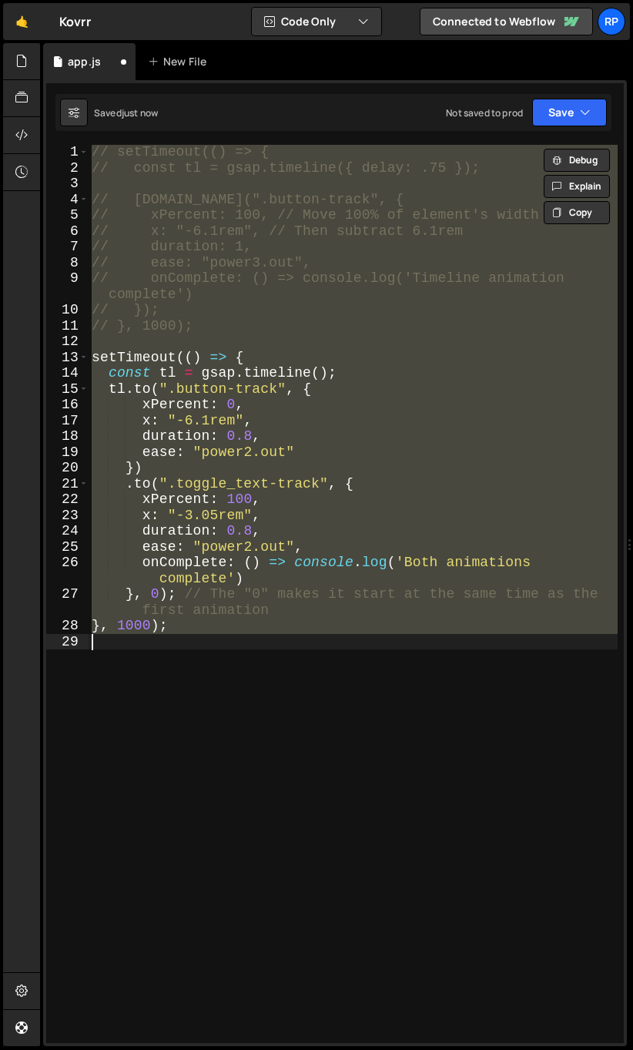
scroll to position [0, 3]
click at [229, 404] on div "// setTimeout(() => { // const tl = gsap.timeline({ delay: .75 }); // tl.to(".b…" at bounding box center [353, 609] width 529 height 930
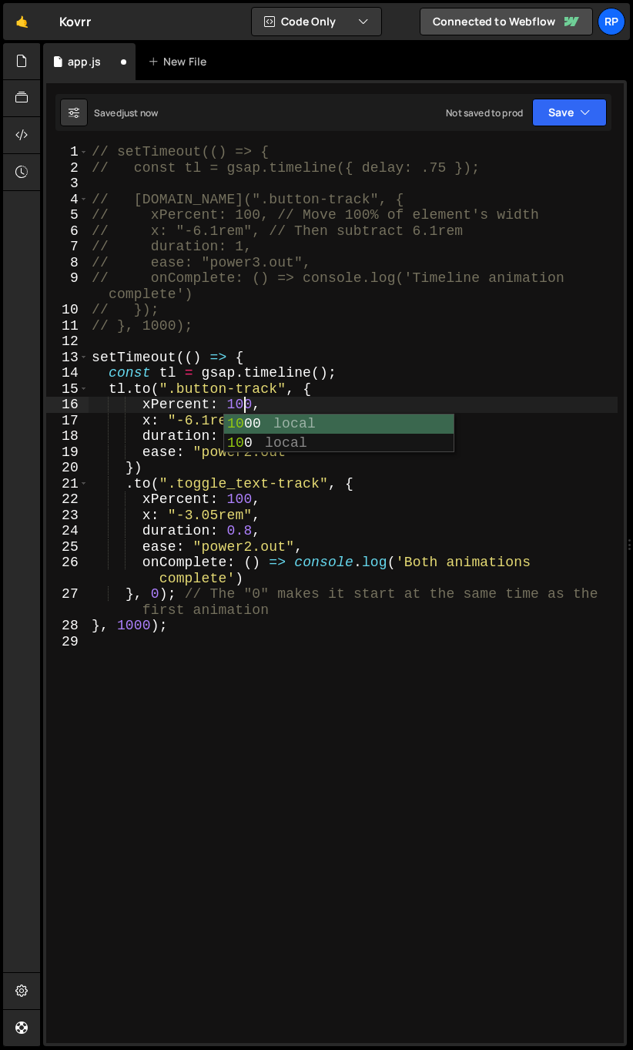
scroll to position [0, 8]
click at [235, 501] on div "// setTimeout(() => { // const tl = gsap.timeline({ delay: .75 }); // tl.to(".b…" at bounding box center [353, 609] width 529 height 930
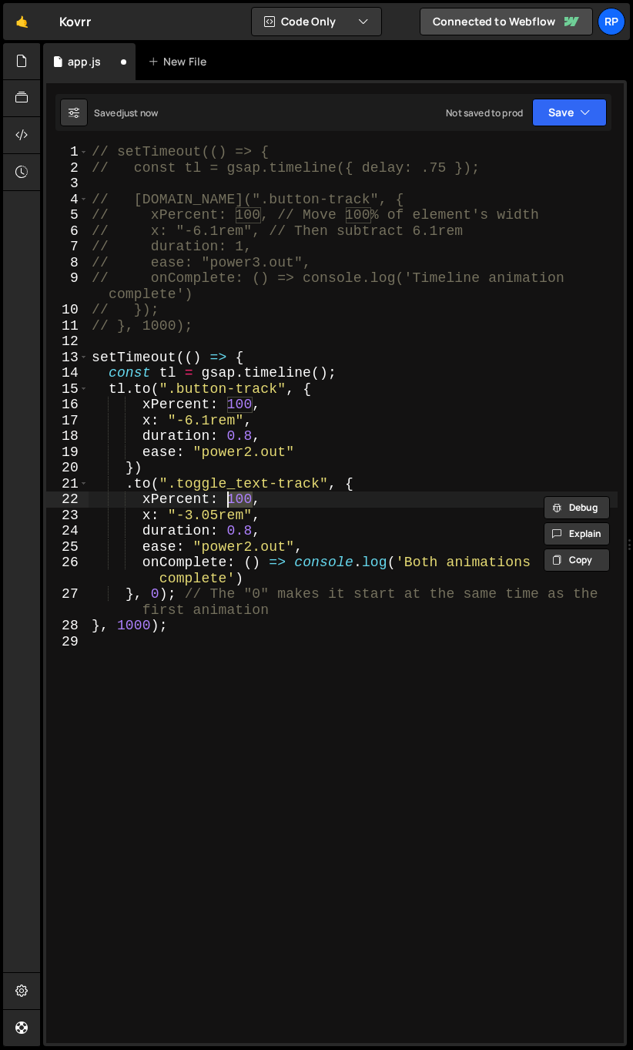
type textarea "xPercent: 0,"
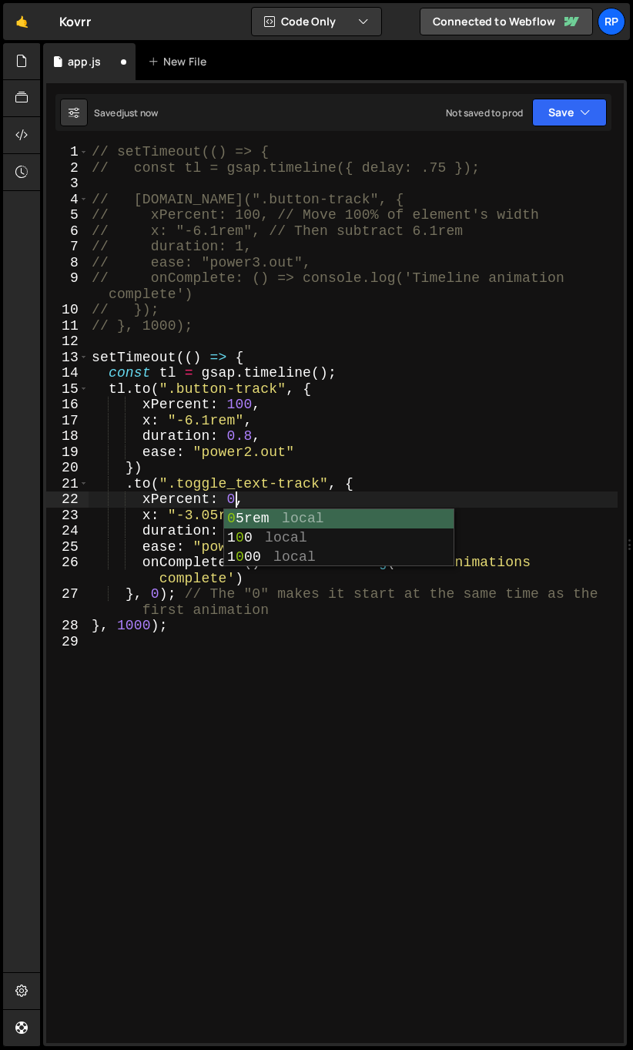
click at [245, 696] on div "// setTimeout(() => { // const tl = gsap.timeline({ delay: .75 }); // tl.to(".b…" at bounding box center [353, 609] width 529 height 930
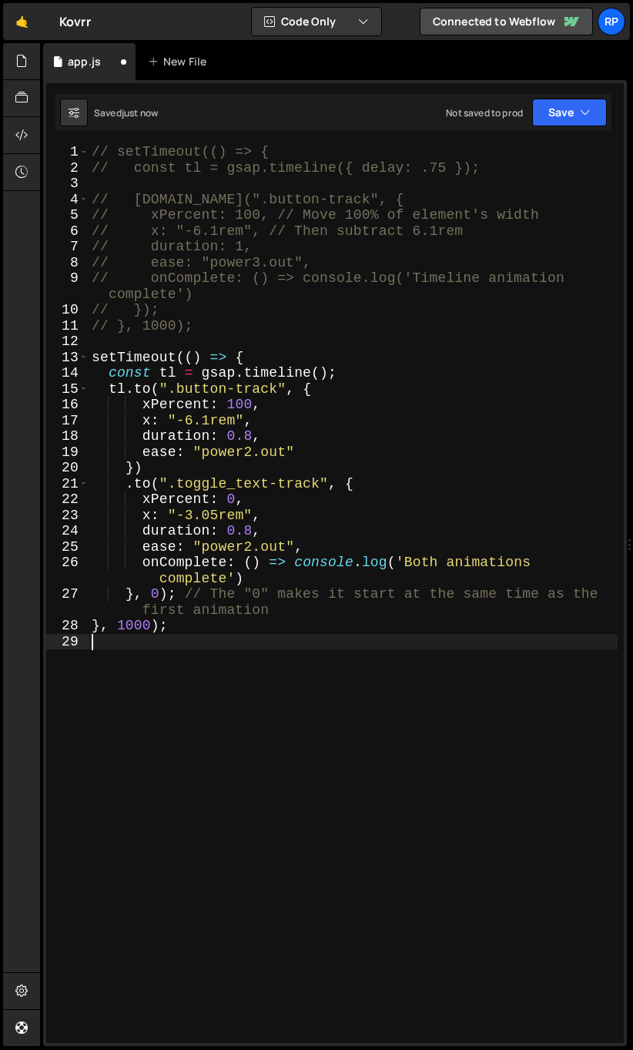
scroll to position [0, 0]
click at [193, 517] on div "// setTimeout(() => { // const tl = gsap.timeline({ delay: .75 }); // tl.to(".b…" at bounding box center [353, 609] width 529 height 930
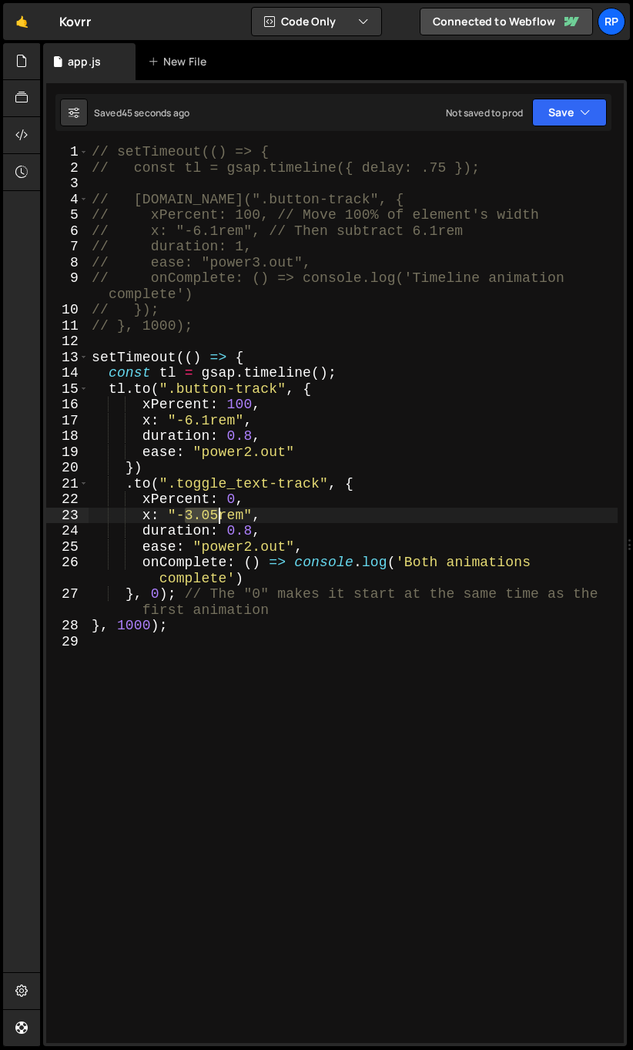
drag, startPoint x: 184, startPoint y: 517, endPoint x: 219, endPoint y: 515, distance: 34.7
click at [219, 515] on div "// setTimeout(() => { // const tl = gsap.timeline({ delay: .75 }); // tl.to(".b…" at bounding box center [353, 609] width 529 height 930
type textarea "x: "-6.1rem","
drag, startPoint x: 140, startPoint y: 515, endPoint x: 264, endPoint y: 519, distance: 124.1
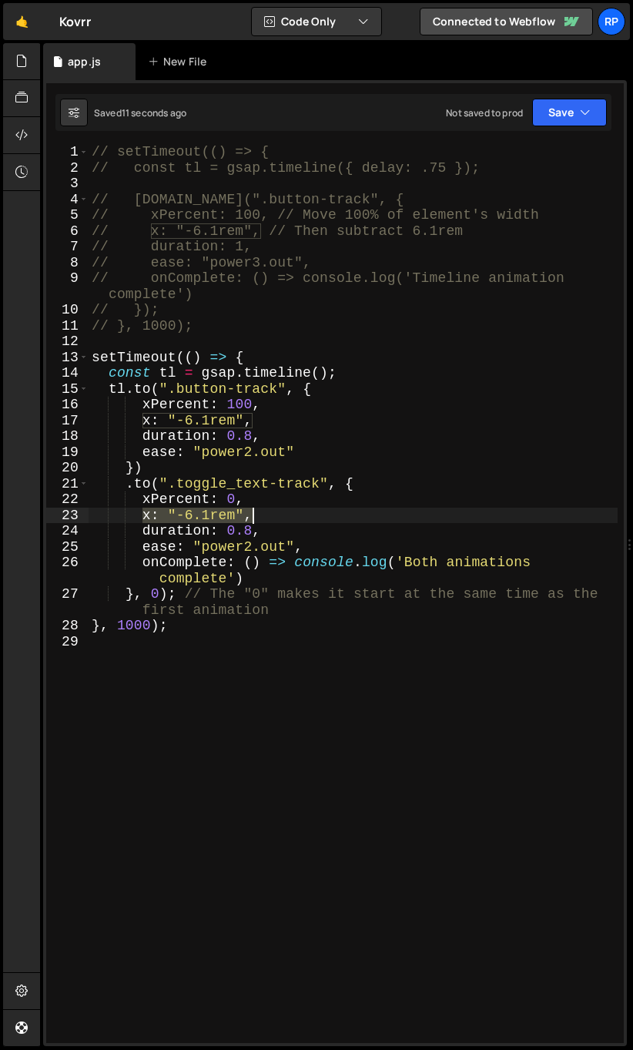
click at [264, 519] on div "// setTimeout(() => { // const tl = gsap.timeline({ delay: .75 }); // tl.to(".b…" at bounding box center [353, 609] width 529 height 930
click at [119, 513] on div "// setTimeout(() => { // const tl = gsap.timeline({ delay: .75 }); // tl.to(".b…" at bounding box center [353, 609] width 529 height 930
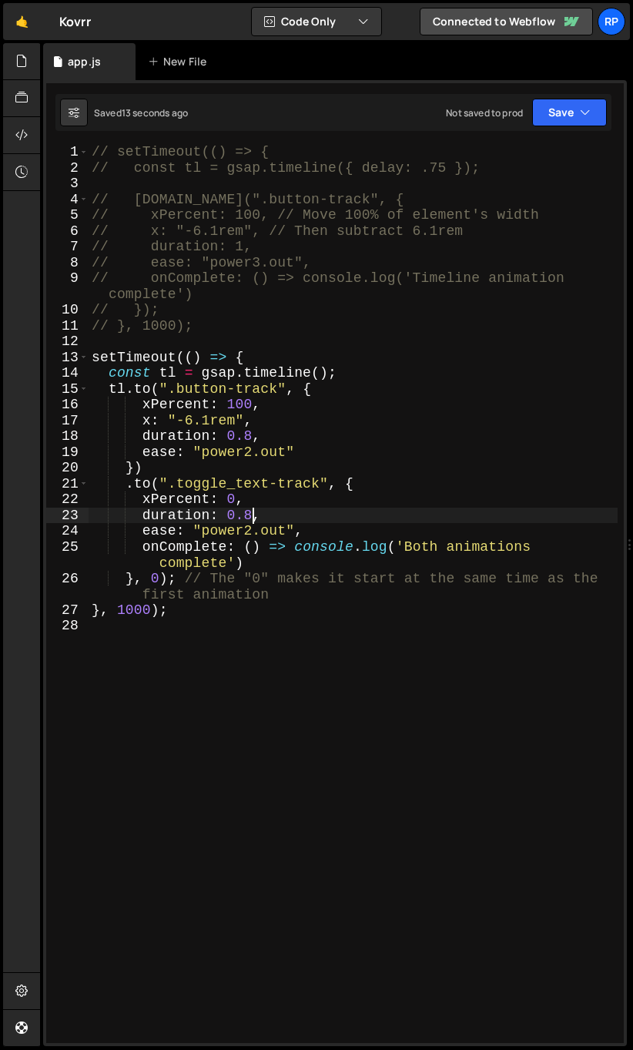
click at [250, 511] on div "// setTimeout(() => { // const tl = gsap.timeline({ delay: .75 }); // tl.to(".b…" at bounding box center [353, 609] width 529 height 930
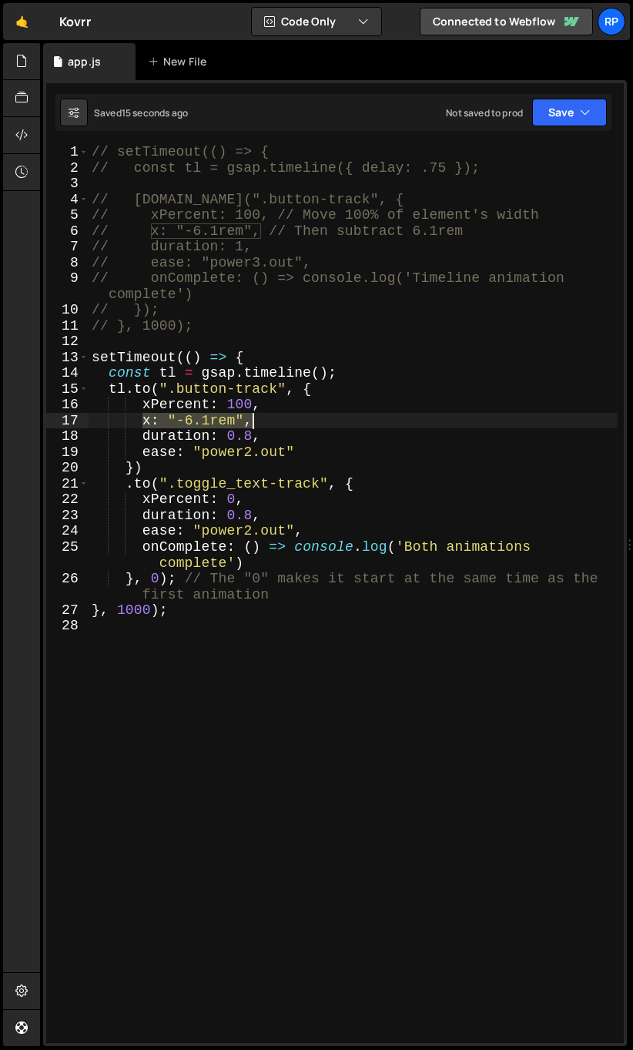
drag, startPoint x: 142, startPoint y: 420, endPoint x: 258, endPoint y: 417, distance: 116.4
click at [258, 417] on div "// setTimeout(() => { // const tl = gsap.timeline({ delay: .75 }); // tl.to(".b…" at bounding box center [353, 609] width 529 height 930
click at [259, 498] on div "// setTimeout(() => { // const tl = gsap.timeline({ delay: .75 }); // tl.to(".b…" at bounding box center [353, 609] width 529 height 930
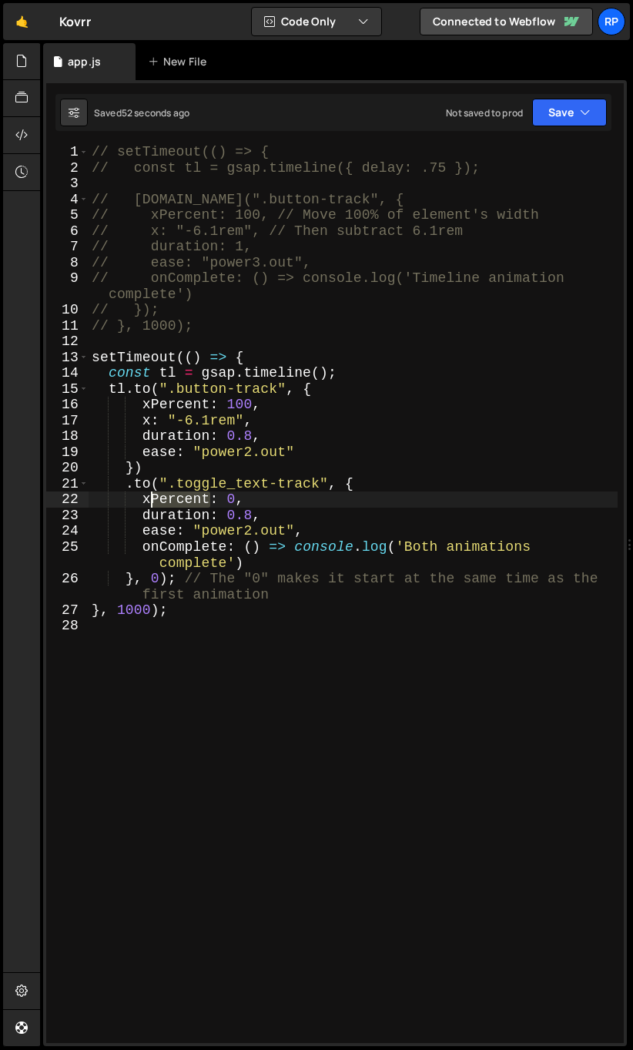
drag, startPoint x: 209, startPoint y: 502, endPoint x: 153, endPoint y: 502, distance: 55.5
click at [153, 502] on div "// setTimeout(() => { // const tl = gsap.timeline({ delay: .75 }); // tl.to(".b…" at bounding box center [353, 609] width 529 height 930
click at [251, 521] on div "// setTimeout(() => { // const tl = gsap.timeline({ delay: .75 }); // tl.to(".b…" at bounding box center [353, 609] width 529 height 930
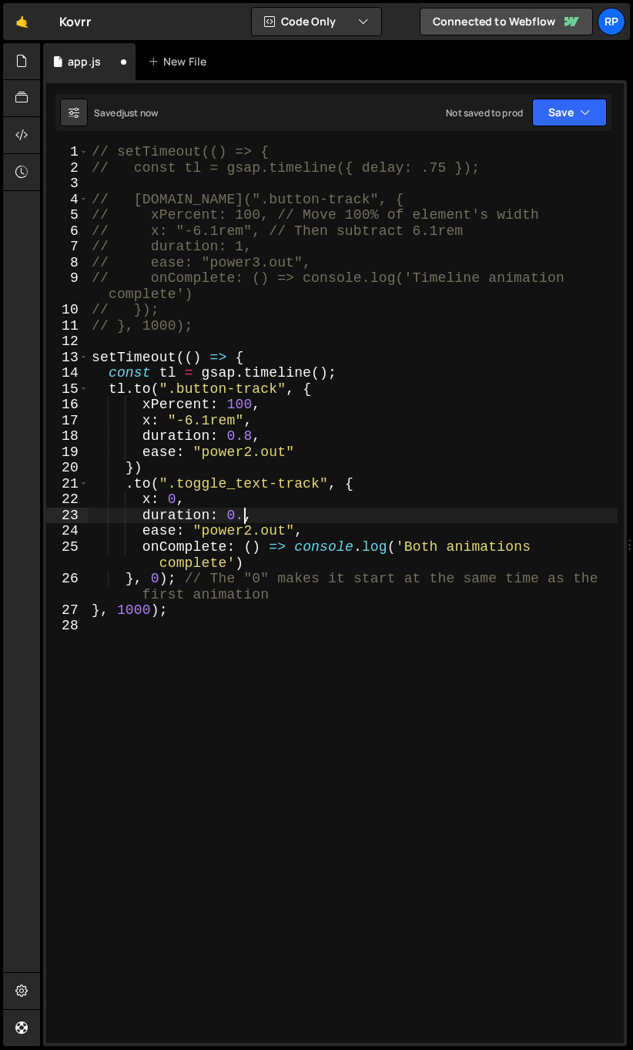
scroll to position [0, 8]
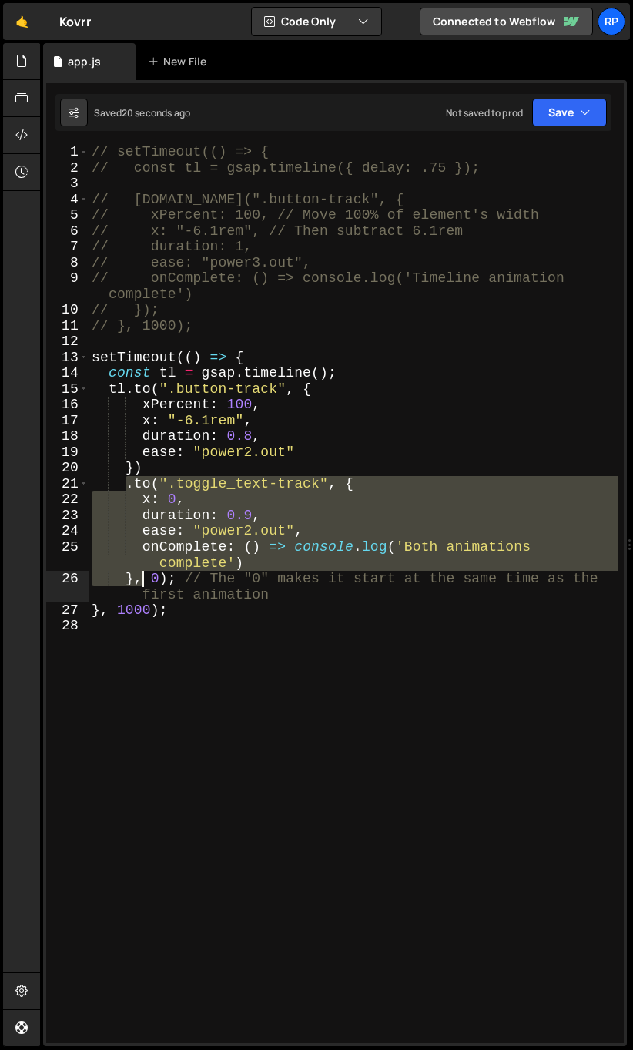
drag, startPoint x: 126, startPoint y: 488, endPoint x: 142, endPoint y: 582, distance: 94.7
click at [142, 582] on div "// setTimeout(() => { // const tl = gsap.timeline({ delay: .75 }); // tl.to(".b…" at bounding box center [353, 609] width 529 height 930
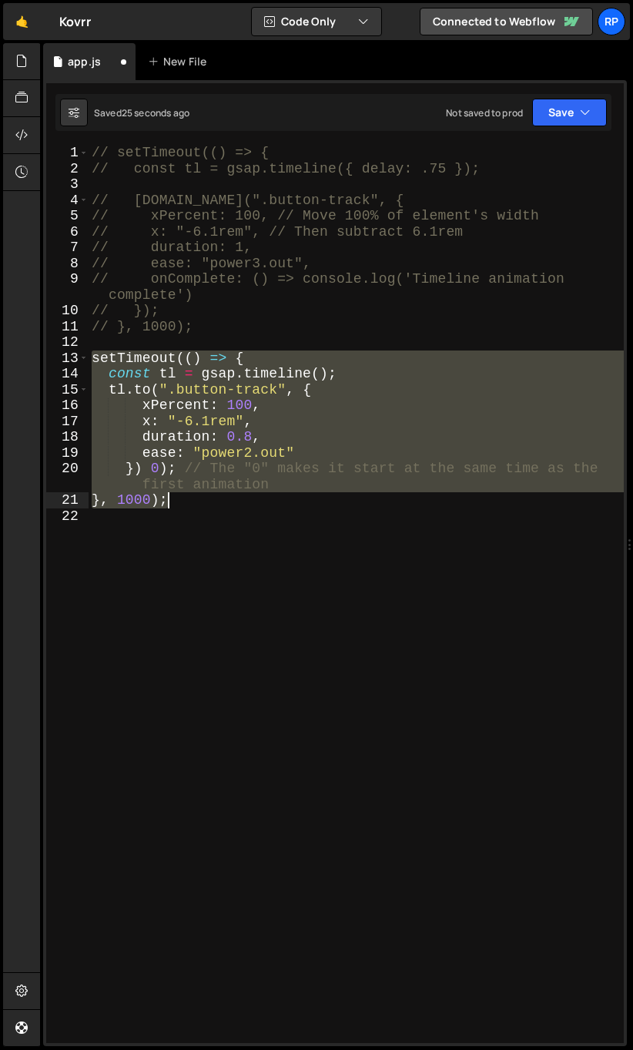
drag, startPoint x: 93, startPoint y: 360, endPoint x: 220, endPoint y: 505, distance: 192.2
click at [220, 505] on div "// setTimeout(() => { // const tl = gsap.timeline({ delay: .75 }); // tl.to(".b…" at bounding box center [356, 610] width 535 height 930
type textarea "}) 0); // The "0" makes it start at the same time as the first animation }, 100…"
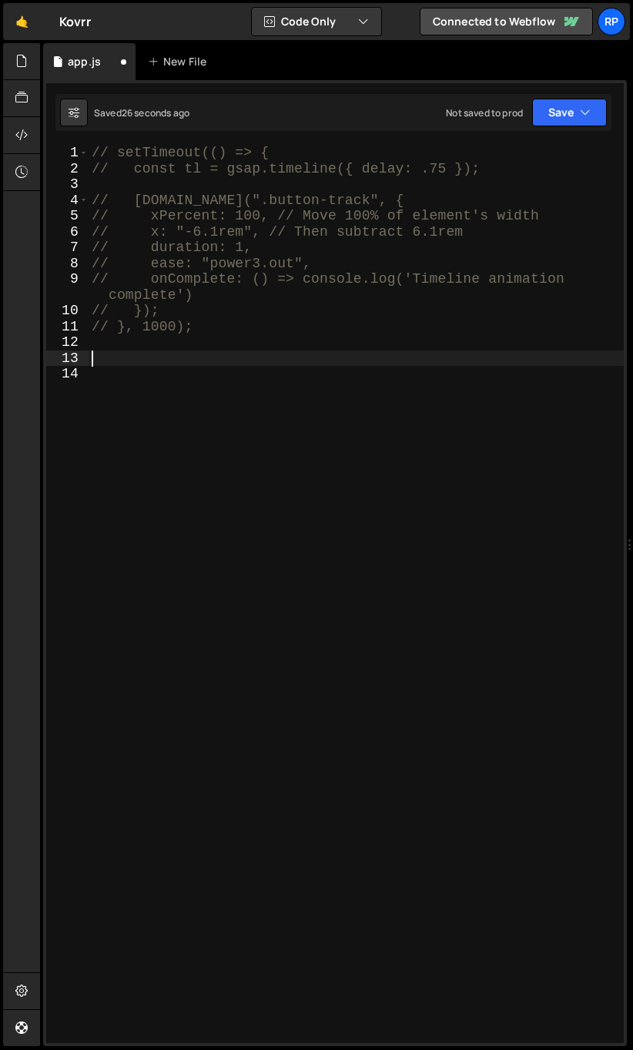
scroll to position [0, 0]
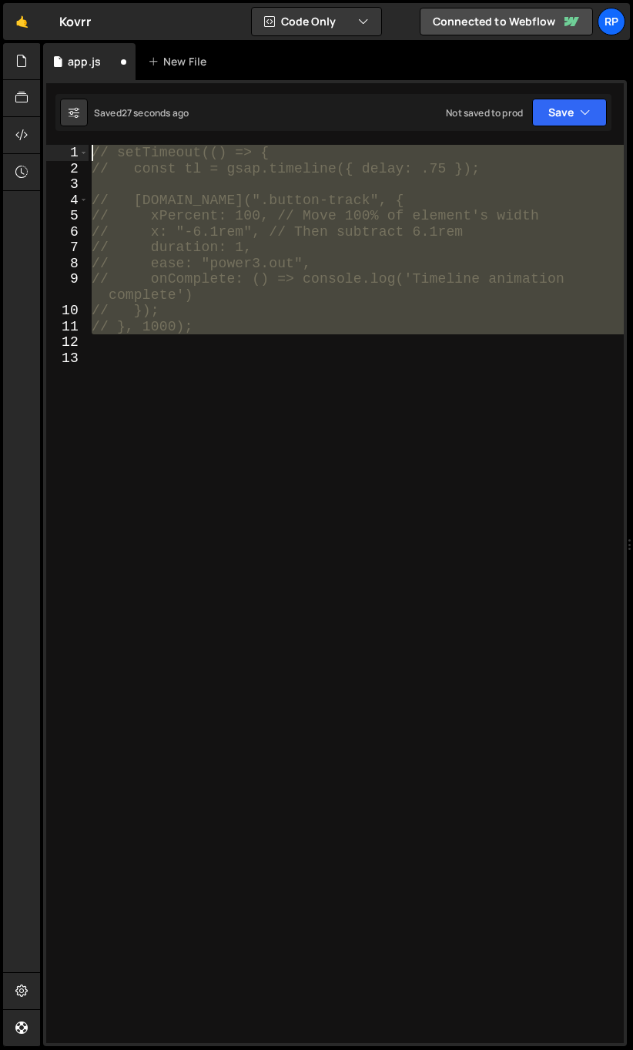
drag, startPoint x: 155, startPoint y: 324, endPoint x: 55, endPoint y: 140, distance: 209.6
click at [55, 140] on div "Type cmd + s to save your Javascript file. XXXXXXXXXXXXXXXXXXXXXXXXXXXXXXXXXXXX…" at bounding box center [335, 563] width 584 height 966
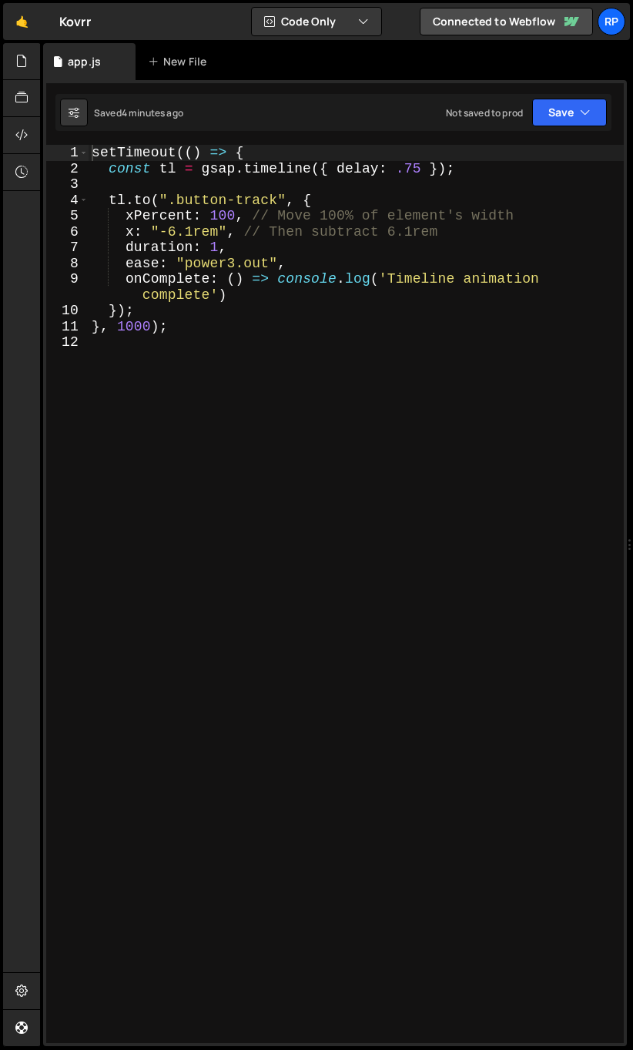
drag, startPoint x: 161, startPoint y: 309, endPoint x: 303, endPoint y: 324, distance: 143.2
click at [161, 309] on div "setTimeout (( ) => { const tl = gsap . timeline ({ delay : .75 }) ; tl . to ( "…" at bounding box center [356, 610] width 535 height 930
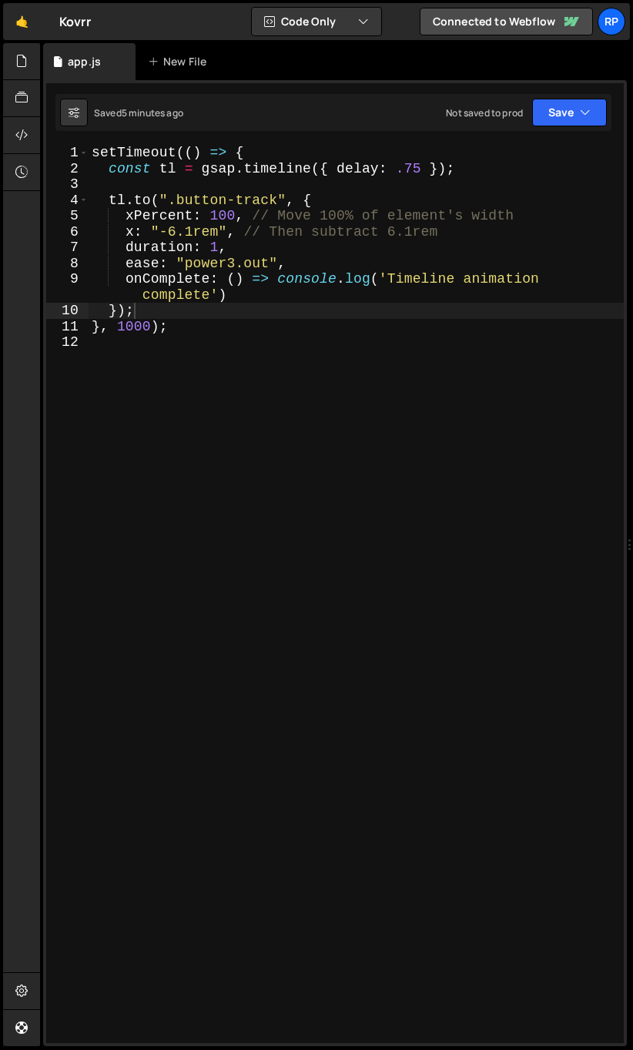
click at [245, 293] on div "setTimeout (( ) => { const tl = gsap . timeline ({ delay : .75 }) ; tl . to ( "…" at bounding box center [356, 610] width 535 height 930
type textarea "onComplete: () => console.log('Timeline animation complete')"
drag, startPoint x: 169, startPoint y: 312, endPoint x: 242, endPoint y: 310, distance: 73.2
click at [242, 310] on div "setTimeout (( ) => { const tl = gsap . timeline ({ delay : .75 }) ; tl . to ( "…" at bounding box center [356, 610] width 535 height 930
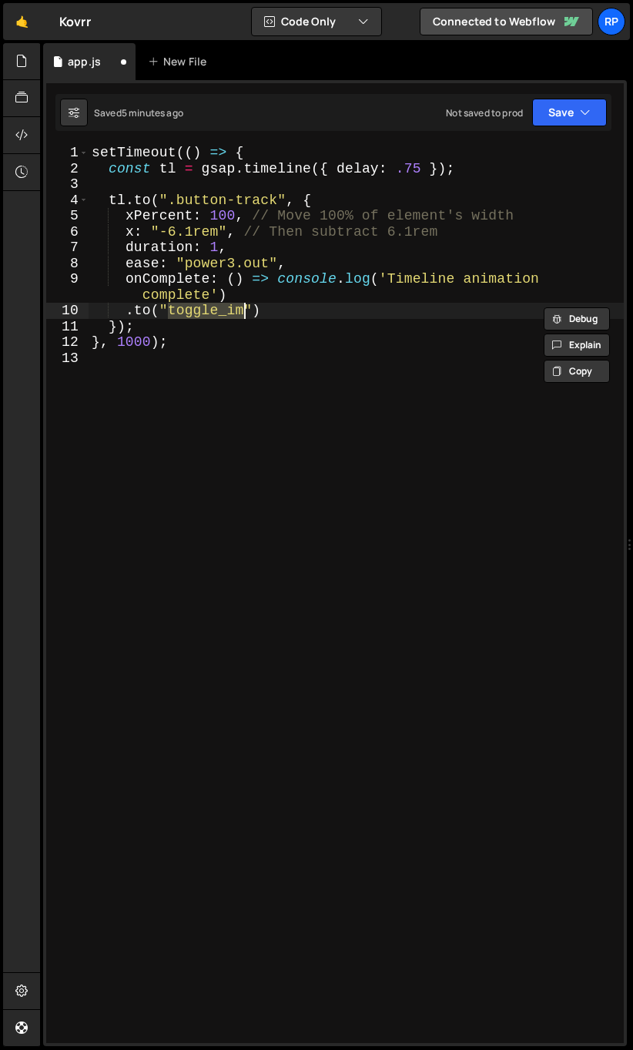
paste textarea "_image-track"
click at [347, 313] on div "setTimeout (( ) => { const tl = gsap . timeline ({ delay : .75 }) ; tl . to ( "…" at bounding box center [356, 610] width 535 height 930
click at [167, 314] on div "setTimeout (( ) => { const tl = gsap . timeline ({ delay : .75 }) ; tl . to ( "…" at bounding box center [356, 610] width 535 height 930
click at [327, 307] on div "setTimeout (( ) => { const tl = gsap . timeline ({ delay : .75 }) ; tl . to ( "…" at bounding box center [356, 610] width 535 height 930
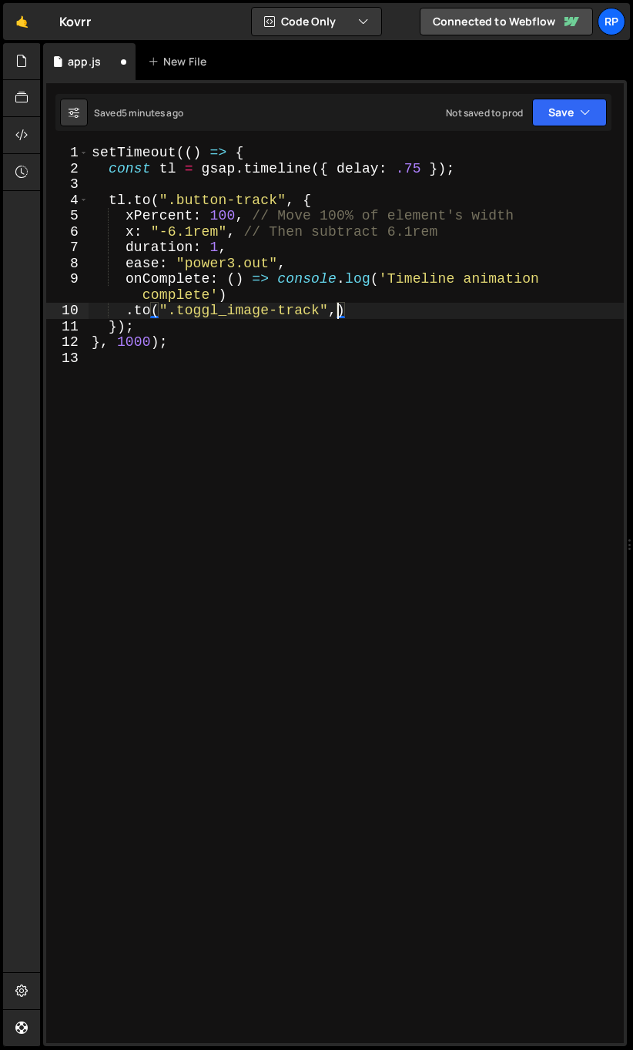
type textarea ".to(".toggl_image-track",{)"
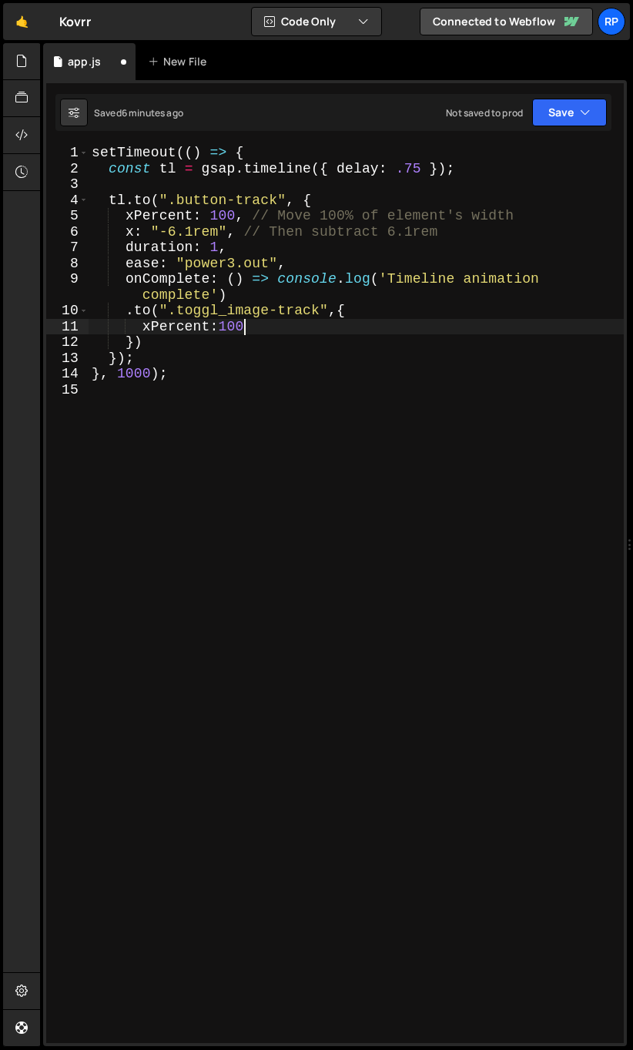
scroll to position [0, 2]
type textarea "xPercent:100,"
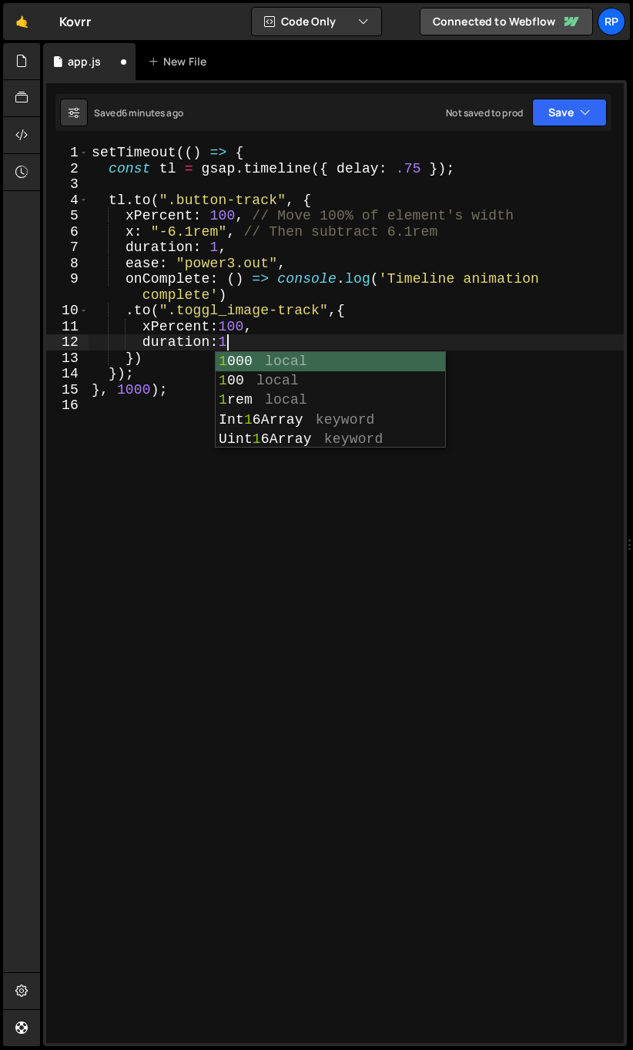
type textarea "duration:1,"
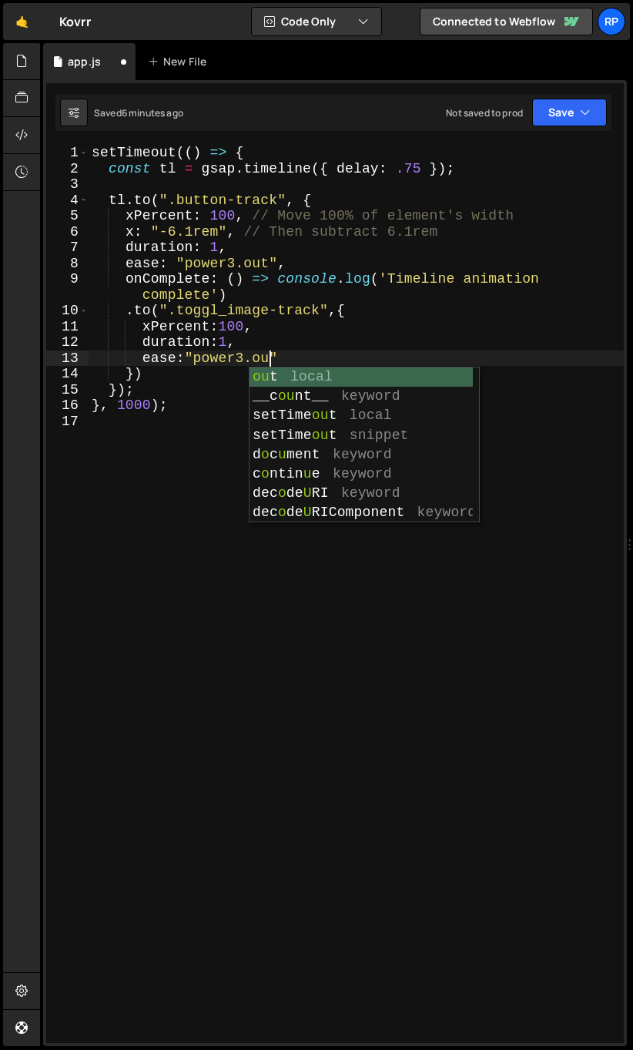
scroll to position [0, 9]
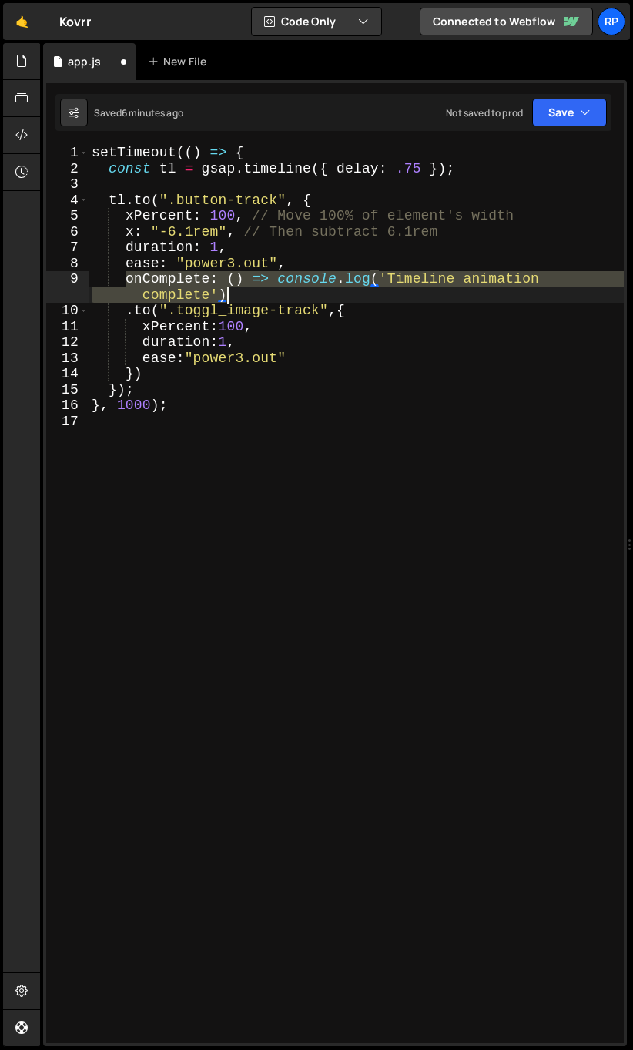
drag, startPoint x: 126, startPoint y: 283, endPoint x: 256, endPoint y: 289, distance: 129.6
click at [256, 289] on div "setTimeout (( ) => { const tl = gsap . timeline ({ delay : .75 }) ; tl . to ( "…" at bounding box center [356, 610] width 535 height 930
type textarea "onComplete: () => console.log('Timeline animation complete')"
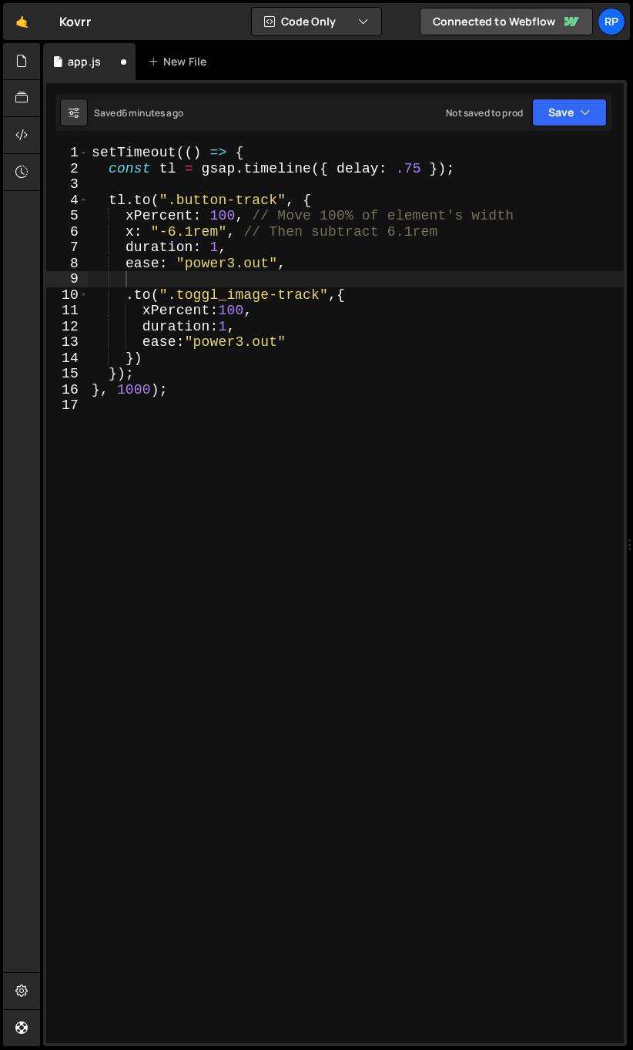
click at [164, 280] on div "setTimeout (( ) => { const tl = gsap . timeline ({ delay : .75 }) ; tl . to ( "…" at bounding box center [356, 610] width 535 height 930
paste textarea "})"
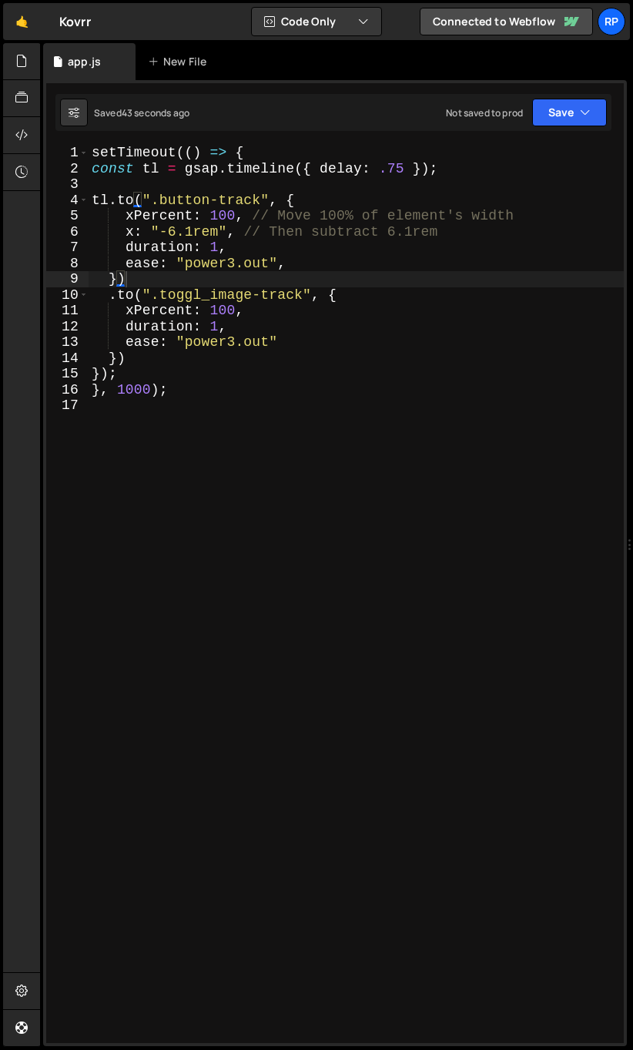
click at [137, 196] on div "setTimeout (( ) => { const tl = gsap . timeline ({ delay : .75 }) ; tl . to ( "…" at bounding box center [356, 610] width 535 height 930
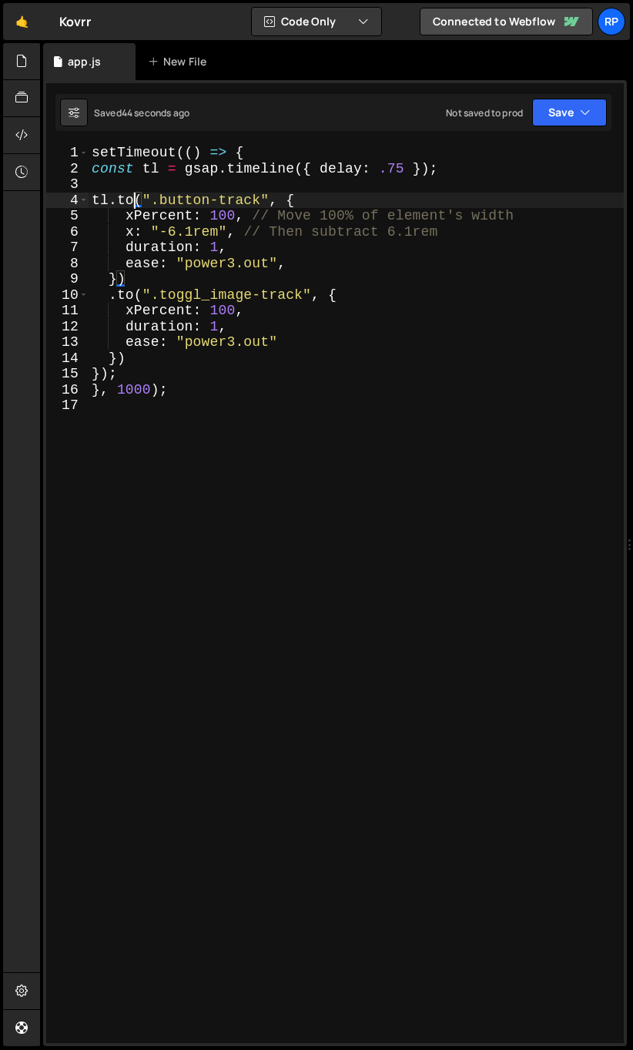
click at [120, 276] on div "setTimeout (( ) => { const tl = gsap . timeline ({ delay : .75 }) ; tl . to ( "…" at bounding box center [356, 610] width 535 height 930
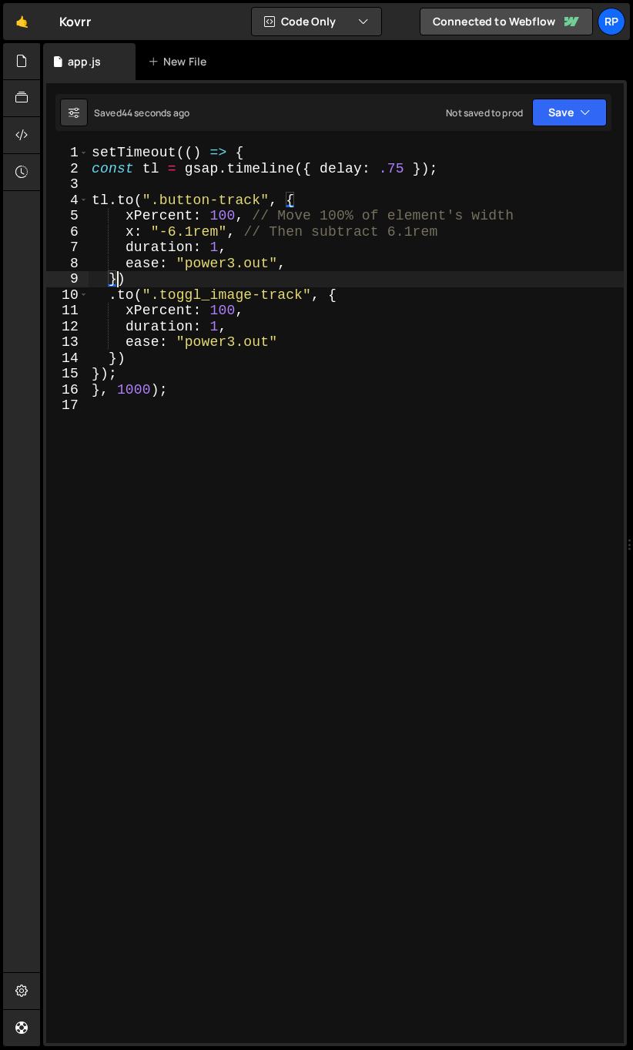
click at [293, 196] on div "setTimeout (( ) => { const tl = gsap . timeline ({ delay : .75 }) ; tl . to ( "…" at bounding box center [356, 610] width 535 height 930
click at [113, 276] on div "setTimeout (( ) => { const tl = gsap . timeline ({ delay : .75 }) ; tl . to ( "…" at bounding box center [356, 610] width 535 height 930
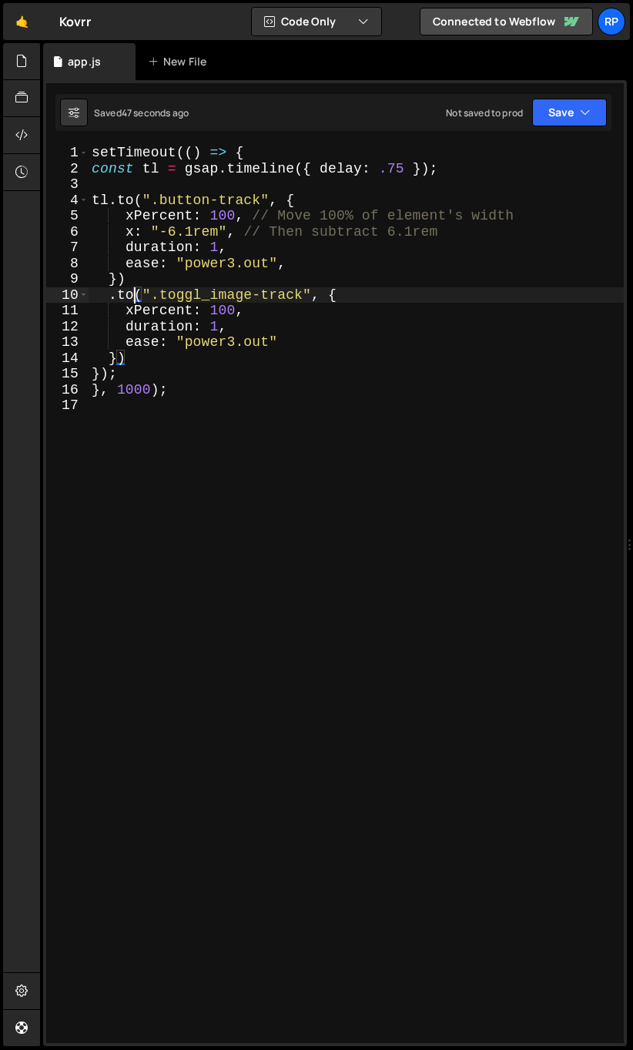
click at [138, 293] on div "setTimeout (( ) => { const tl = gsap . timeline ({ delay : .75 }) ; tl . to ( "…" at bounding box center [356, 610] width 535 height 930
click at [337, 297] on div "setTimeout (( ) => { const tl = gsap . timeline ({ delay : .75 }) ; tl . to ( "…" at bounding box center [356, 610] width 535 height 930
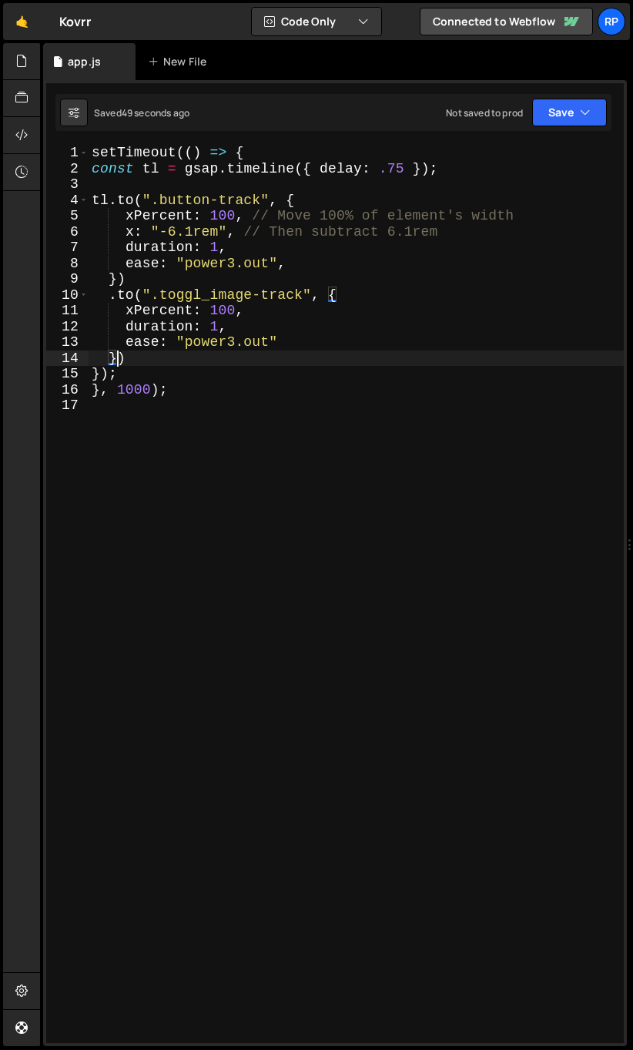
click at [118, 354] on div "setTimeout (( ) => { const tl = gsap . timeline ({ delay : .75 }) ; tl . to ( "…" at bounding box center [356, 610] width 535 height 930
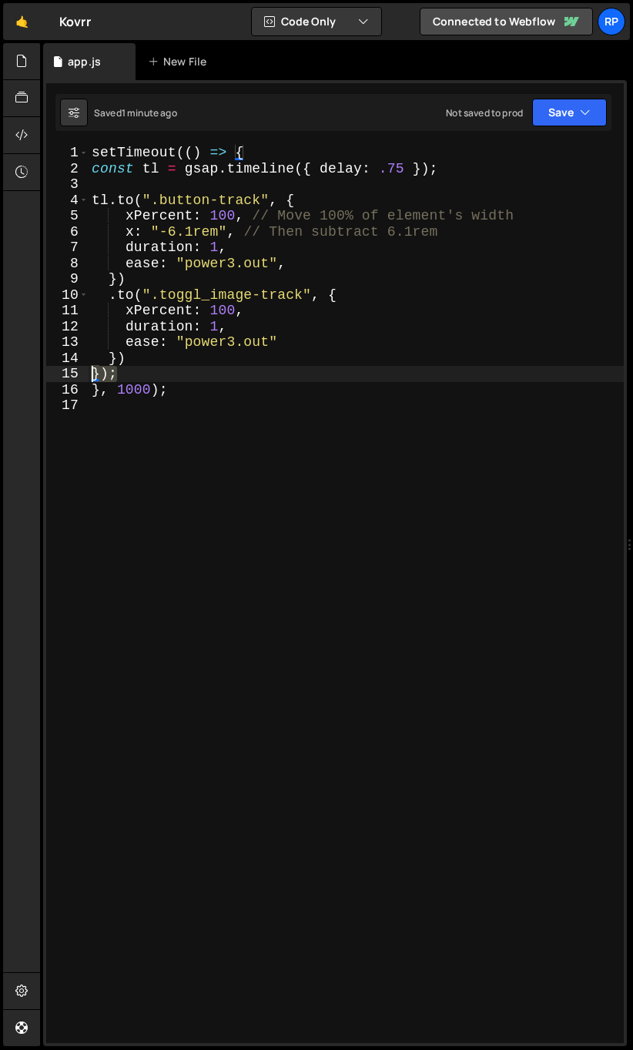
drag, startPoint x: 115, startPoint y: 373, endPoint x: 93, endPoint y: 374, distance: 21.6
click at [93, 374] on div "setTimeout (( ) => { const tl = gsap . timeline ({ delay : .75 }) ; tl . to ( "…" at bounding box center [356, 610] width 535 height 930
type textarea "});"
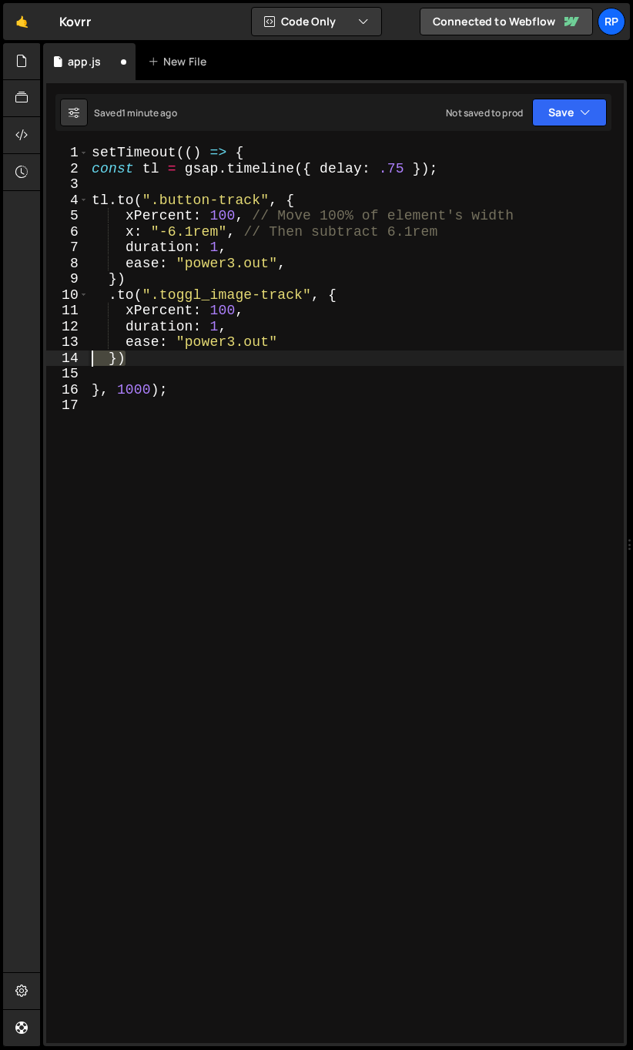
drag, startPoint x: 136, startPoint y: 359, endPoint x: 92, endPoint y: 354, distance: 44.1
click at [92, 354] on div "setTimeout (( ) => { const tl = gsap . timeline ({ delay : .75 }) ; tl . to ( "…" at bounding box center [356, 610] width 535 height 930
type textarea "})"
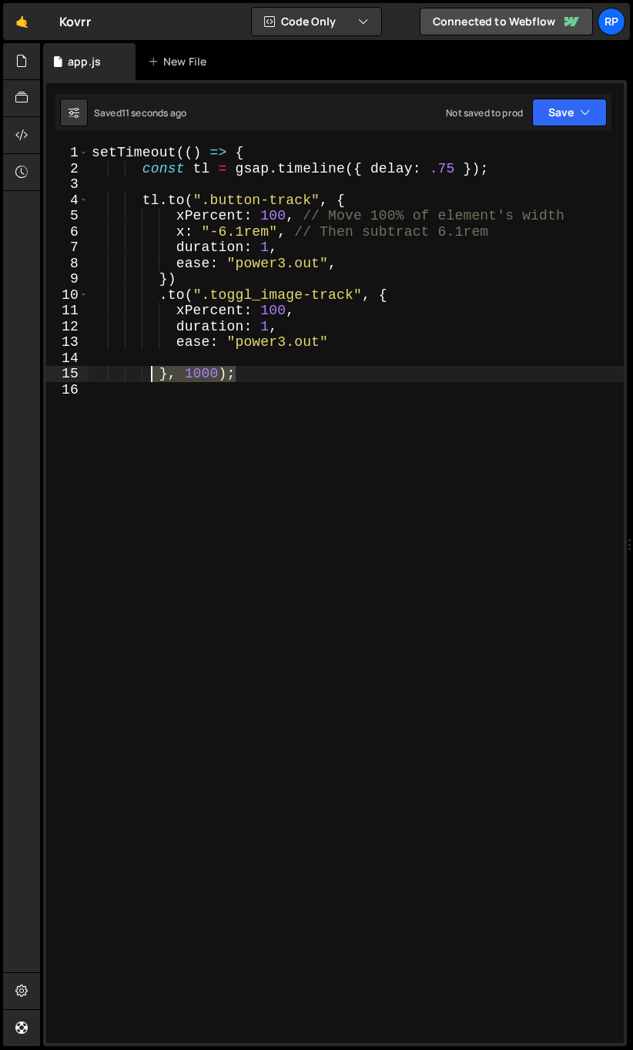
drag, startPoint x: 254, startPoint y: 371, endPoint x: 160, endPoint y: 378, distance: 94.2
click at [160, 378] on div "setTimeout (( ) => { const tl = gsap . timeline ({ delay : .75 }) ; tl . to ( "…" at bounding box center [356, 610] width 535 height 930
type textarea "}, 1000);"
click at [195, 357] on div "setTimeout (( ) => { const tl = gsap . timeline ({ delay : .75 }) ; tl . to ( "…" at bounding box center [356, 610] width 535 height 930
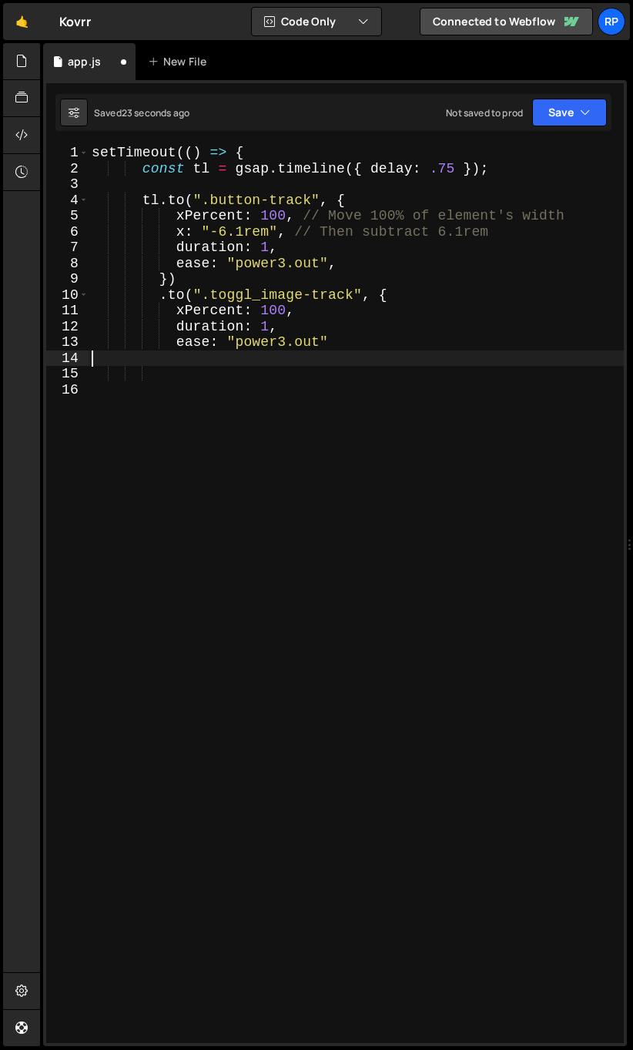
click at [201, 358] on div "setTimeout (( ) => { const tl = gsap . timeline ({ delay : .75 }) ; tl . to ( "…" at bounding box center [356, 610] width 535 height 930
click at [368, 344] on div "setTimeout (( ) => { const tl = gsap . timeline ({ delay : .75 }) ; tl . to ( "…" at bounding box center [356, 610] width 535 height 930
type textarea "ease: "power3.out""
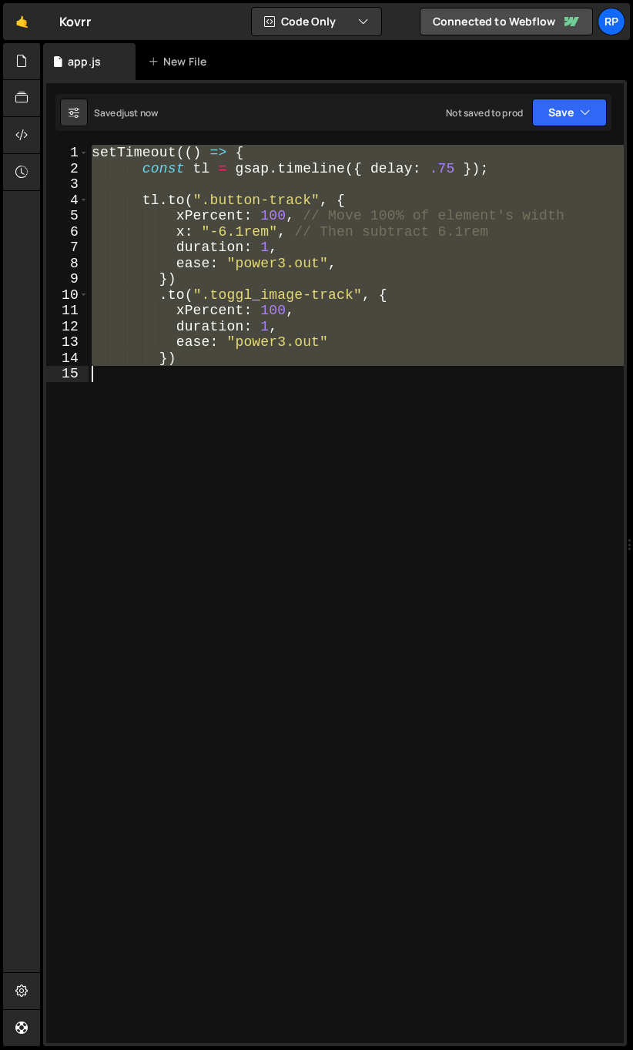
drag, startPoint x: 93, startPoint y: 156, endPoint x: 218, endPoint y: 385, distance: 261.3
click at [218, 385] on div "setTimeout (( ) => { const tl = gsap . timeline ({ delay : .75 }) ; tl . to ( "…" at bounding box center [356, 610] width 535 height 930
type textarea "})"
click at [243, 372] on div "setTimeout (( ) => { const tl = gsap . timeline ({ delay : .75 }) ; tl . to ( "…" at bounding box center [356, 594] width 535 height 898
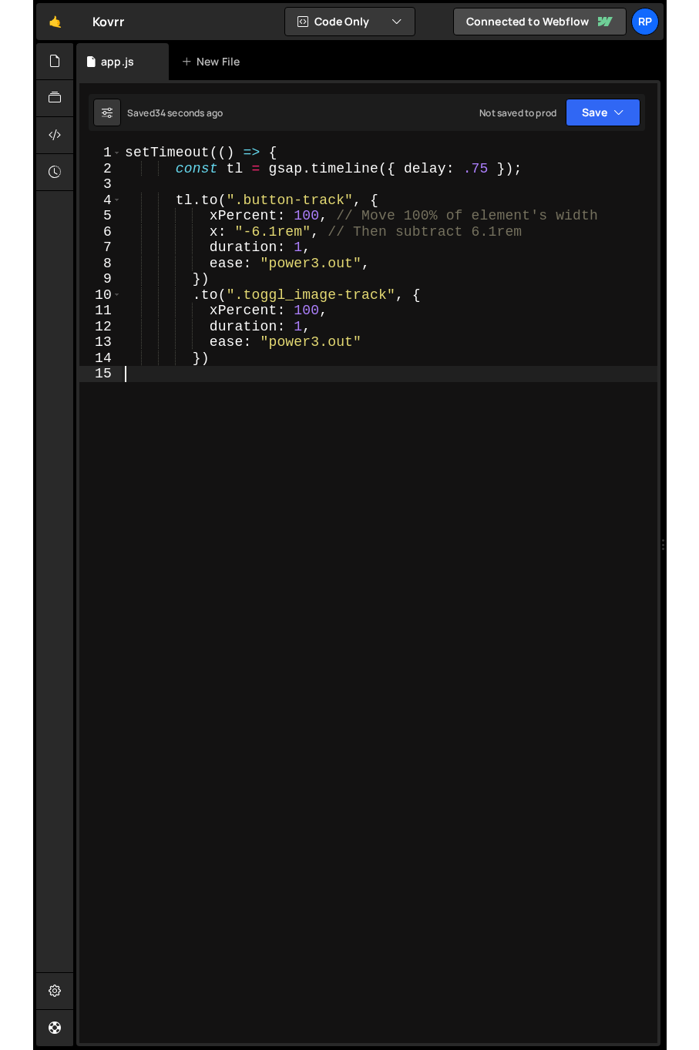
scroll to position [0, 0]
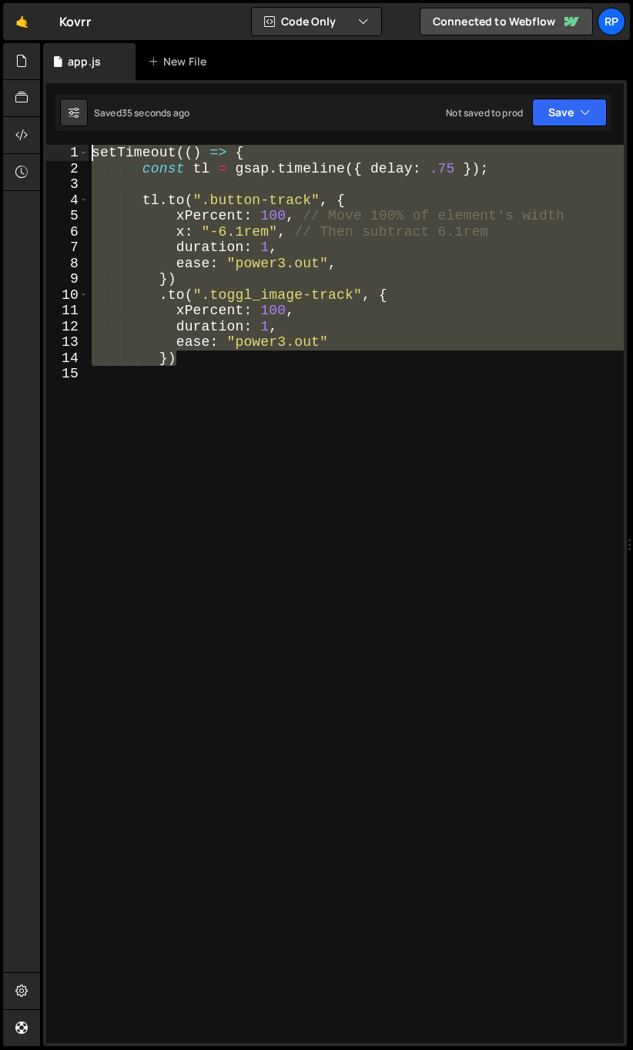
drag, startPoint x: 185, startPoint y: 359, endPoint x: 49, endPoint y: 158, distance: 242.9
click at [49, 158] on div "1 2 3 4 5 6 7 8 9 10 11 12 13 14 15 setTimeout (( ) => { const tl = gsap . time…" at bounding box center [335, 594] width 578 height 898
paste textarea "}, 1000"
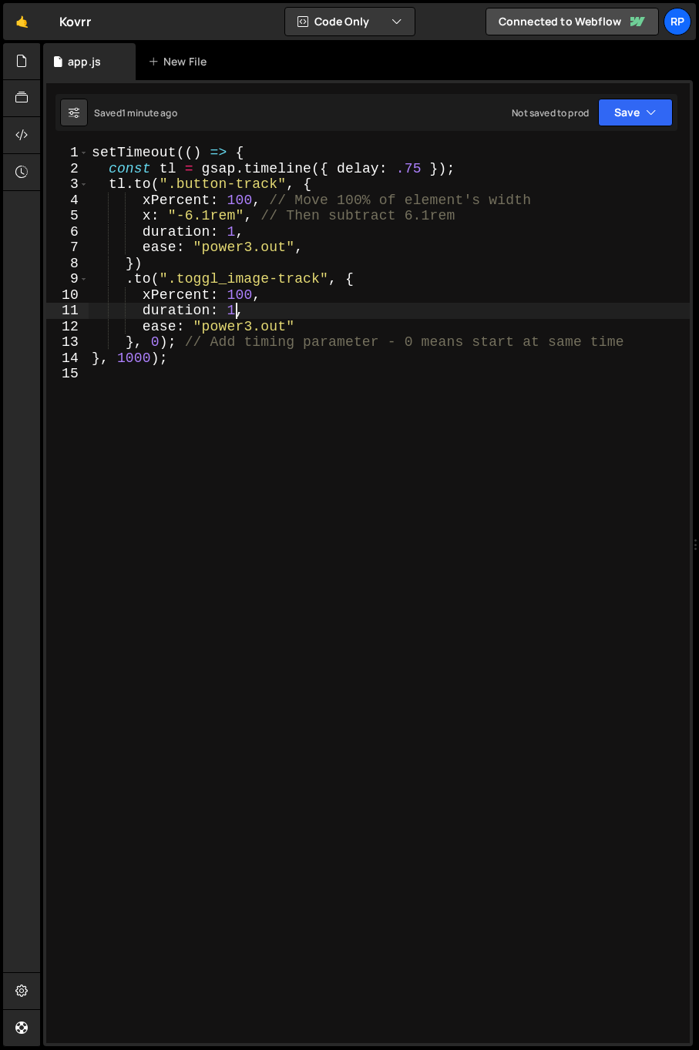
drag, startPoint x: 233, startPoint y: 310, endPoint x: 241, endPoint y: 340, distance: 31.2
click at [232, 311] on div "setTimeout (( ) => { const tl = gsap . timeline ({ delay : .75 }) ; tl . to ( "…" at bounding box center [389, 610] width 601 height 930
click at [246, 310] on div "setTimeout (( ) => { const tl = gsap . timeline ({ delay : .75 }) ; tl . to ( "…" at bounding box center [389, 610] width 601 height 930
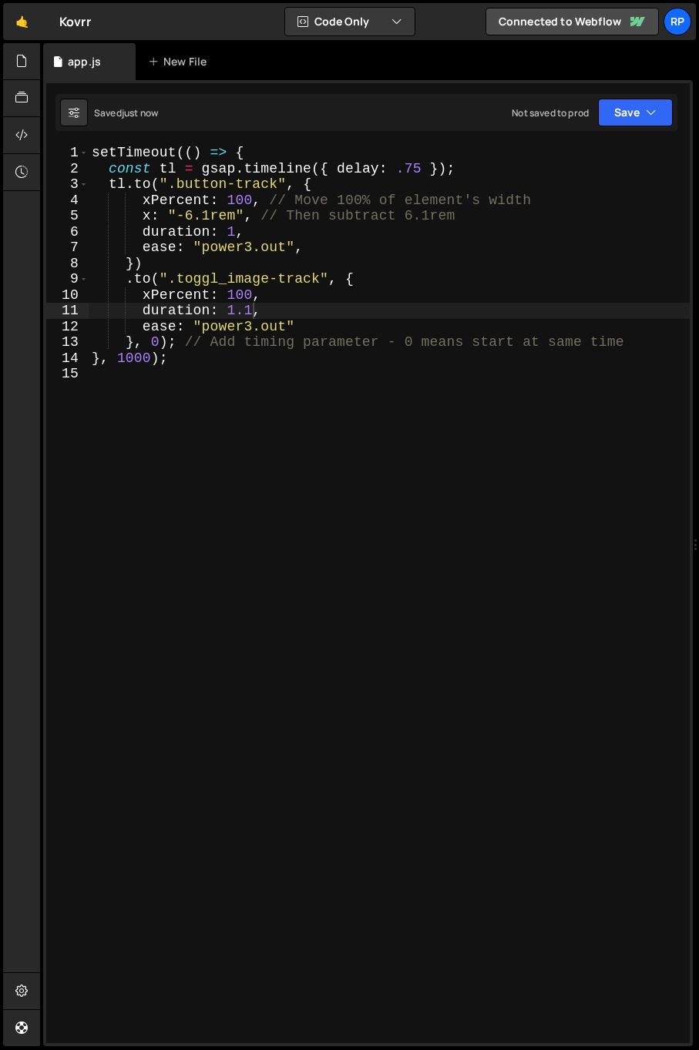
click at [250, 317] on div "setTimeout (( ) => { const tl = gsap . timeline ({ delay : .75 }) ; tl . to ( "…" at bounding box center [389, 610] width 601 height 930
click at [638, 106] on button "Save" at bounding box center [635, 113] width 75 height 28
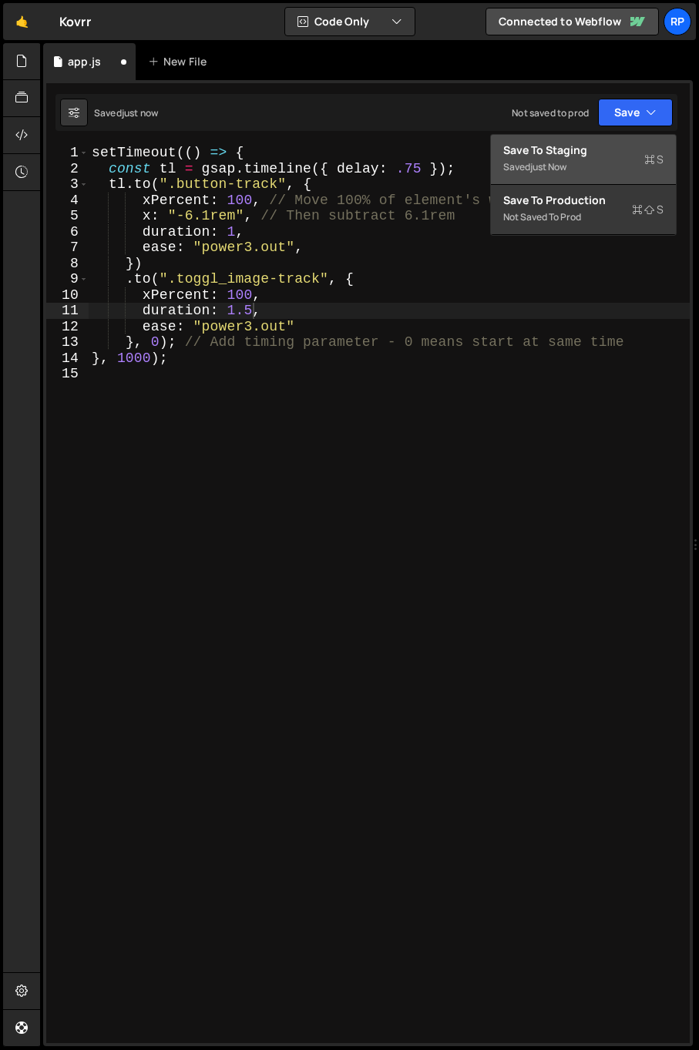
click at [545, 136] on button "Save to Staging S Saved just now" at bounding box center [583, 160] width 185 height 50
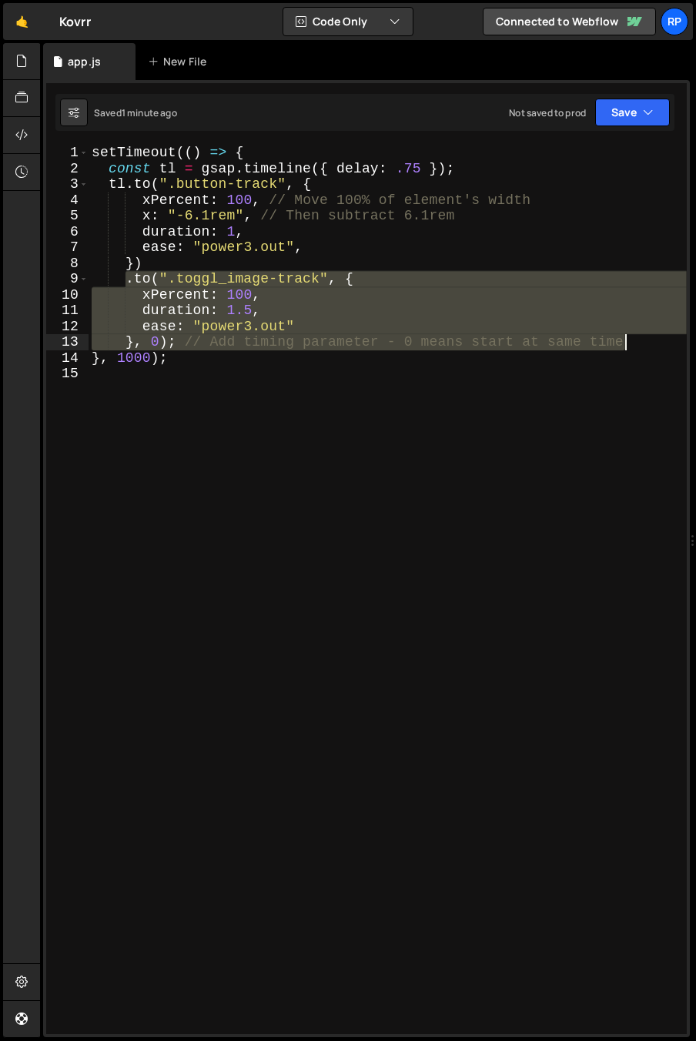
drag, startPoint x: 126, startPoint y: 278, endPoint x: 642, endPoint y: 338, distance: 518.8
click at [642, 338] on div "setTimeout (( ) => { const tl = gsap . timeline ({ delay : .75 }) ; tl . to ( "…" at bounding box center [388, 605] width 598 height 921
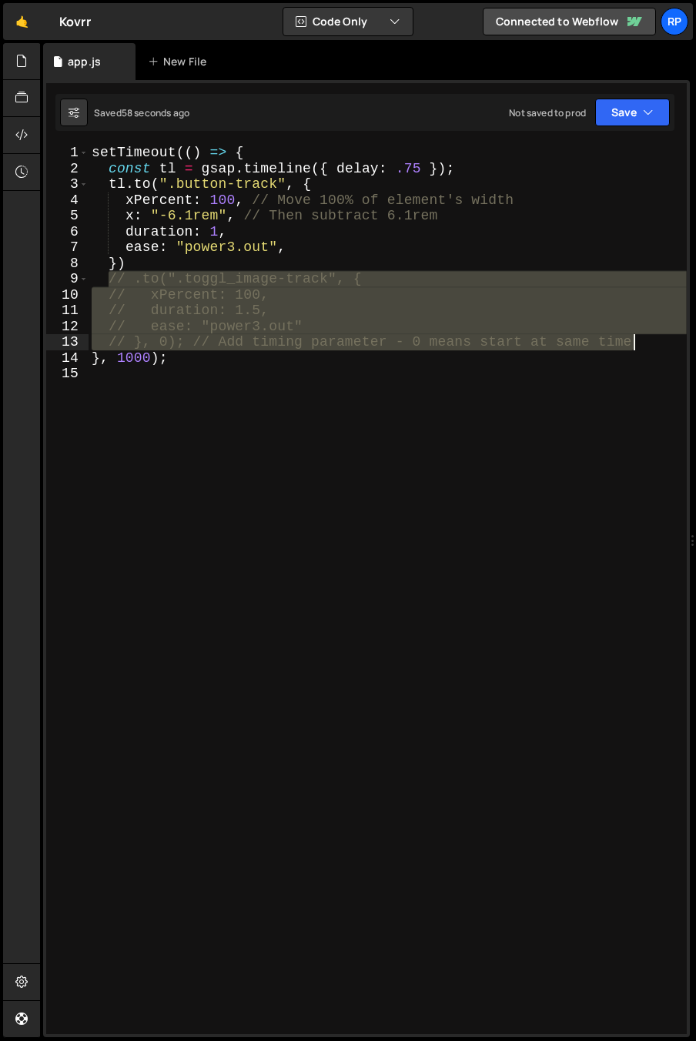
drag, startPoint x: 126, startPoint y: 283, endPoint x: 651, endPoint y: 341, distance: 528.6
click at [651, 341] on div "setTimeout (( ) => { const tl = gsap . timeline ({ delay : .75 }) ; tl . to ( "…" at bounding box center [388, 605] width 598 height 921
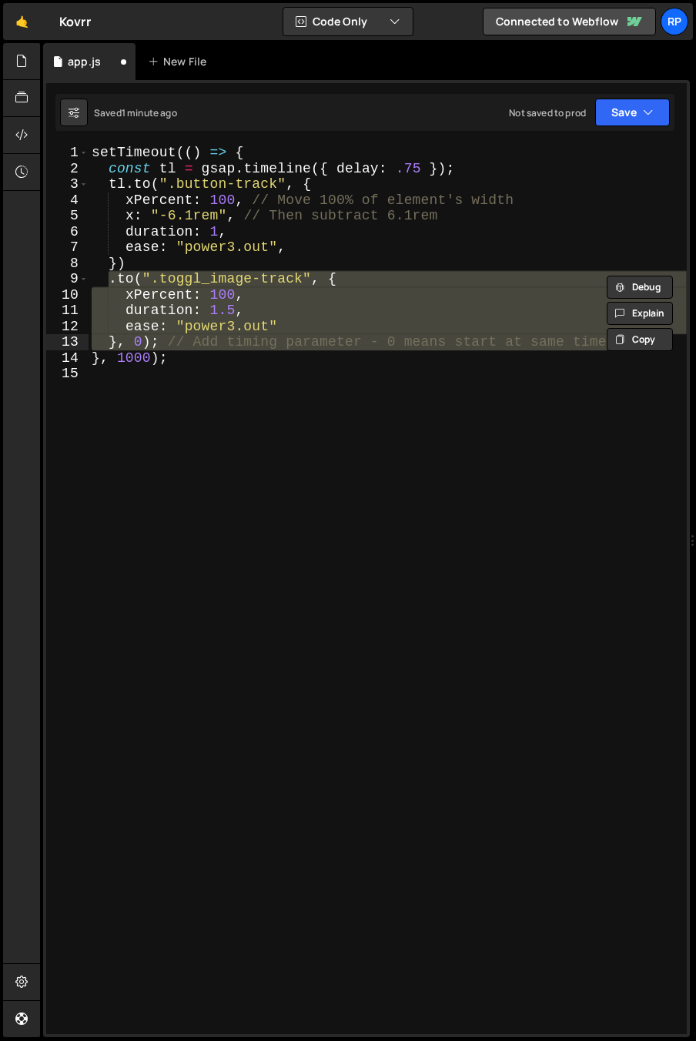
click at [239, 276] on div "setTimeout (( ) => { const tl = gsap . timeline ({ delay : .75 }) ; tl . to ( "…" at bounding box center [388, 590] width 598 height 890
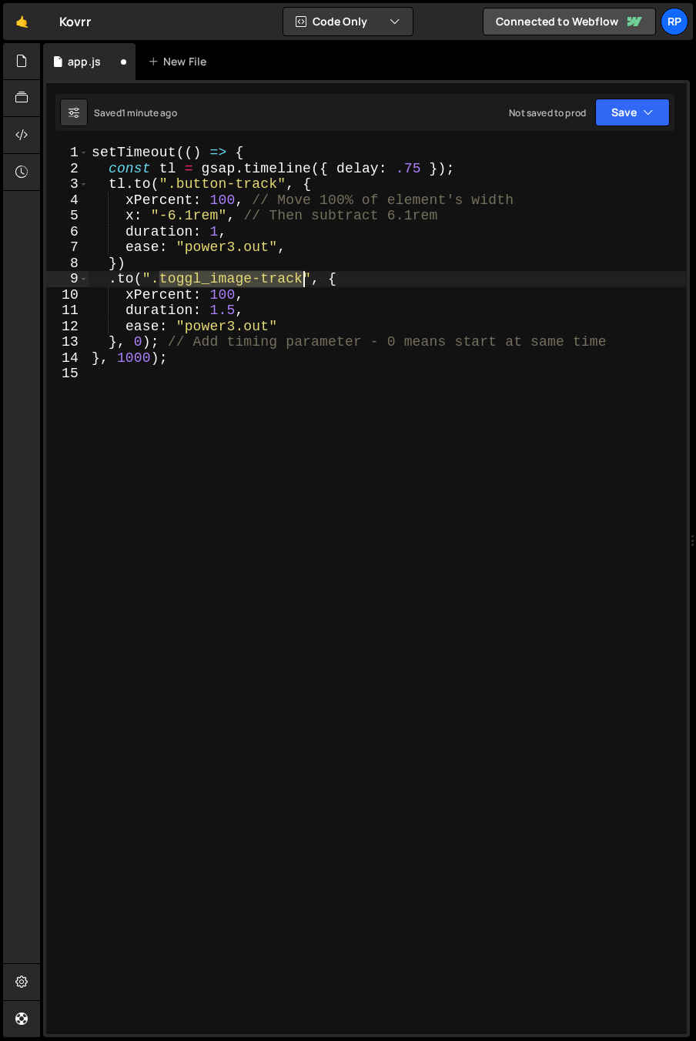
drag, startPoint x: 162, startPoint y: 281, endPoint x: 303, endPoint y: 280, distance: 141.7
click at [303, 280] on div "setTimeout (( ) => { const tl = gsap . timeline ({ delay : .75 }) ; tl . to ( "…" at bounding box center [388, 605] width 598 height 921
paste textarea "e_img"
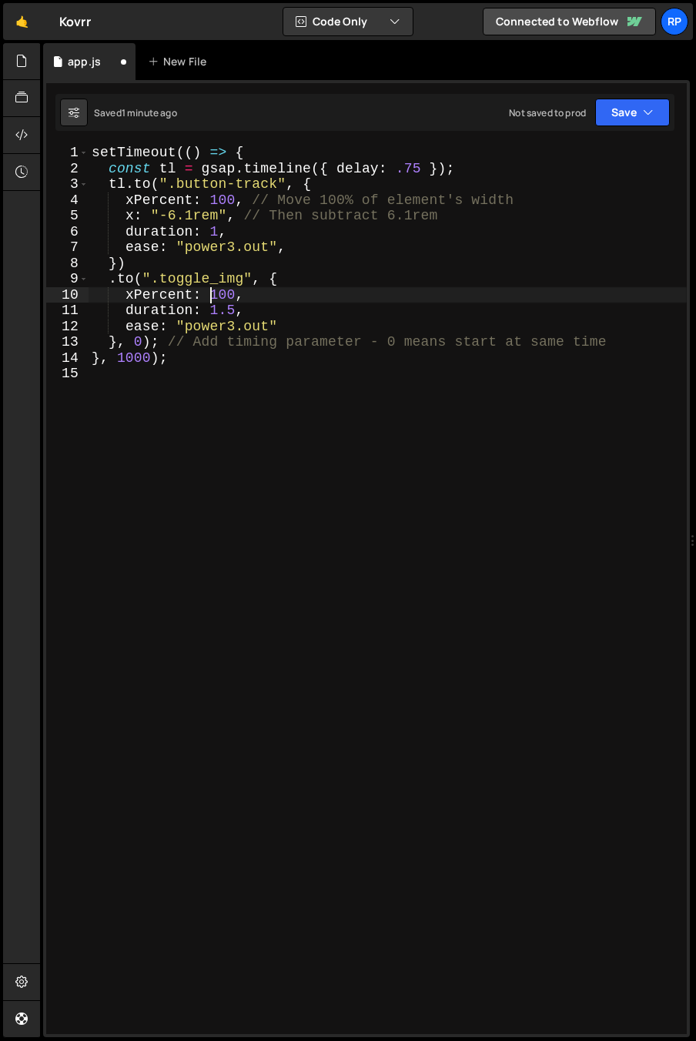
click at [210, 292] on div "setTimeout (( ) => { const tl = gsap . timeline ({ delay : .75 }) ; tl . to ( "…" at bounding box center [388, 605] width 598 height 921
type textarea "xPercent: -100,"
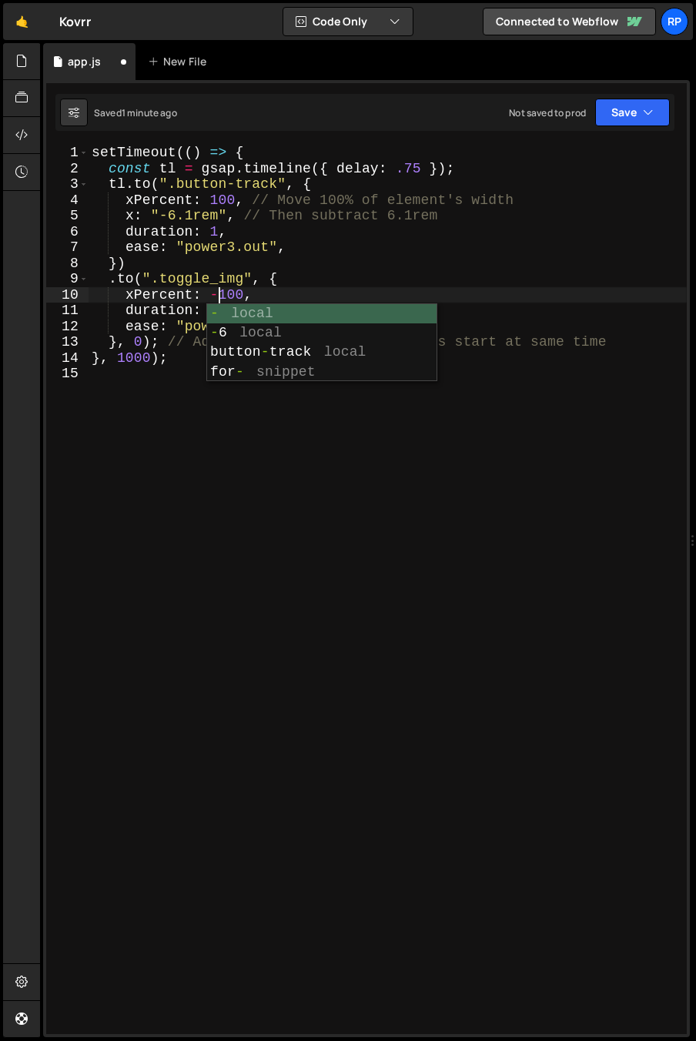
click at [183, 426] on div "setTimeout (( ) => { const tl = gsap . timeline ({ delay : .75 }) ; tl . to ( "…" at bounding box center [388, 605] width 598 height 921
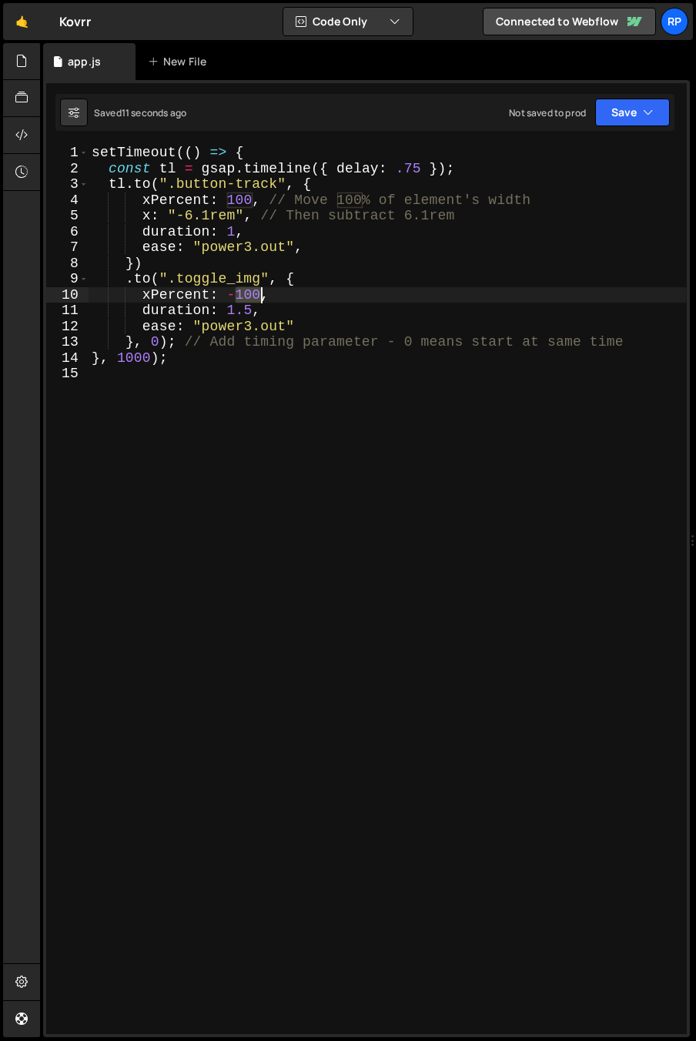
drag, startPoint x: 237, startPoint y: 293, endPoint x: 258, endPoint y: 294, distance: 20.8
click at [258, 294] on div "setTimeout (( ) => { const tl = gsap . timeline ({ delay : .75 }) ; tl . to ( "…" at bounding box center [388, 605] width 598 height 921
drag, startPoint x: 240, startPoint y: 299, endPoint x: 250, endPoint y: 297, distance: 10.1
click at [250, 297] on div "setTimeout (( ) => { const tl = gsap . timeline ({ delay : .75 }) ; tl . to ( "…" at bounding box center [388, 605] width 598 height 921
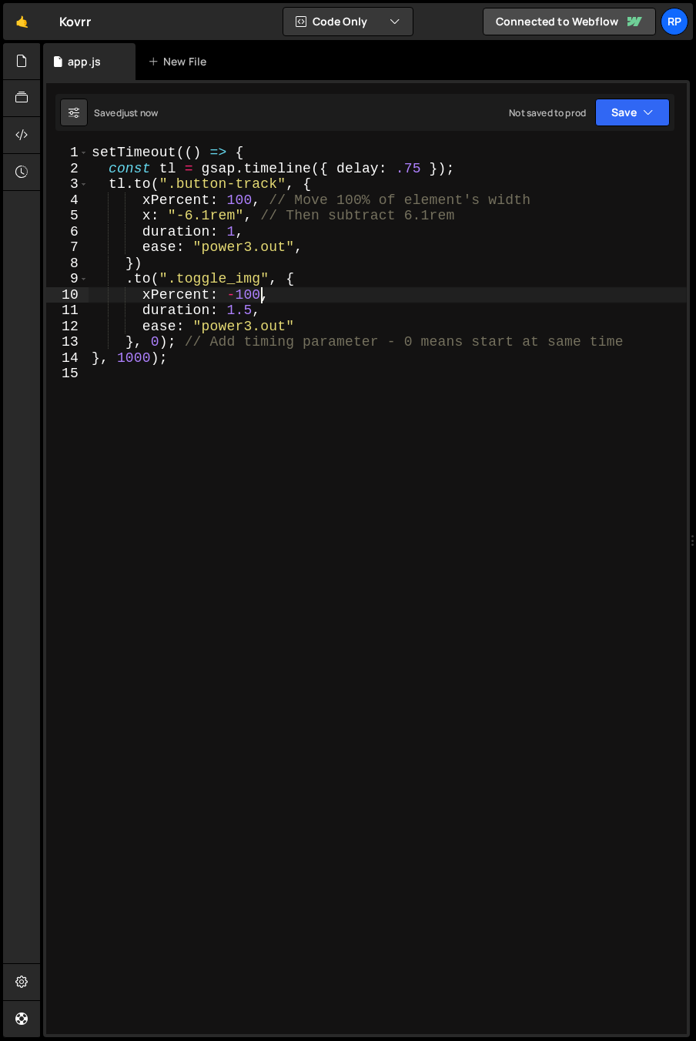
type textarea "xPercent: -100,"
click at [298, 299] on div "setTimeout (( ) => { const tl = gsap . timeline ({ delay : .75 }) ; tl . to ( "…" at bounding box center [388, 605] width 598 height 921
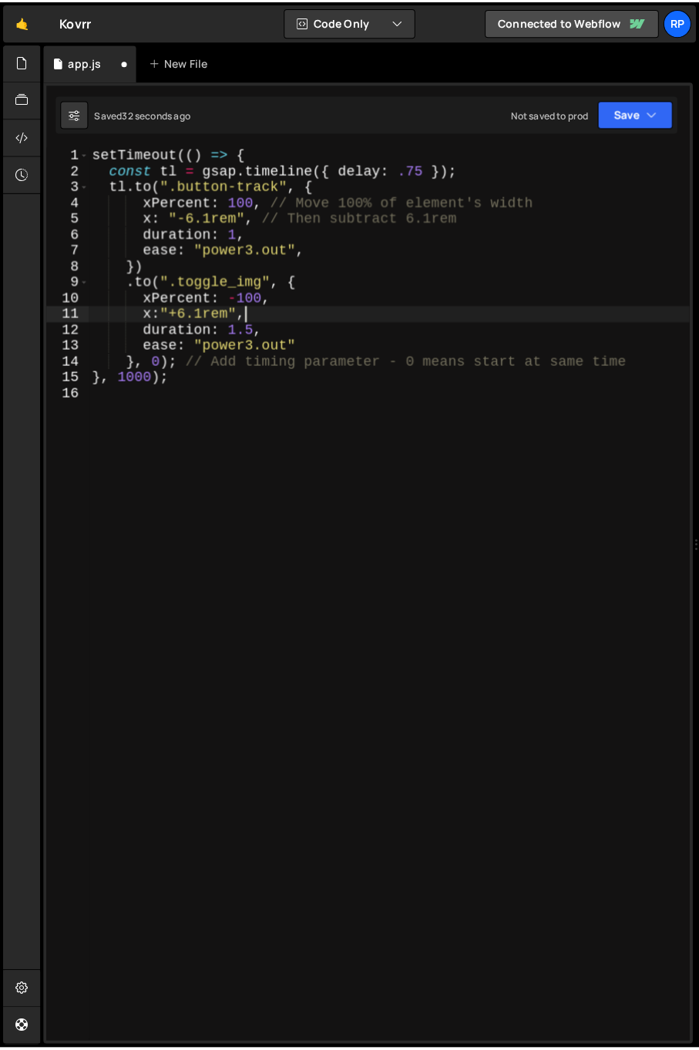
scroll to position [0, 7]
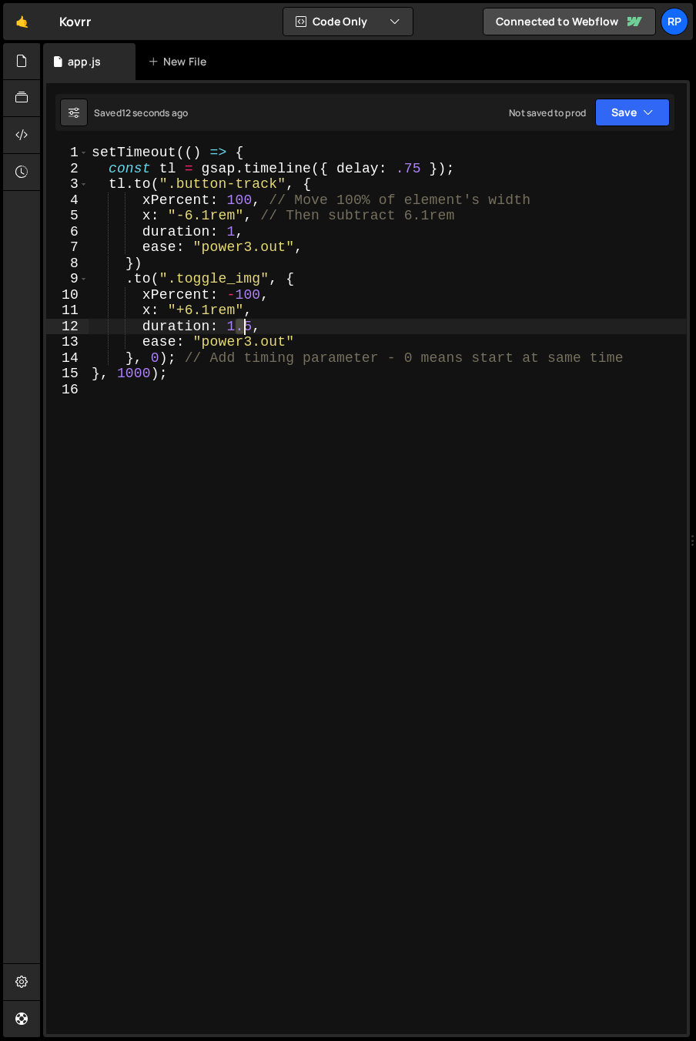
drag, startPoint x: 239, startPoint y: 324, endPoint x: 251, endPoint y: 324, distance: 12.3
click at [251, 324] on div "setTimeout (( ) => { const tl = gsap . timeline ({ delay : .75 }) ; tl . to ( "…" at bounding box center [388, 605] width 598 height 921
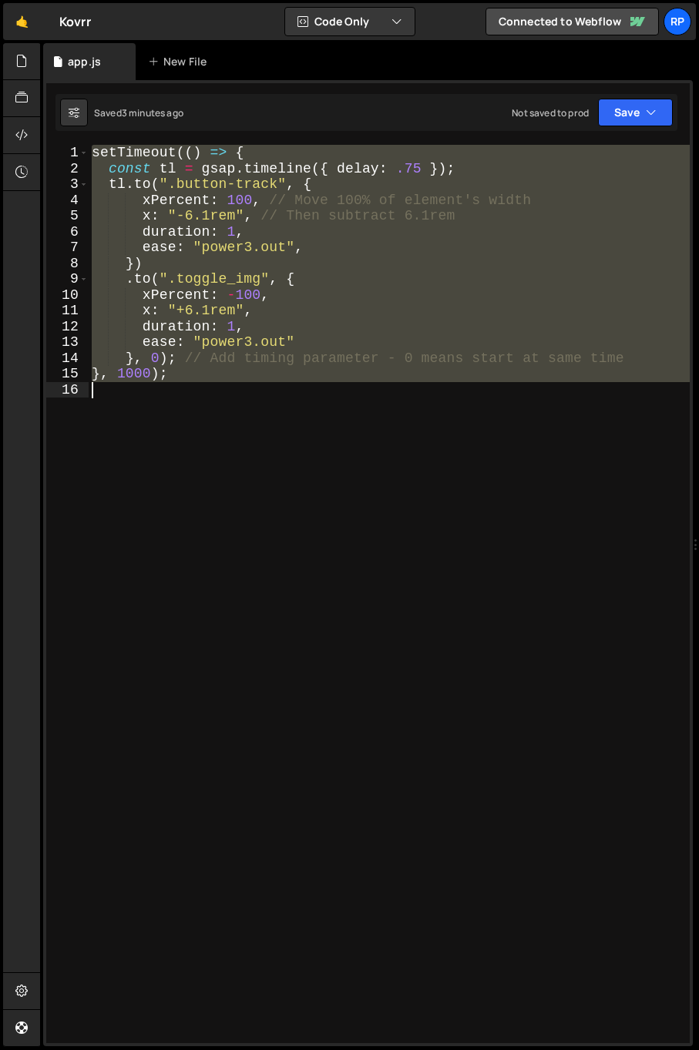
drag, startPoint x: 109, startPoint y: 203, endPoint x: 154, endPoint y: 401, distance: 203.1
click at [154, 401] on div "setTimeout (( ) => { const tl = gsap . timeline ({ delay : .75 }) ; tl . to ( "…" at bounding box center [389, 610] width 601 height 930
type textarea "}, 1000);"
click at [136, 394] on div "setTimeout (( ) => { const tl = gsap . timeline ({ delay : .75 }) ; tl . to ( "…" at bounding box center [389, 594] width 601 height 898
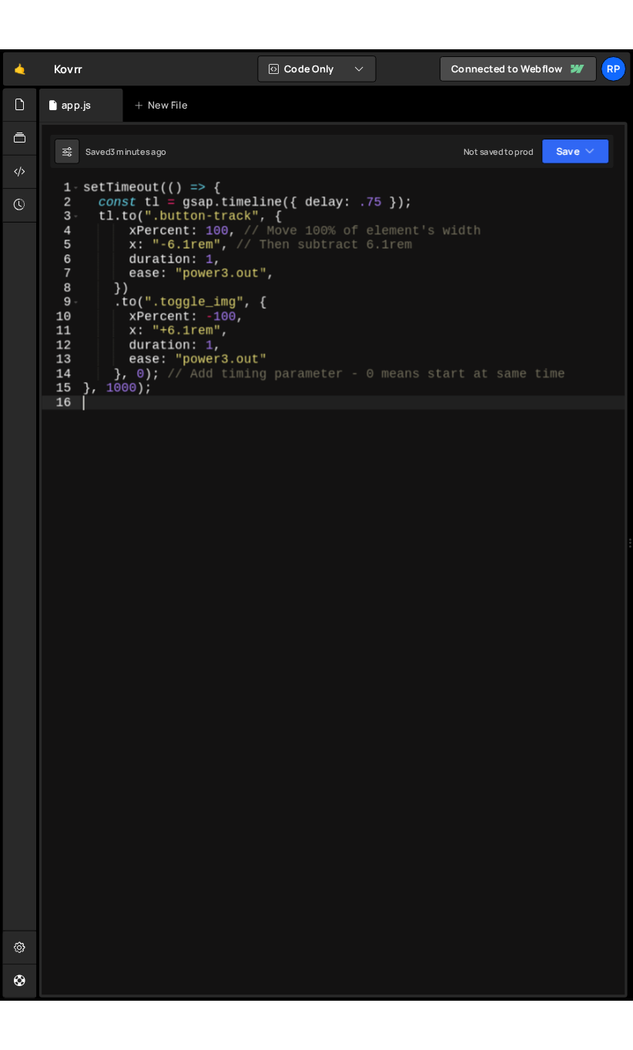
scroll to position [0, 0]
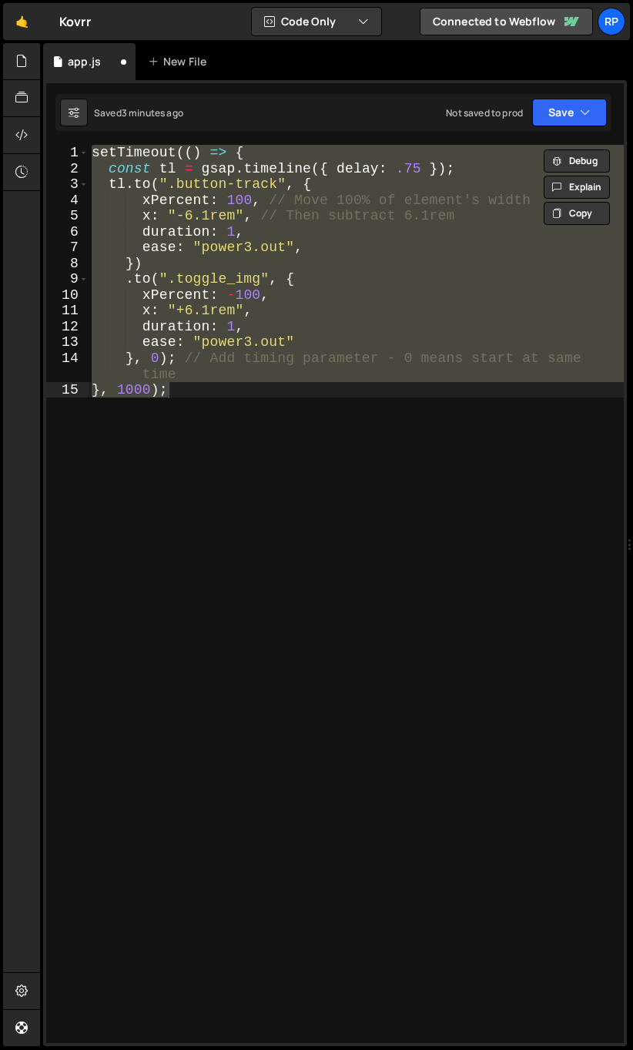
click at [95, 148] on div "setTimeout (( ) => { const tl = gsap . timeline ({ delay : .75 }) ; tl . to ( "…" at bounding box center [356, 594] width 535 height 898
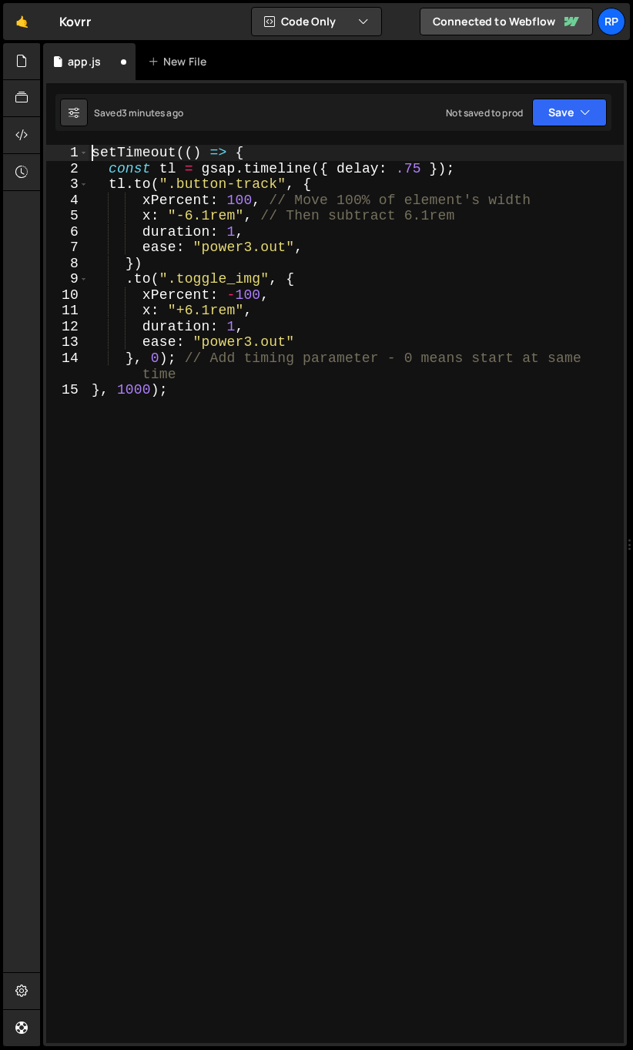
type textarea "setTimeout(() => {"
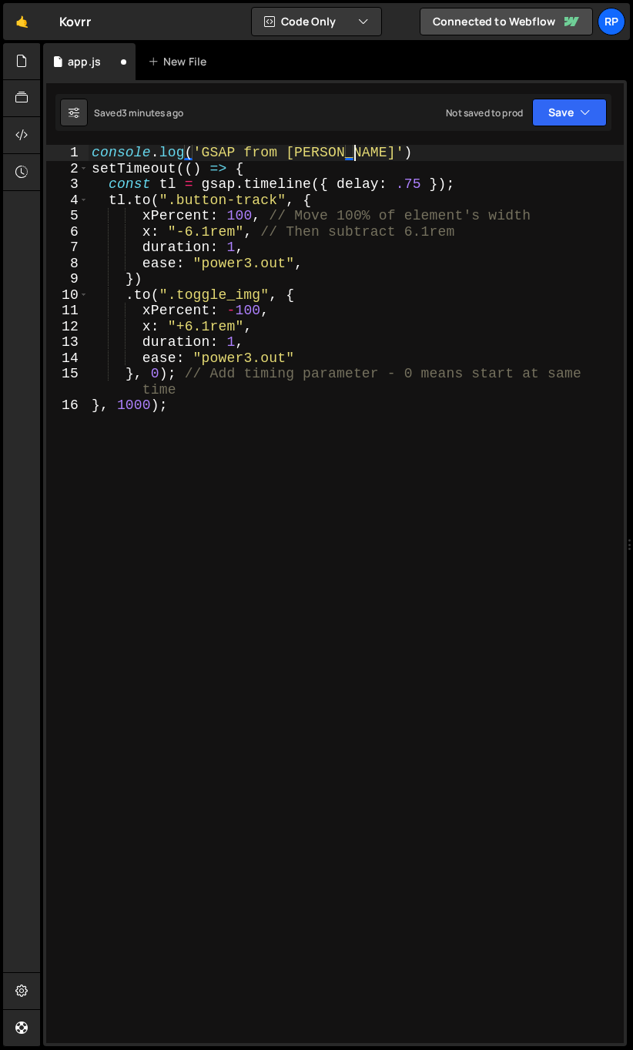
scroll to position [0, 14]
click at [334, 151] on div "console . log ( 'GSAP from Slater' ) ; setTimeout (( ) => { const tl = gsap . t…" at bounding box center [356, 610] width 535 height 930
type textarea "console.log('GSAP from Slater - hero slider');"
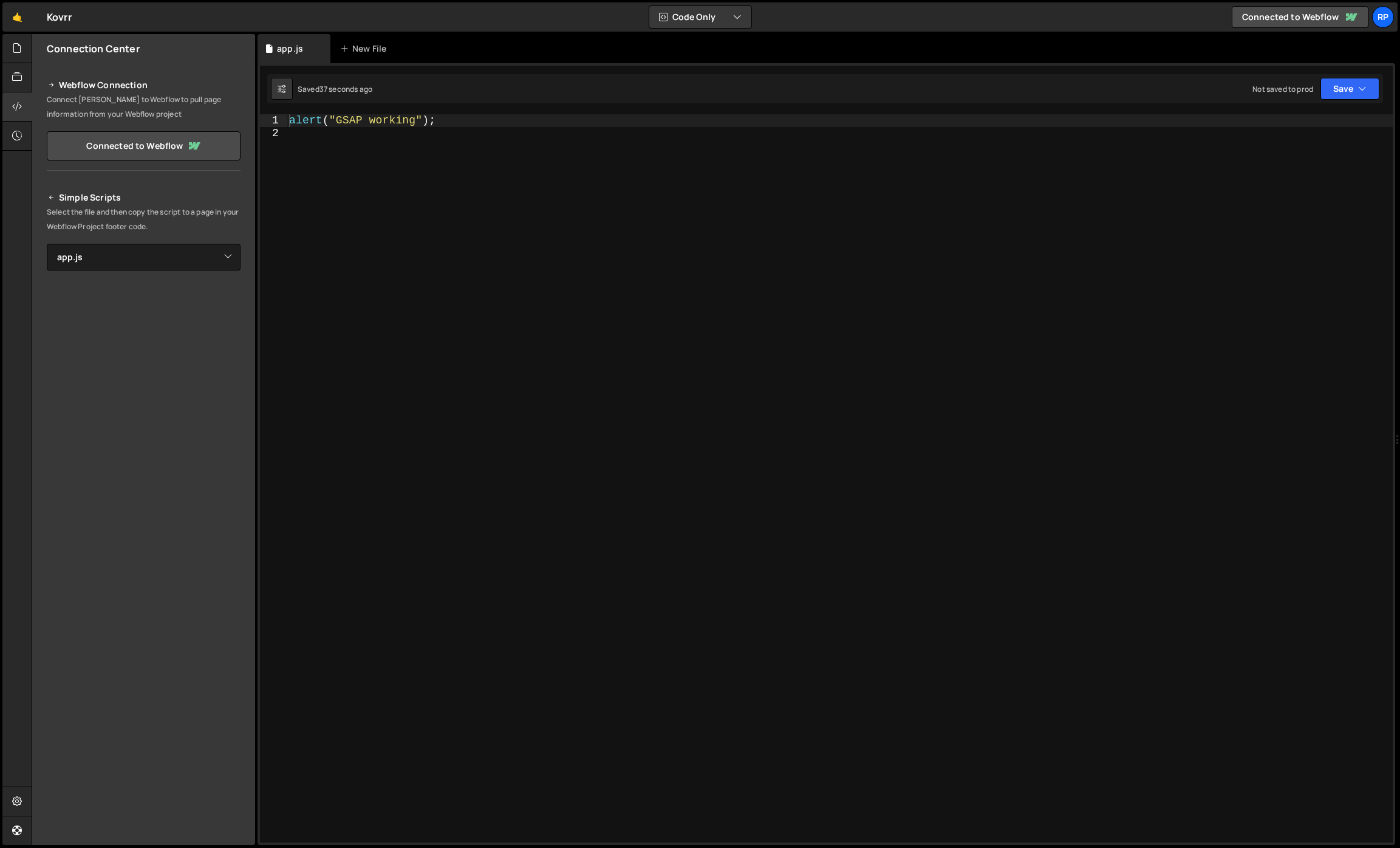
select select "32248"
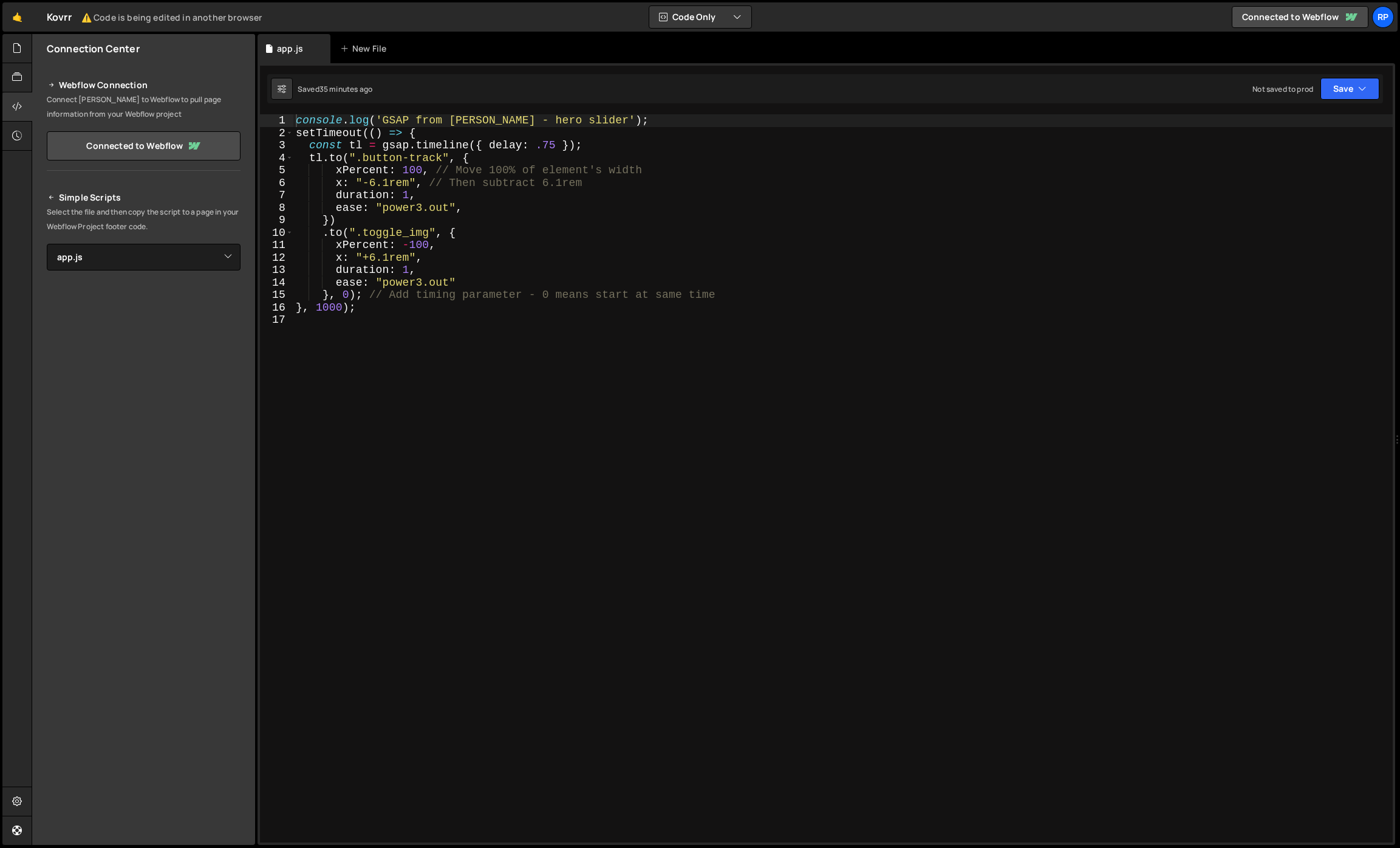
select select "32248"
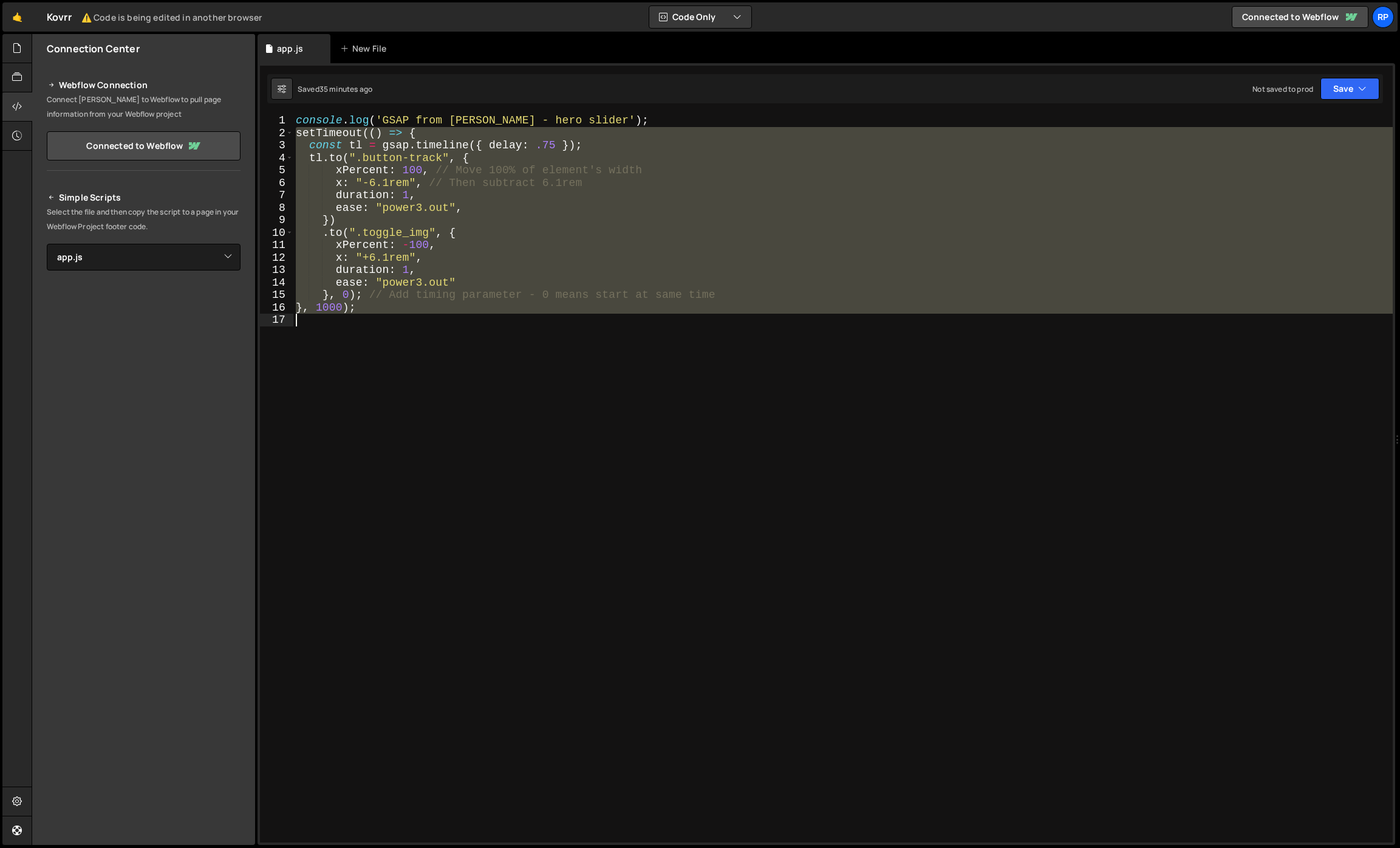
drag, startPoint x: 295, startPoint y: 133, endPoint x: 440, endPoint y: 317, distance: 234.3
click at [440, 317] on div "console . log ( 'GSAP from [PERSON_NAME] - hero slider' ) ; setTimeout (( ) => …" at bounding box center [843, 491] width 1099 height 753
type textarea "}, 1000);"
